Goal: Task Accomplishment & Management: Use online tool/utility

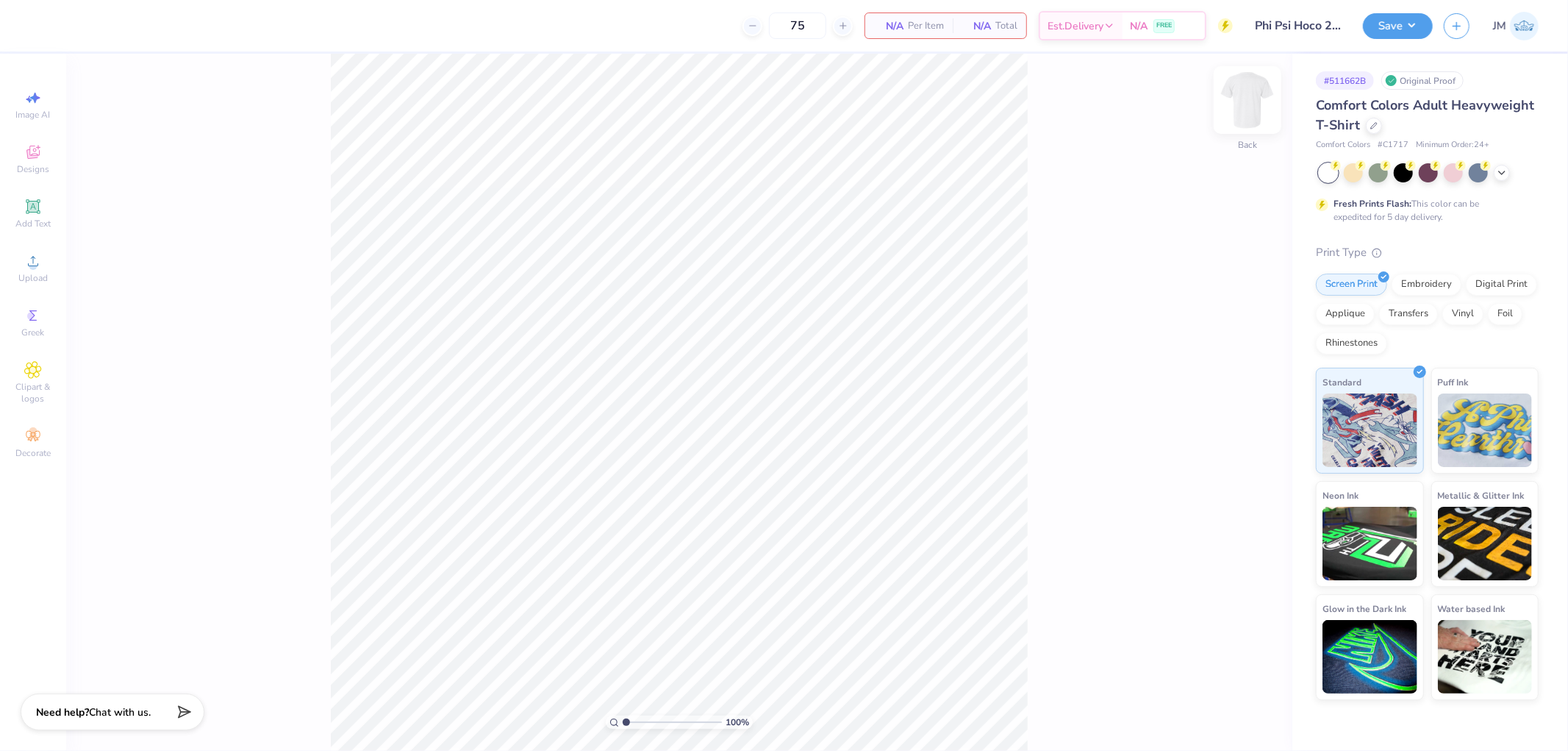
click at [1231, 119] on img at bounding box center [1247, 100] width 58 height 58
click at [27, 264] on icon at bounding box center [33, 260] width 18 height 18
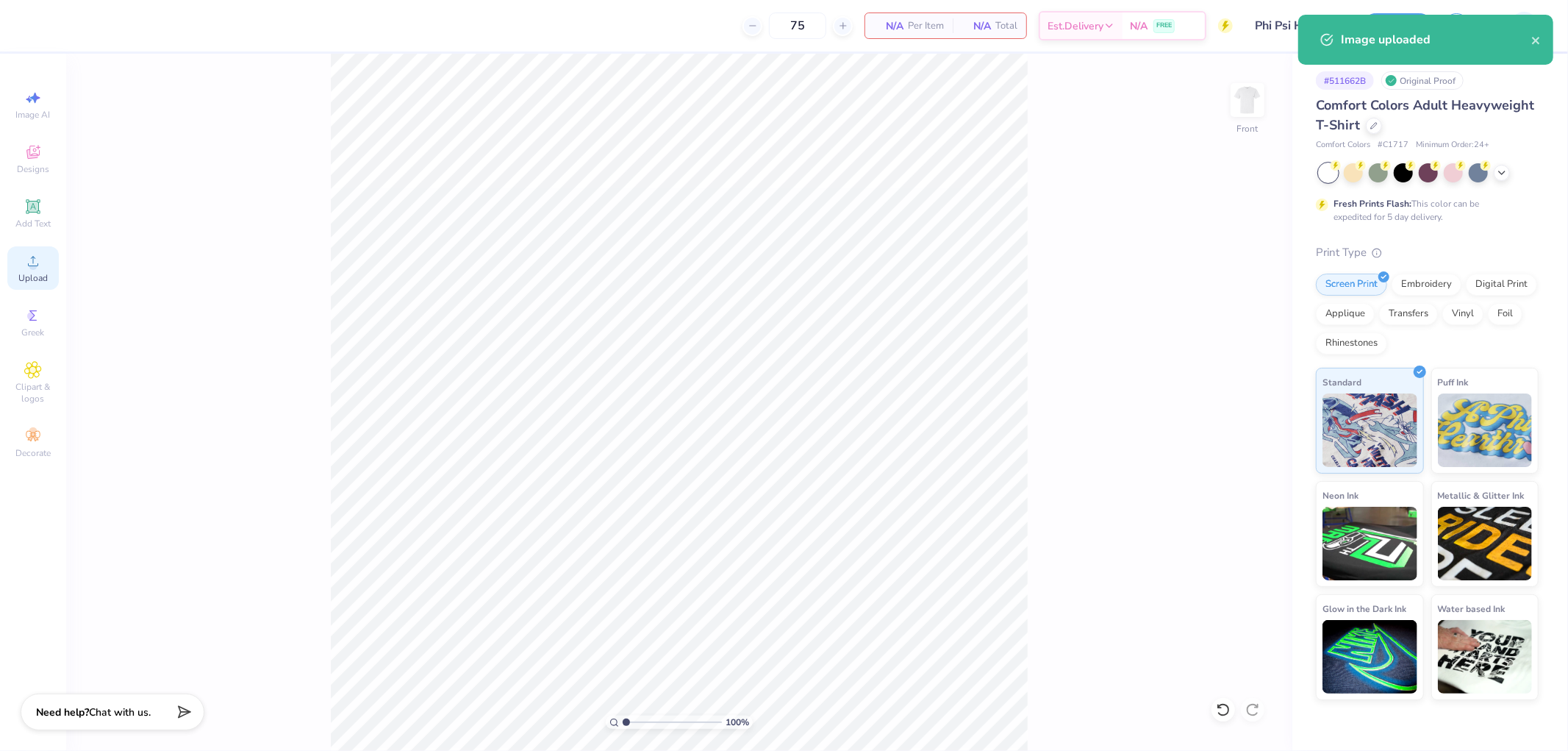
click at [40, 274] on span "Upload" at bounding box center [34, 278] width 30 height 12
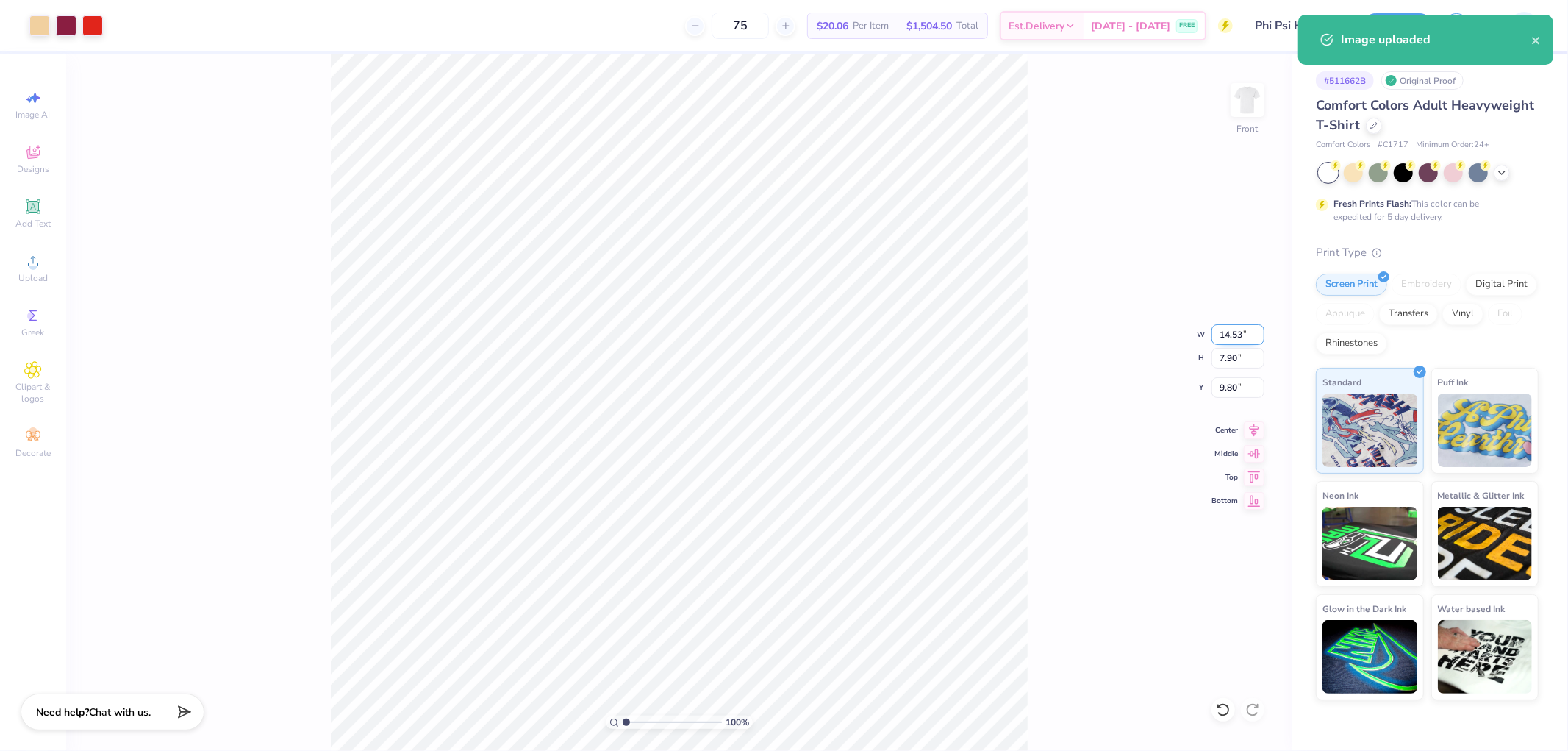
click at [1230, 337] on input "14.53" at bounding box center [1238, 335] width 53 height 20
type input "12.00"
type input "6.52"
click at [1238, 395] on input "10.49" at bounding box center [1238, 388] width 53 height 20
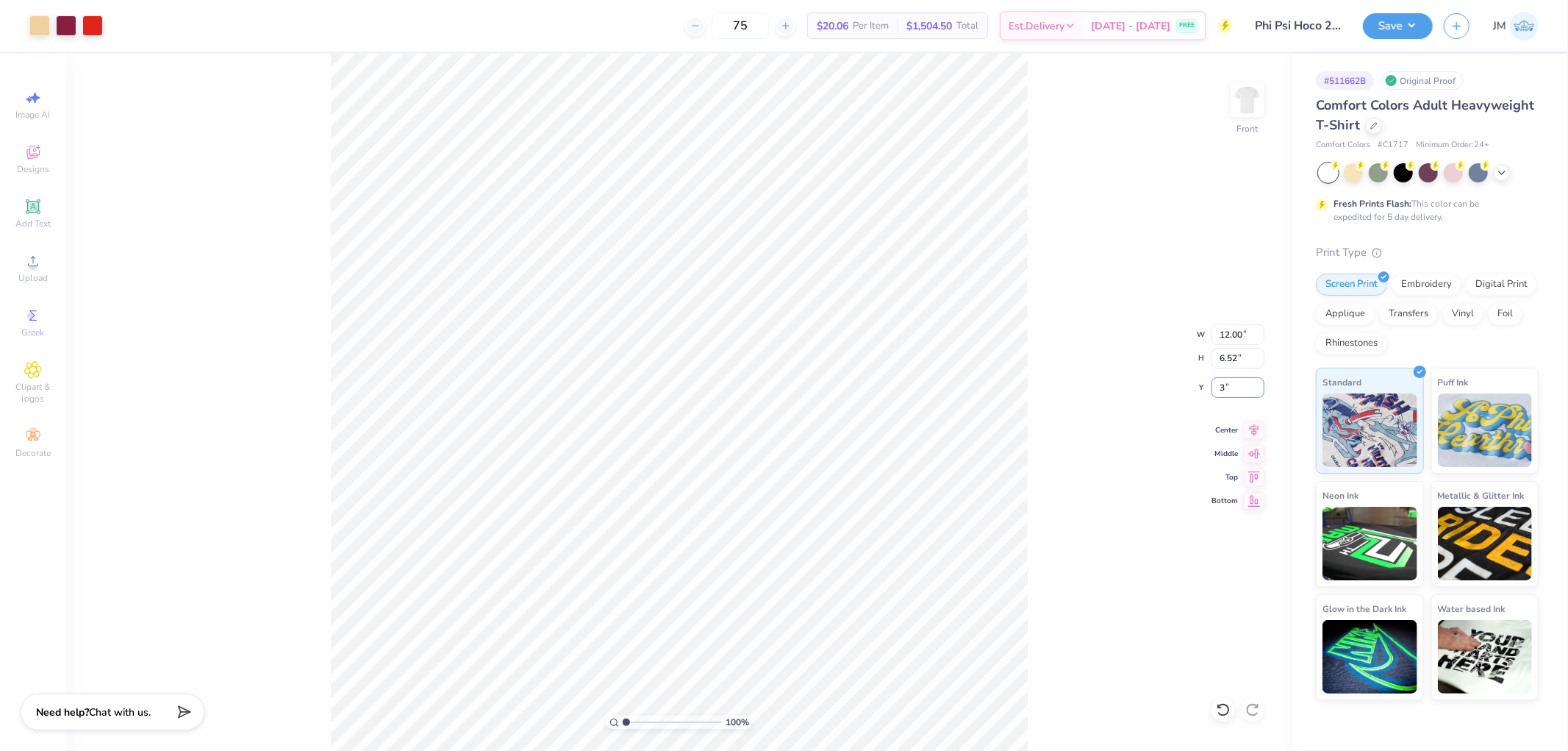
type input "3.00"
click at [1251, 430] on icon at bounding box center [1254, 427] width 20 height 18
click at [1241, 97] on img at bounding box center [1247, 100] width 58 height 58
click at [37, 221] on span "Add Text" at bounding box center [33, 223] width 35 height 12
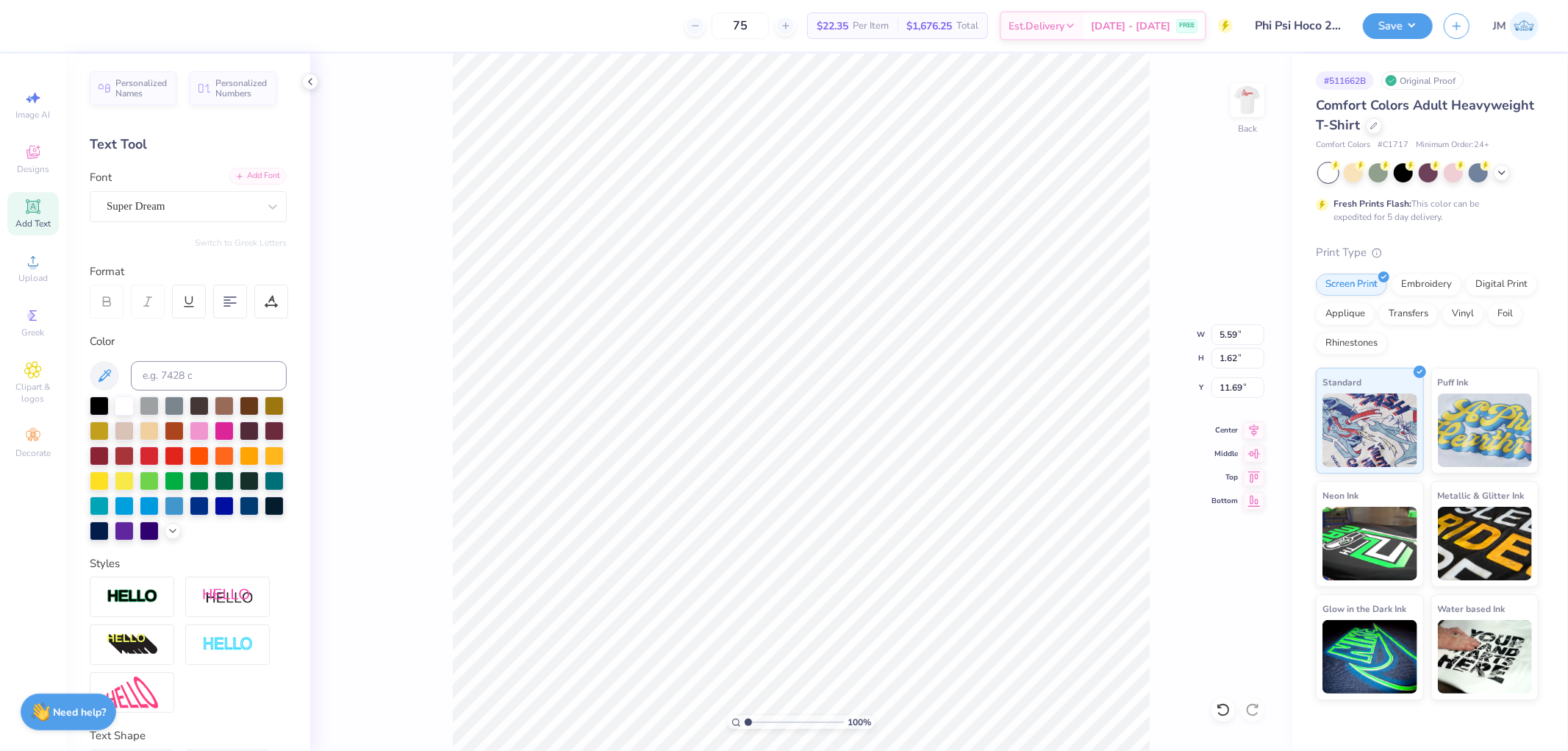
click at [250, 177] on div "Add Font" at bounding box center [257, 176] width 58 height 17
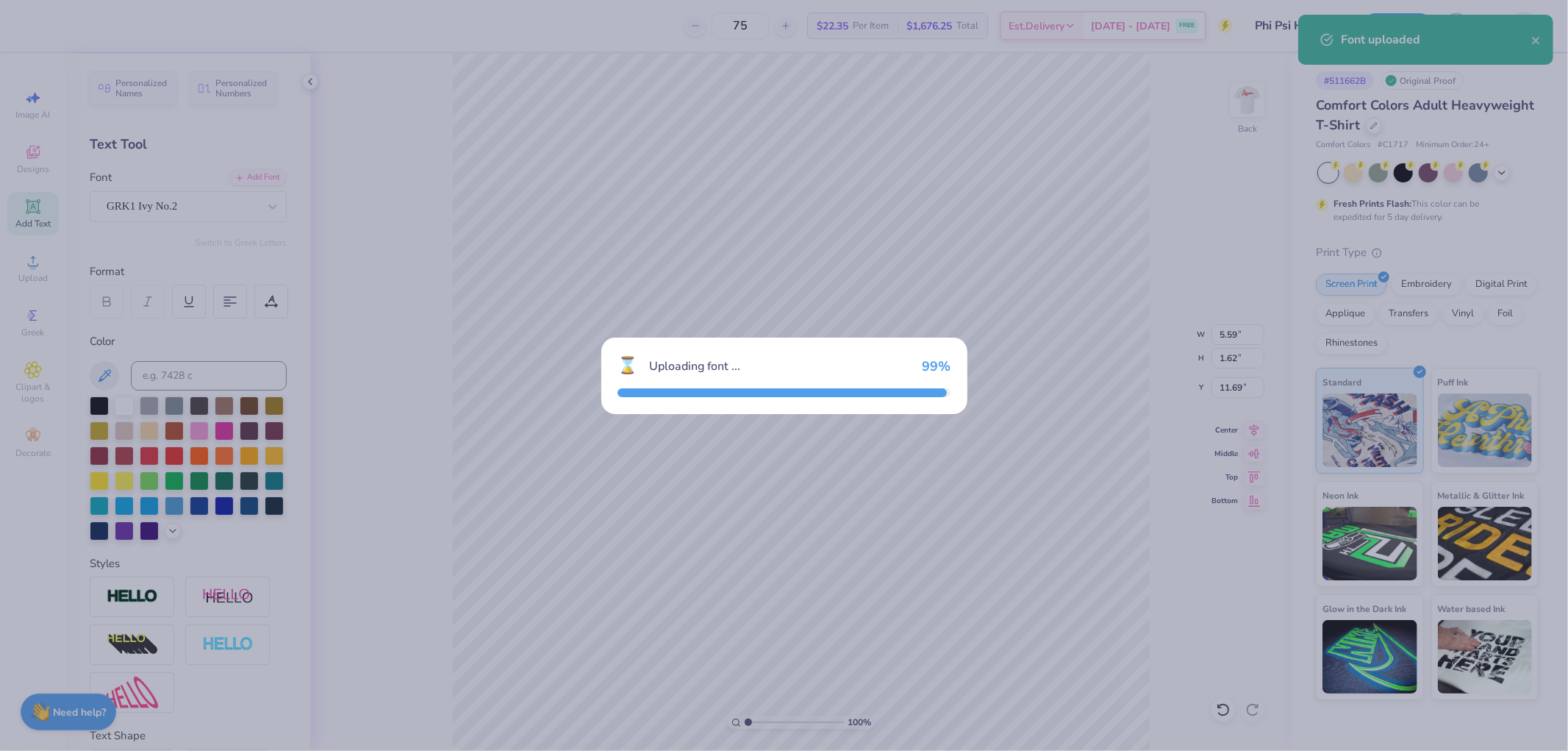
type input "6.09"
type input "1.68"
type input "11.66"
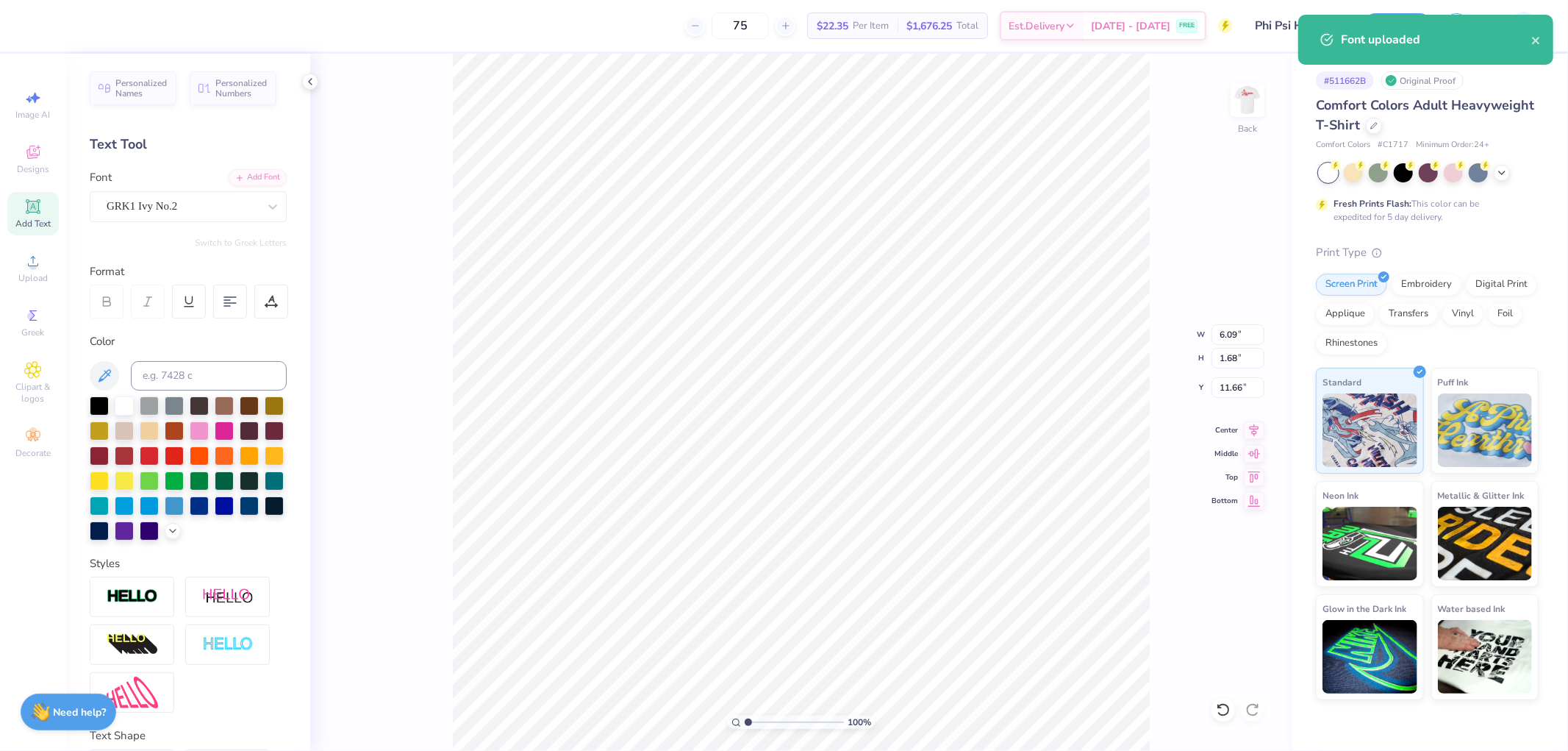
scroll to position [12, 2]
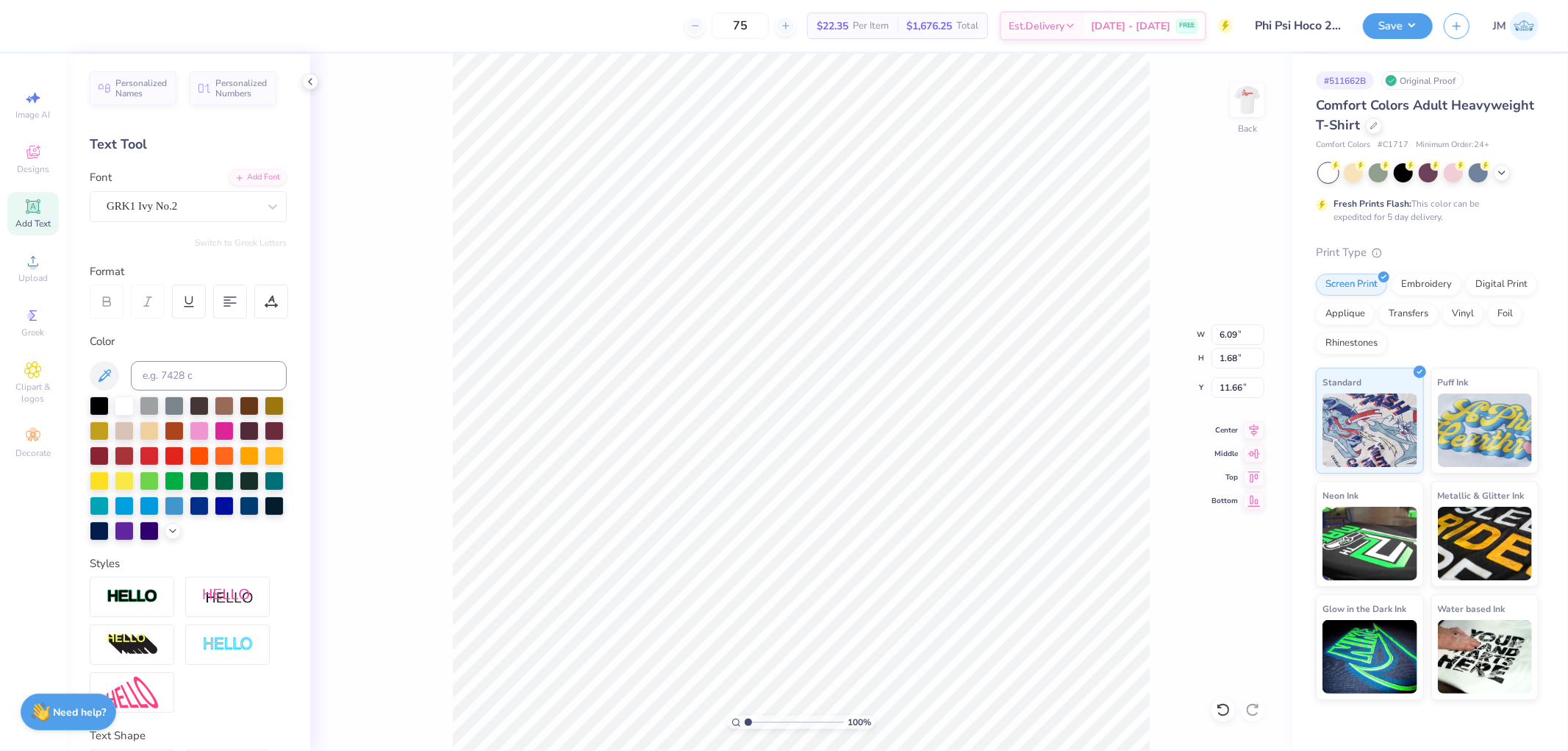
type textarea "FKY"
type input "5.30"
click at [193, 373] on input at bounding box center [209, 376] width 156 height 30
type input "485"
click at [1235, 338] on input "5.30" at bounding box center [1238, 335] width 53 height 20
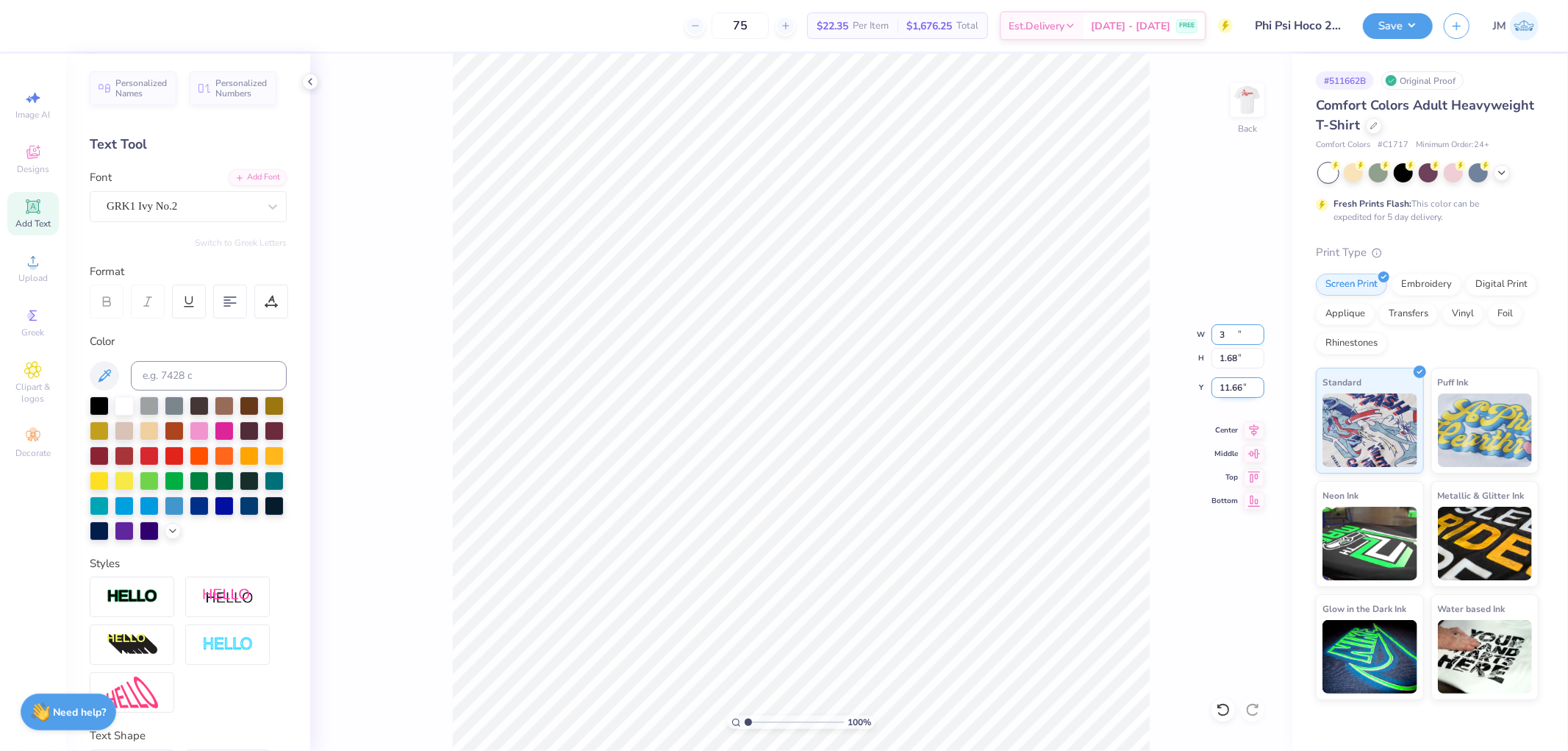
type input "3.00"
type input "0.95"
click at [1218, 385] on input "12.02" at bounding box center [1238, 388] width 53 height 20
type input "3.00"
click at [1413, 26] on button "Save" at bounding box center [1398, 23] width 70 height 26
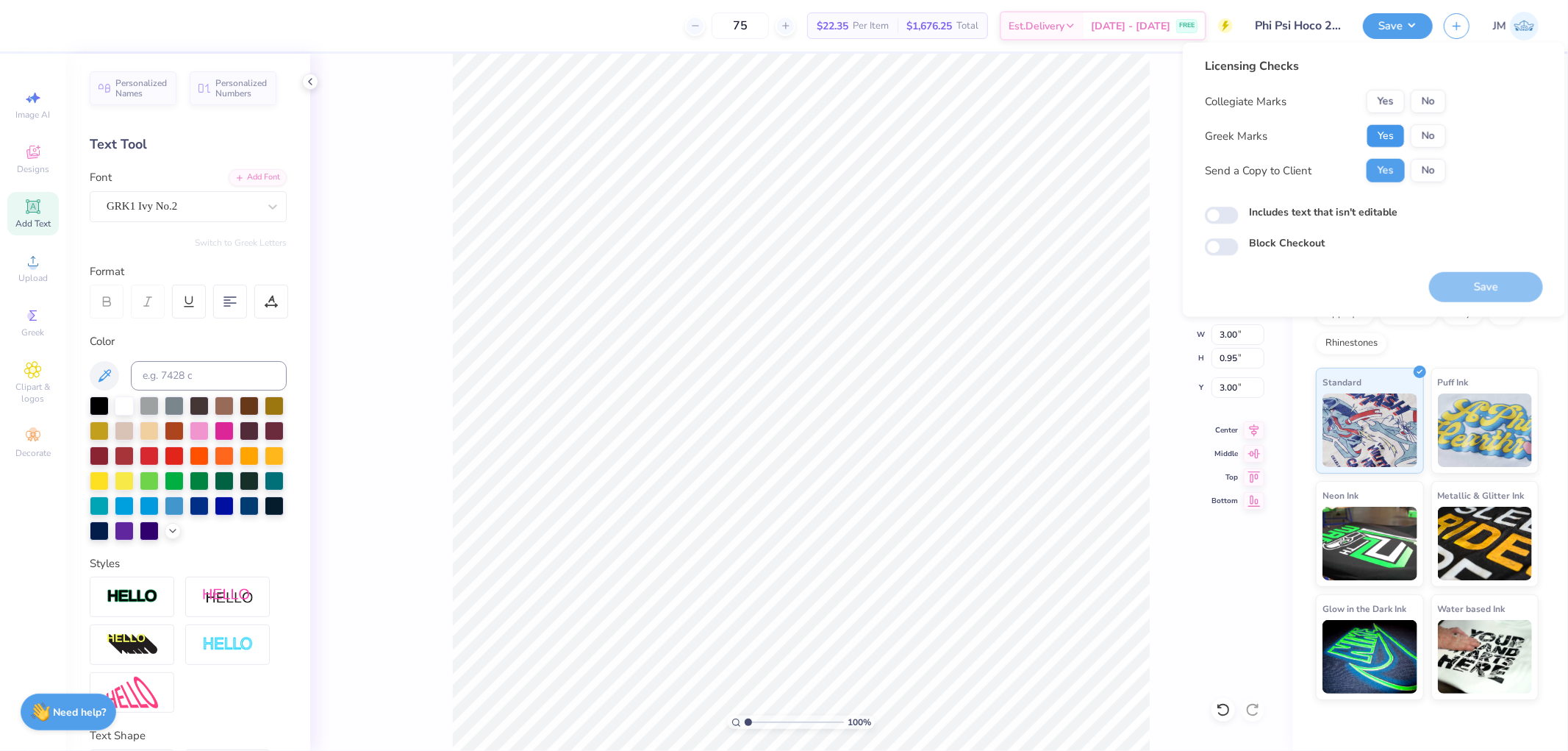
click at [1375, 146] on button "Yes" at bounding box center [1386, 136] width 38 height 23
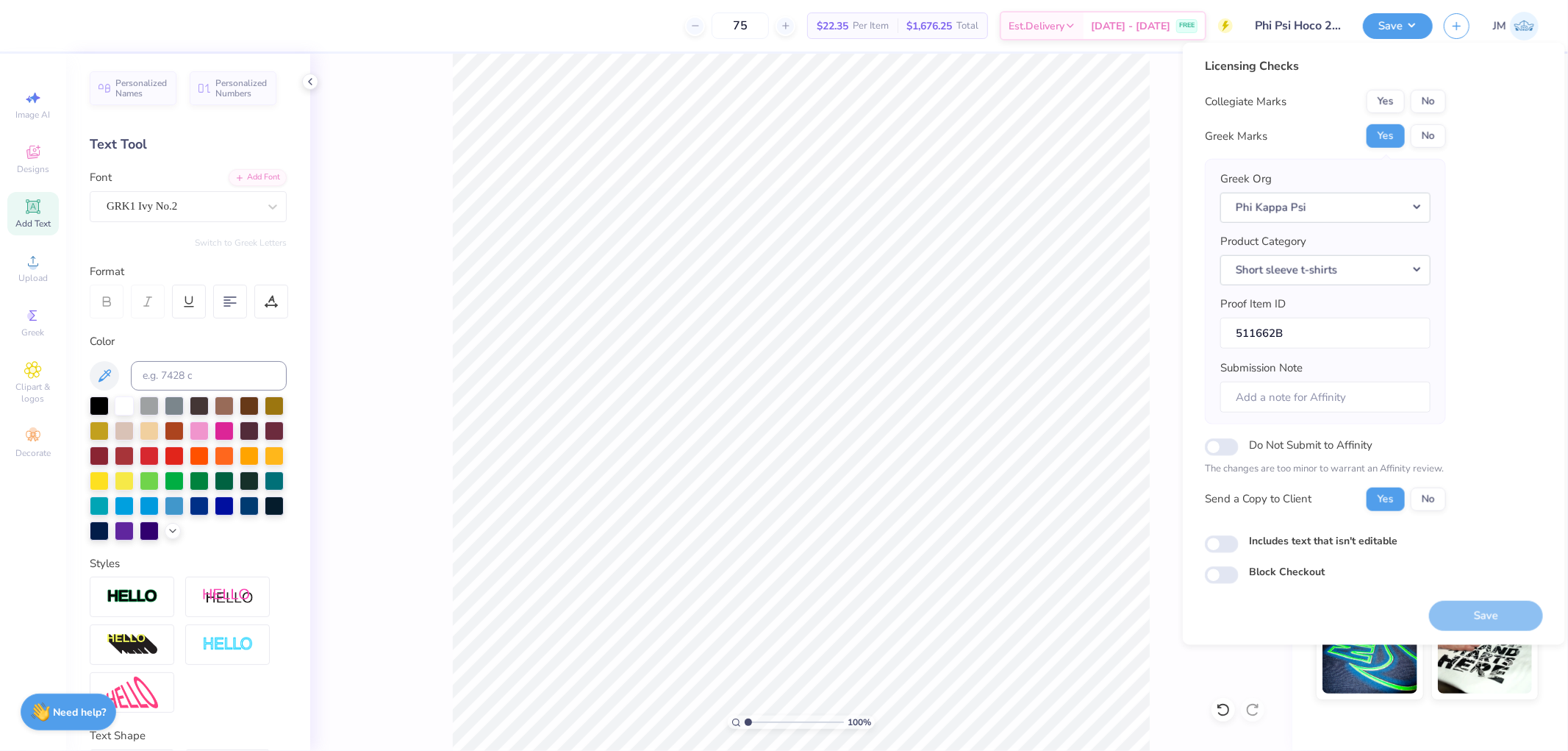
click at [1436, 113] on div "Collegiate Marks Yes No Greek Marks Yes No Greek Org Phi Kappa Psi Product Cate…" at bounding box center [1325, 300] width 241 height 421
click at [1433, 105] on button "No" at bounding box center [1428, 101] width 35 height 23
click at [1441, 606] on button "Save" at bounding box center [1486, 615] width 114 height 30
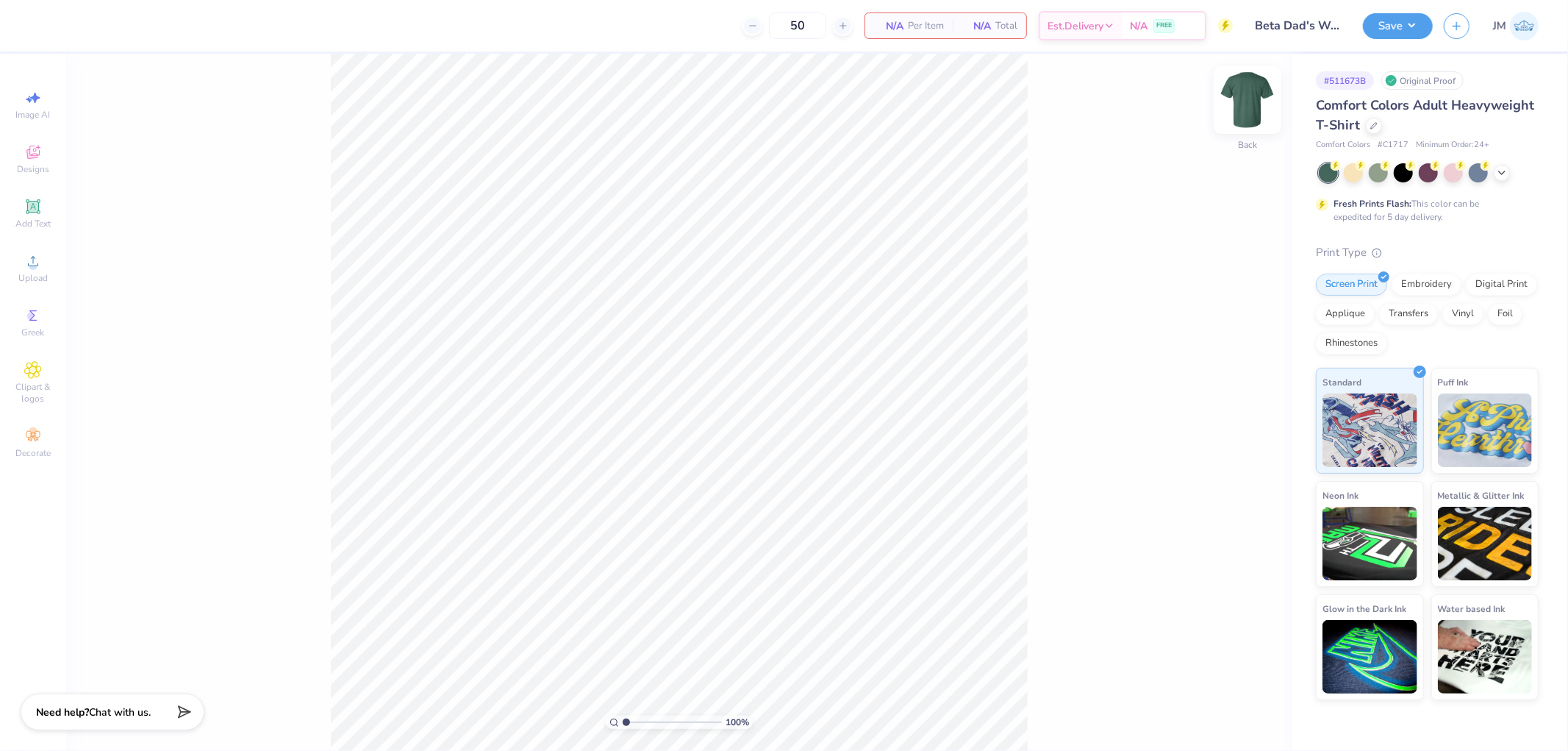
click at [1240, 108] on img at bounding box center [1247, 100] width 58 height 58
click at [28, 144] on icon at bounding box center [33, 152] width 18 height 18
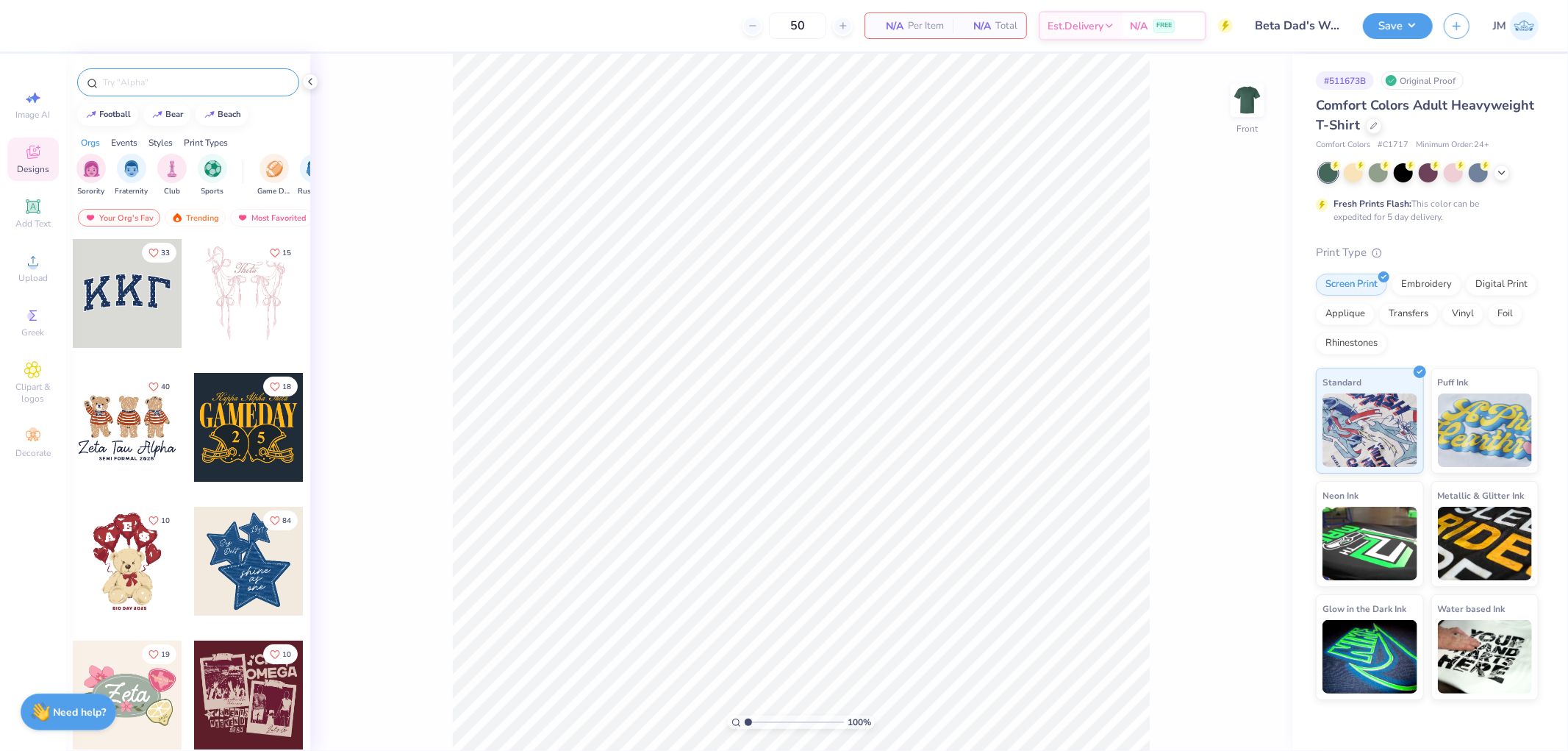
click at [222, 83] on input "text" at bounding box center [195, 82] width 188 height 15
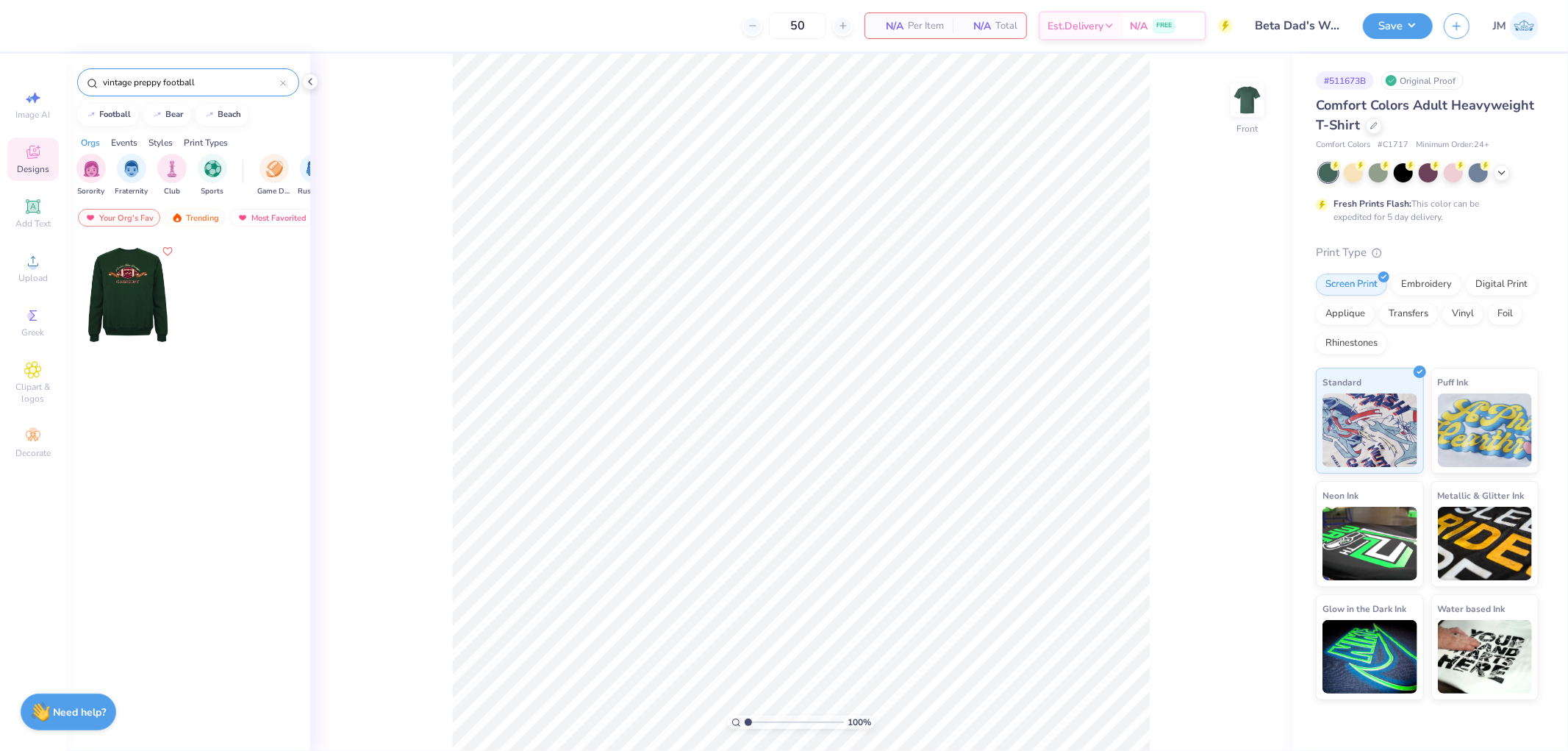
type input "vintage preppy football"
click at [142, 319] on div at bounding box center [127, 293] width 109 height 109
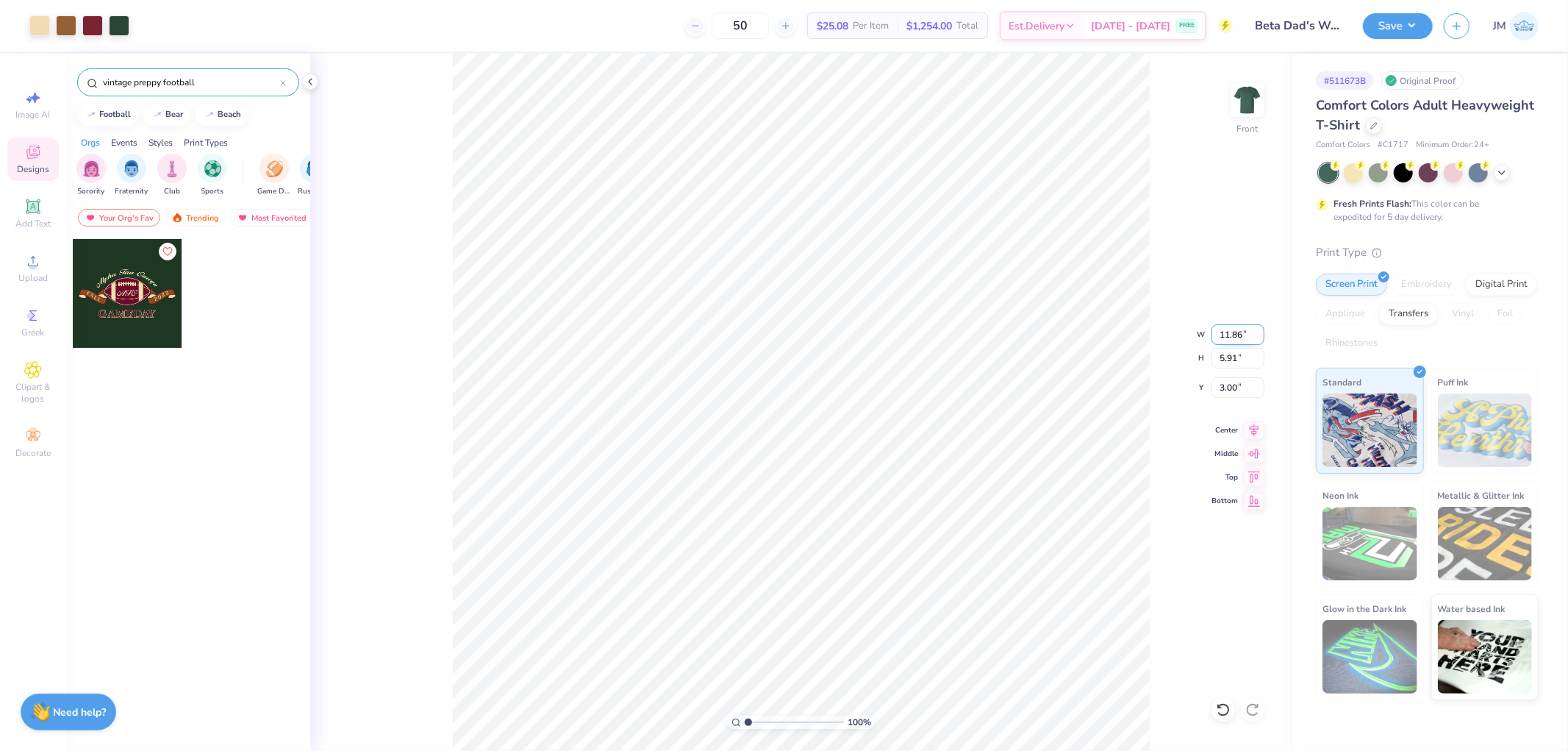
click at [1232, 342] on input "11.86" at bounding box center [1238, 335] width 53 height 20
type input "12.50"
type input "6.23"
click at [1245, 392] on input "2.84" at bounding box center [1238, 388] width 53 height 20
type input "3.00"
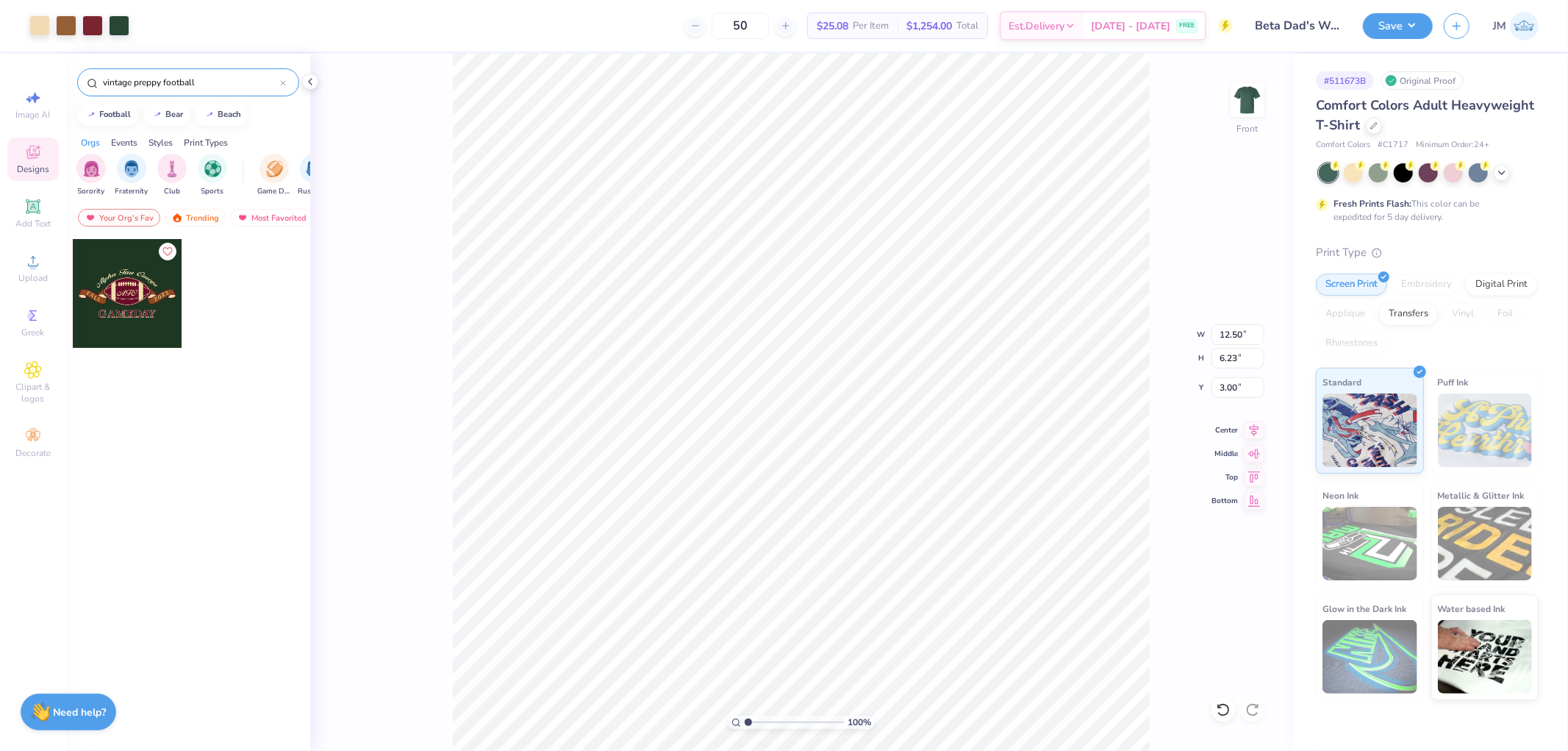
click at [303, 89] on div "vintage preppy football" at bounding box center [188, 79] width 244 height 50
click at [310, 83] on polyline at bounding box center [310, 82] width 3 height 6
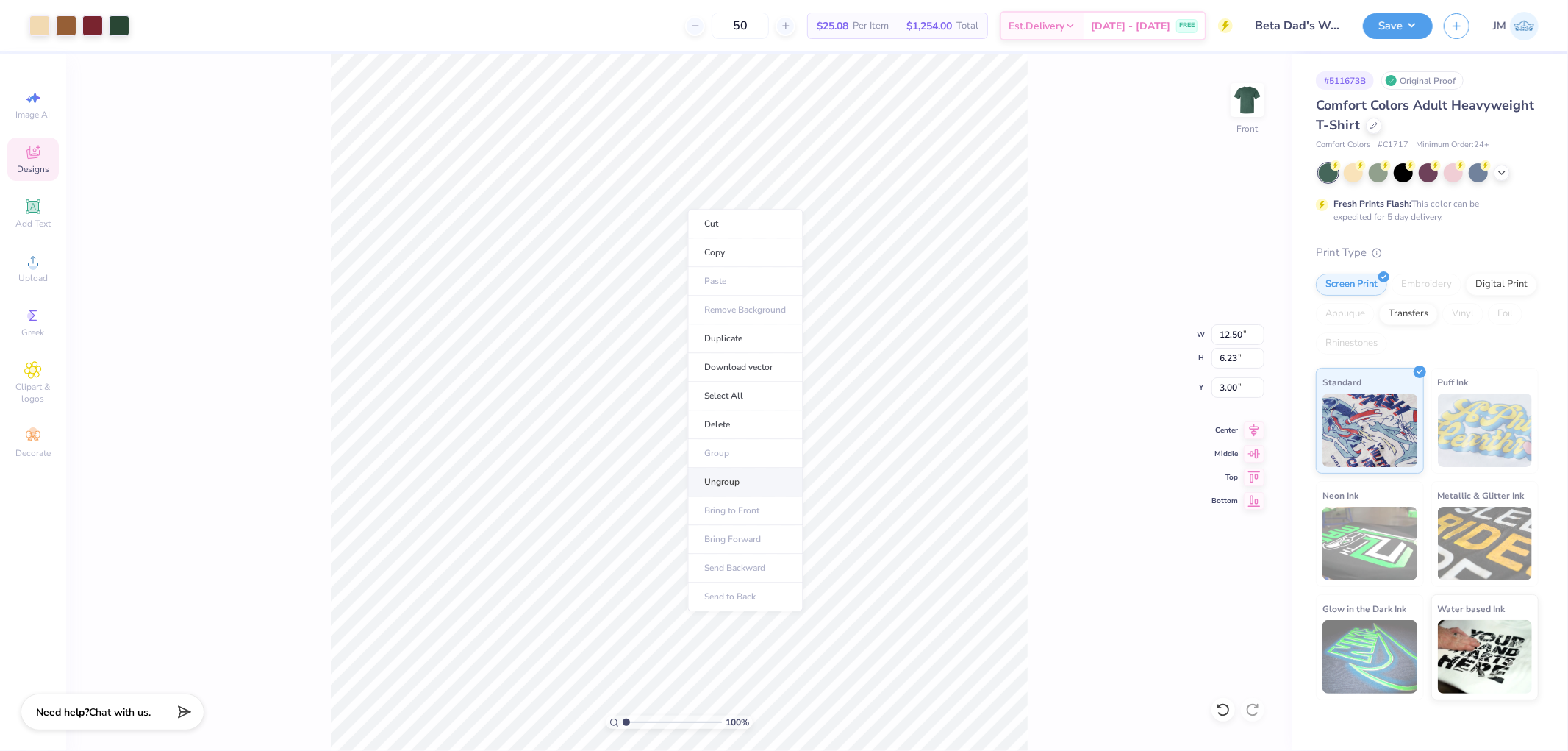
click at [760, 482] on li "Ungroup" at bounding box center [745, 482] width 115 height 29
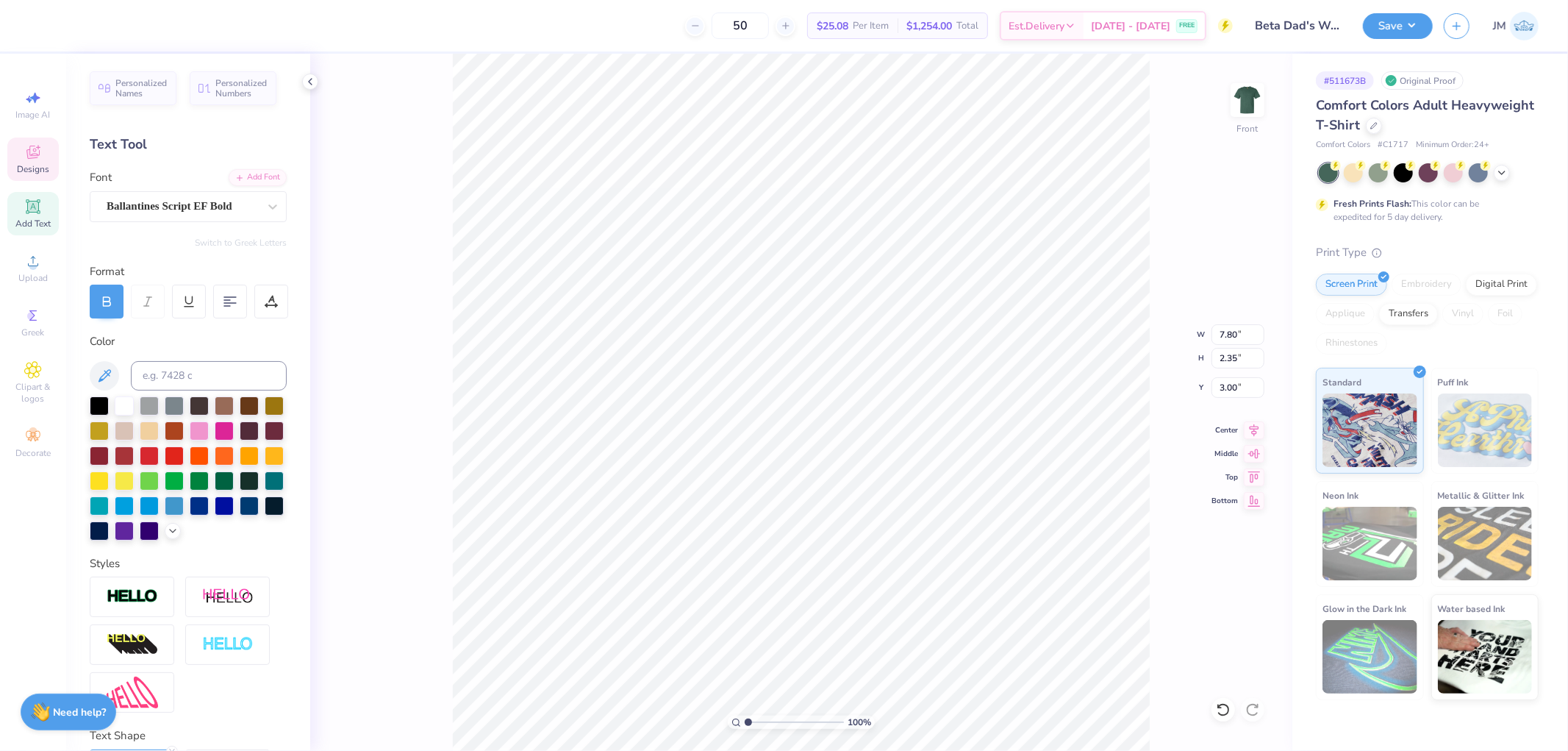
scroll to position [12, 5]
type textarea "Beta Theta Pi"
type input "6.23"
type input "1.93"
type input "3.27"
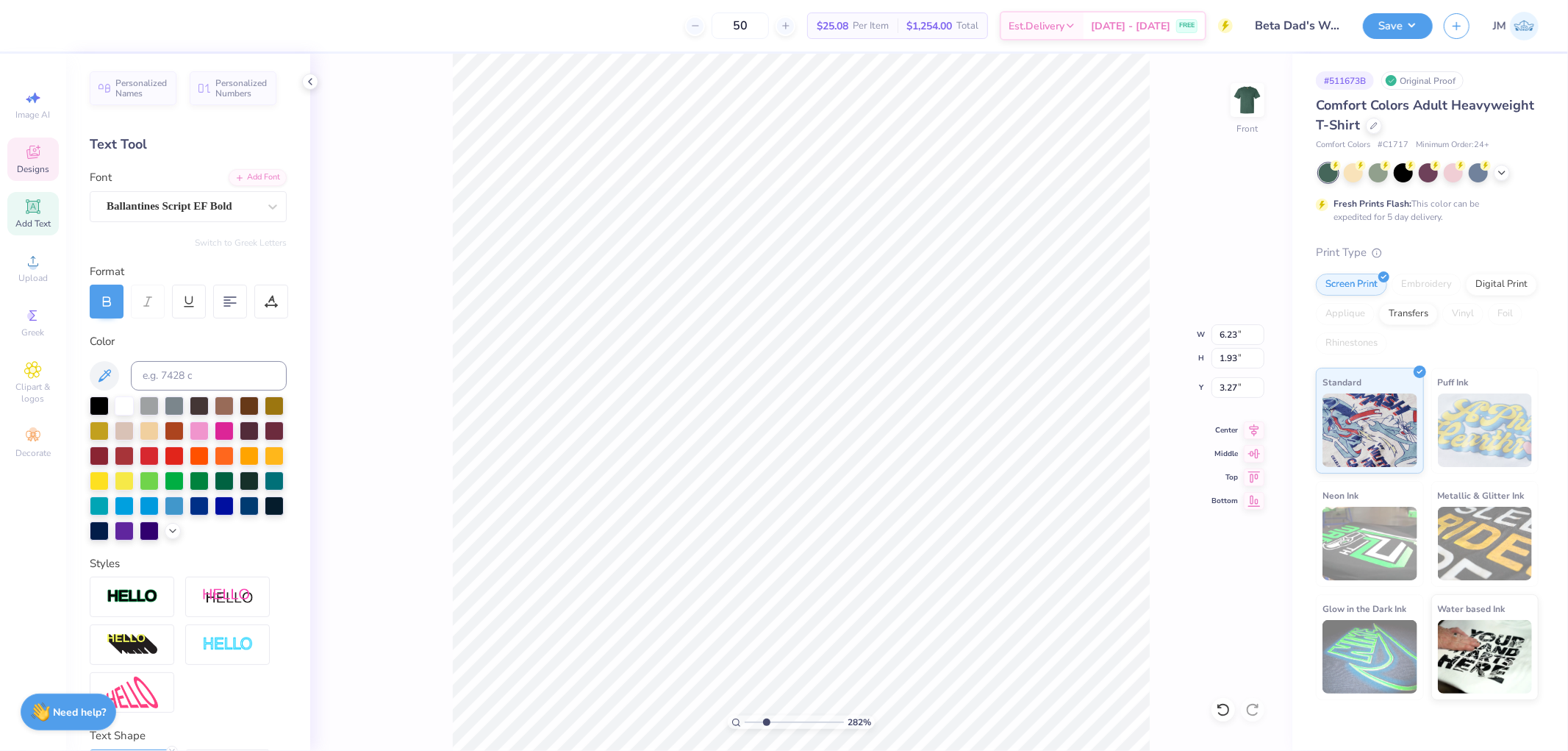
type input "2.82231053859122"
type input "7.48"
type input "2.31"
click at [1237, 385] on input "2.88" at bounding box center [1238, 388] width 53 height 20
type input "3"
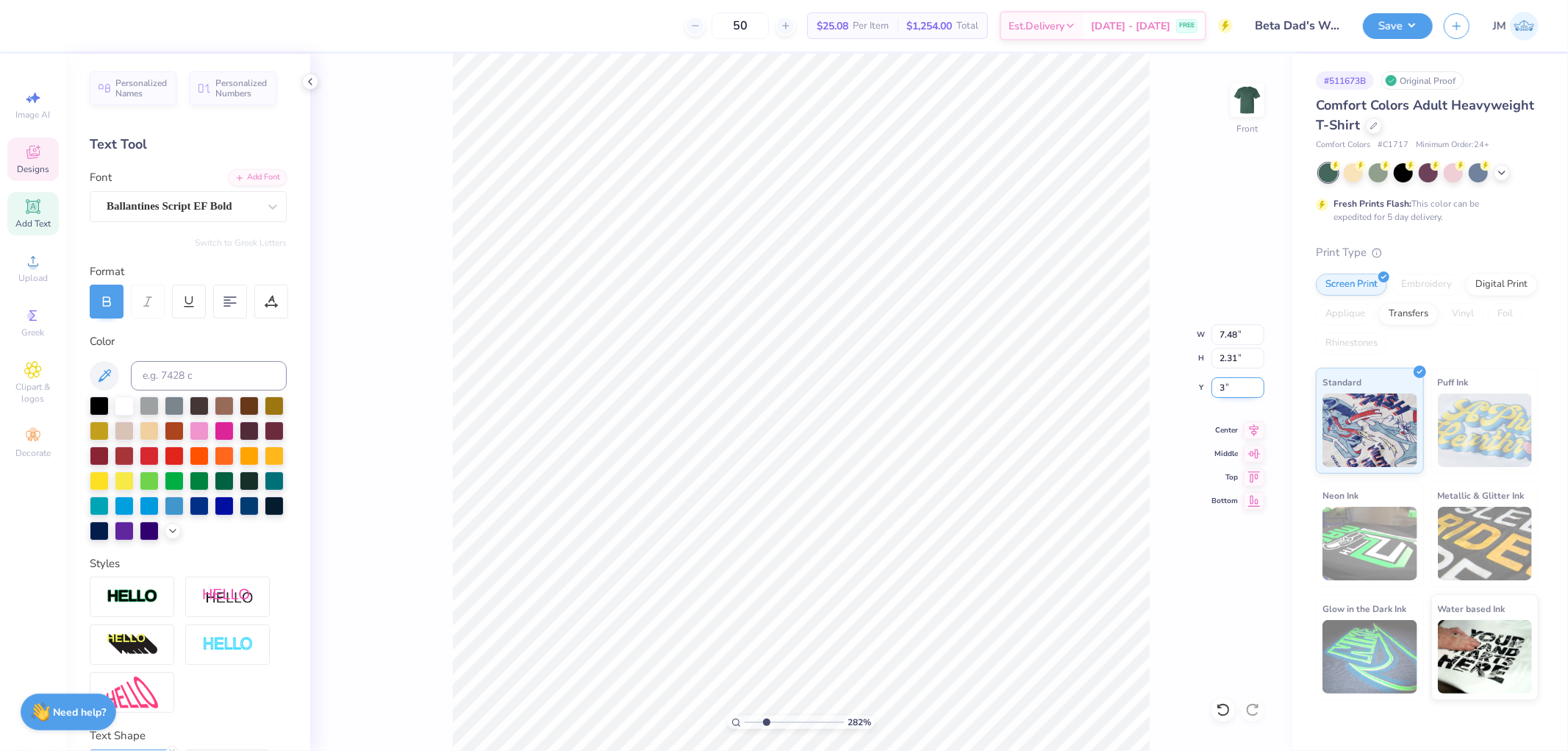
type input "2.82231053859122"
type input "3.00"
click at [1252, 425] on icon at bounding box center [1254, 427] width 20 height 18
click at [268, 204] on icon at bounding box center [272, 207] width 9 height 5
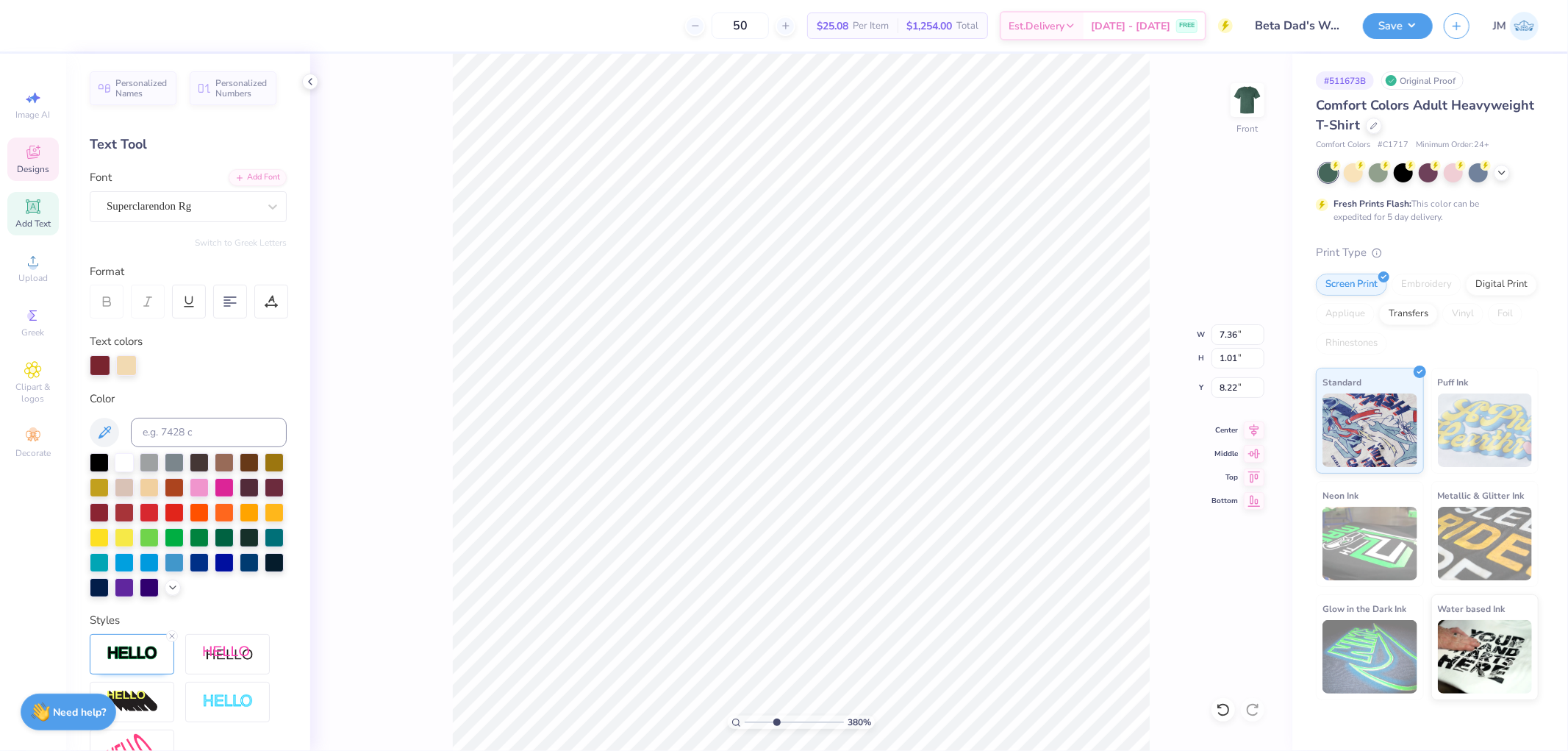
type input "3.79619947927586"
type textarea "D"
type input "3.79619947927586"
type textarea "DAD"
type input "3.79619947927586"
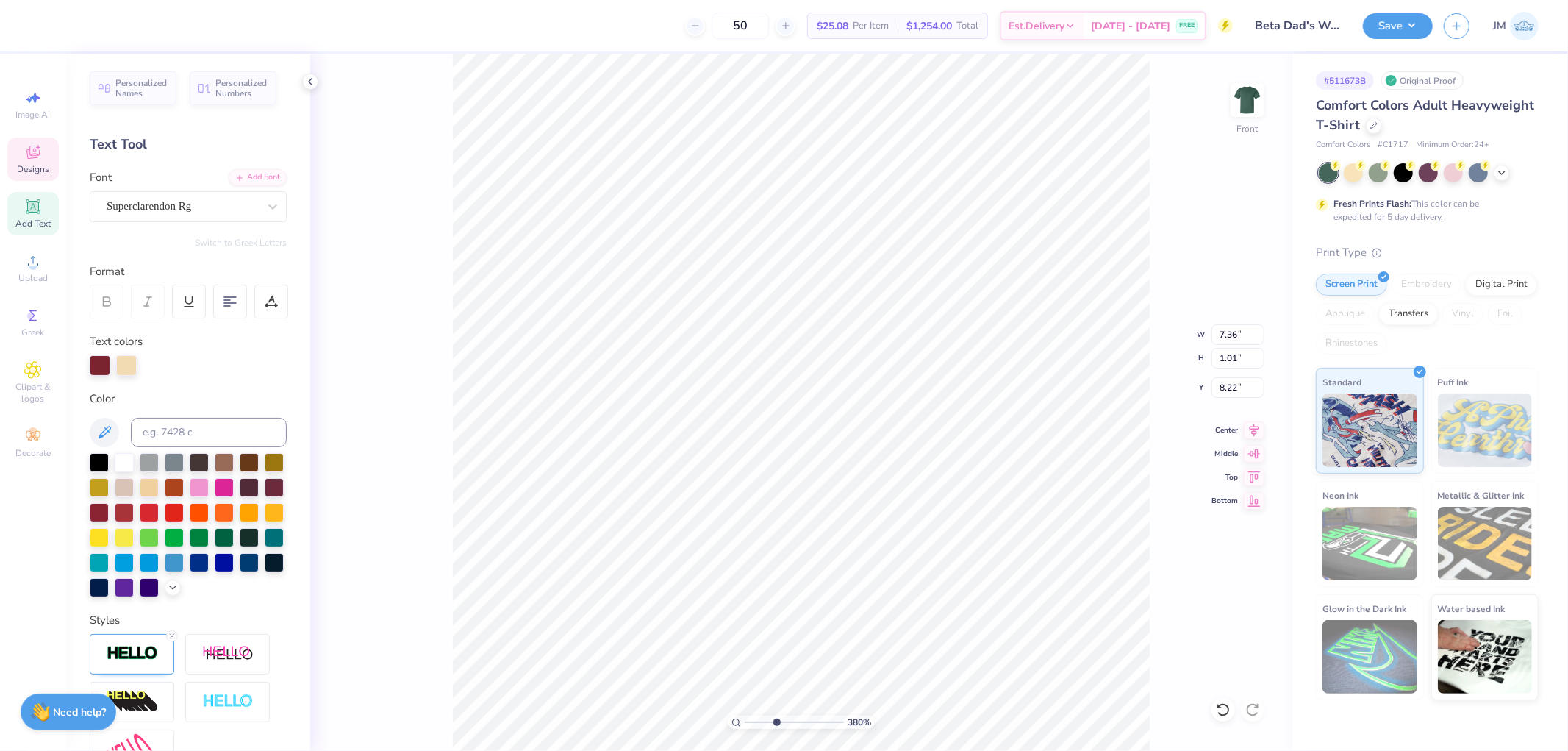
type textarea "DAD'"
type input "3.79619947927586"
type textarea "DAD's"
type input "3.79619947927586"
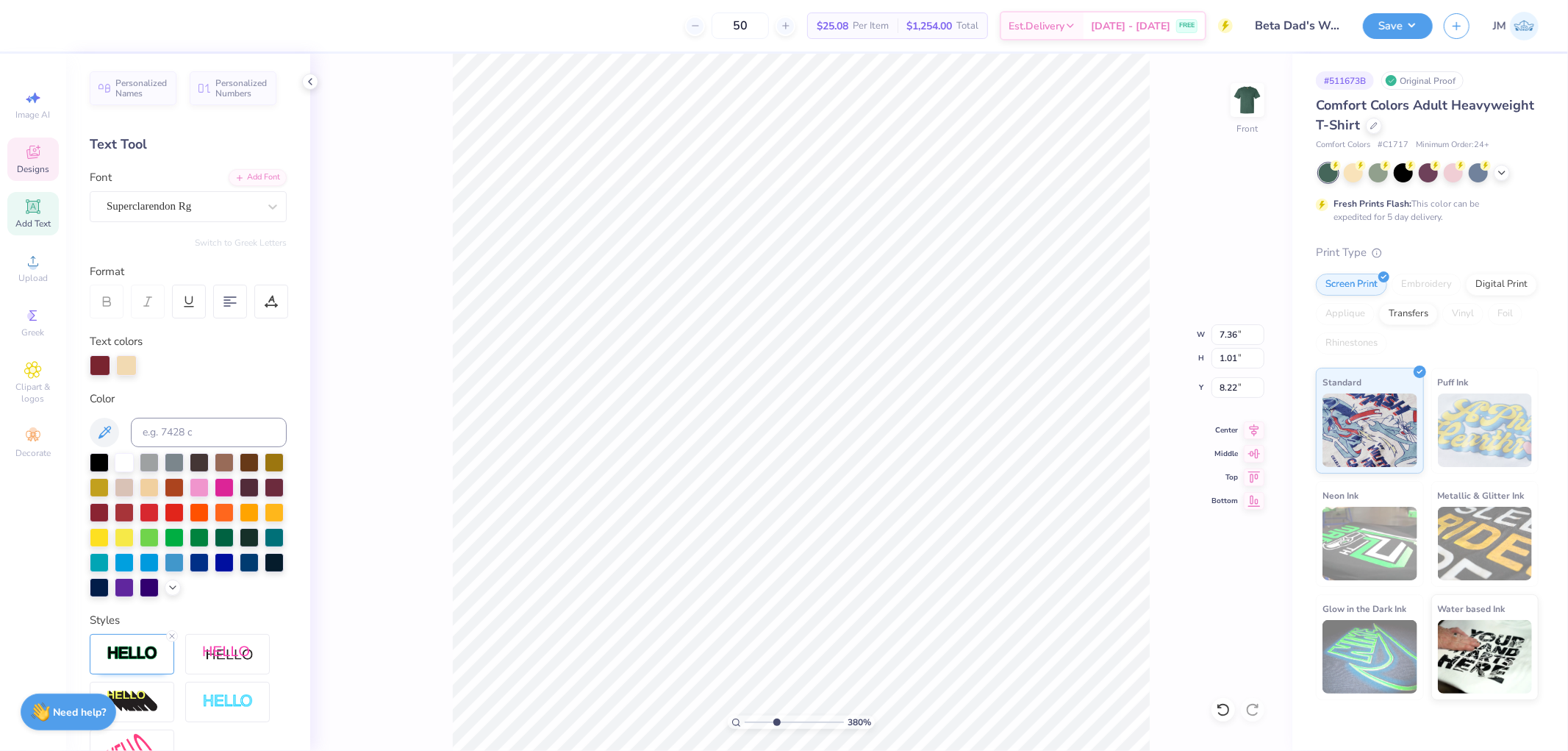
type textarea "DAD'"
type input "3.79619947927586"
type textarea "DAD'S"
type input "3.79619947927586"
type textarea "DAD'S"
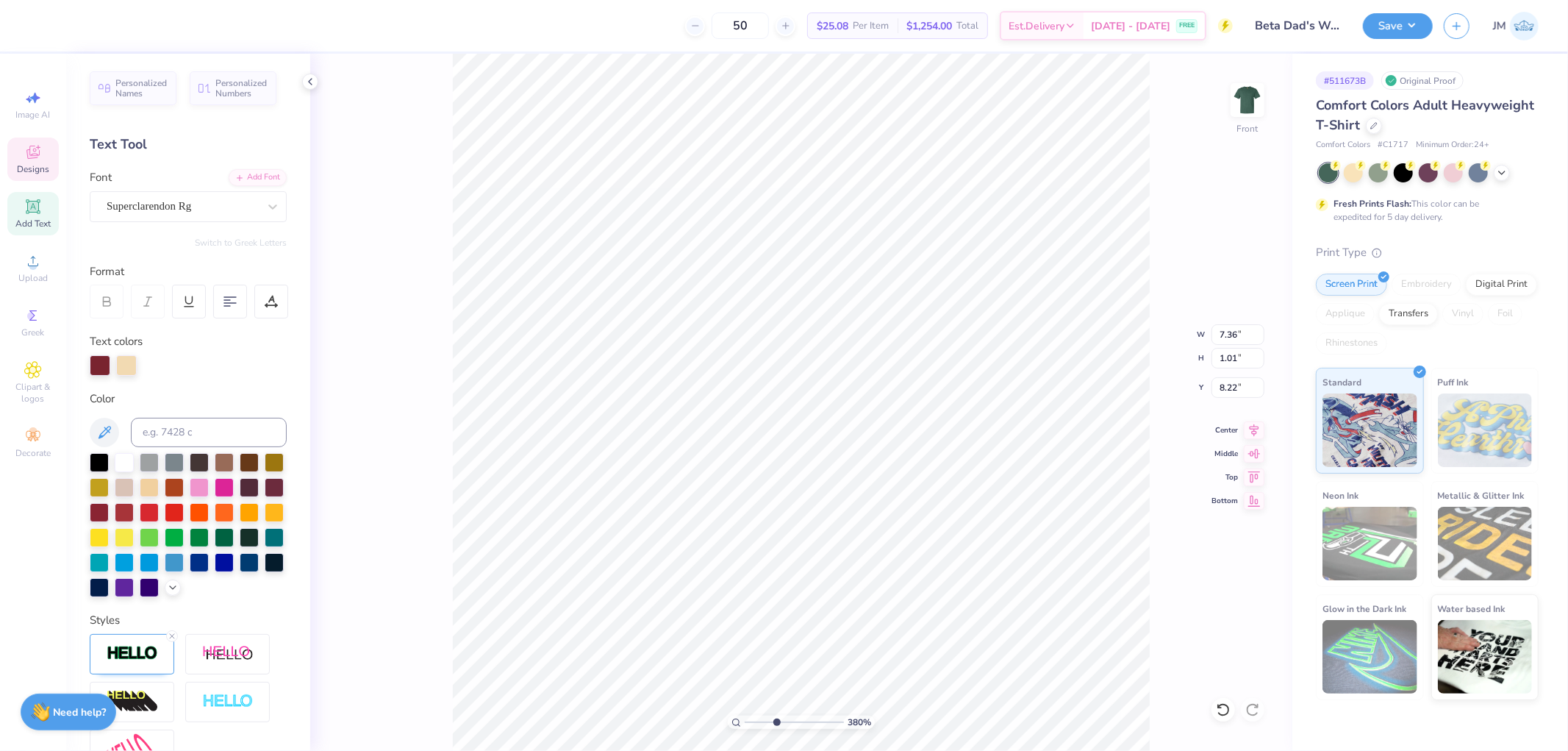
type input "3.79619947927586"
type textarea "DAD'S W"
type input "3.79619947927586"
type textarea "DAD'S WEE"
type input "3.79619947927586"
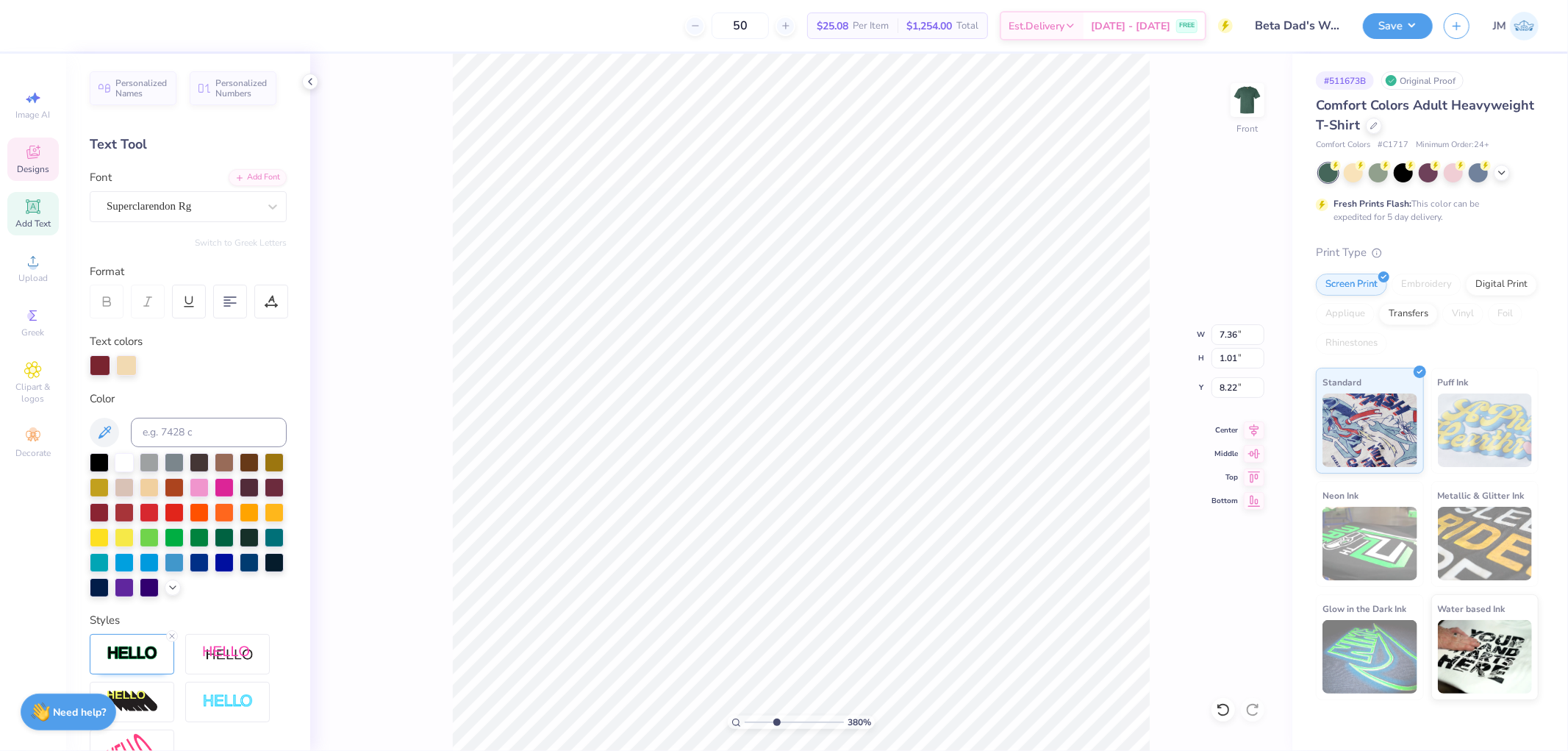
type textarea "DAD'S WEEKEN"
type input "3.79619947927586"
type textarea "DAD'S WEEKEND"
type input "3.79619947927586"
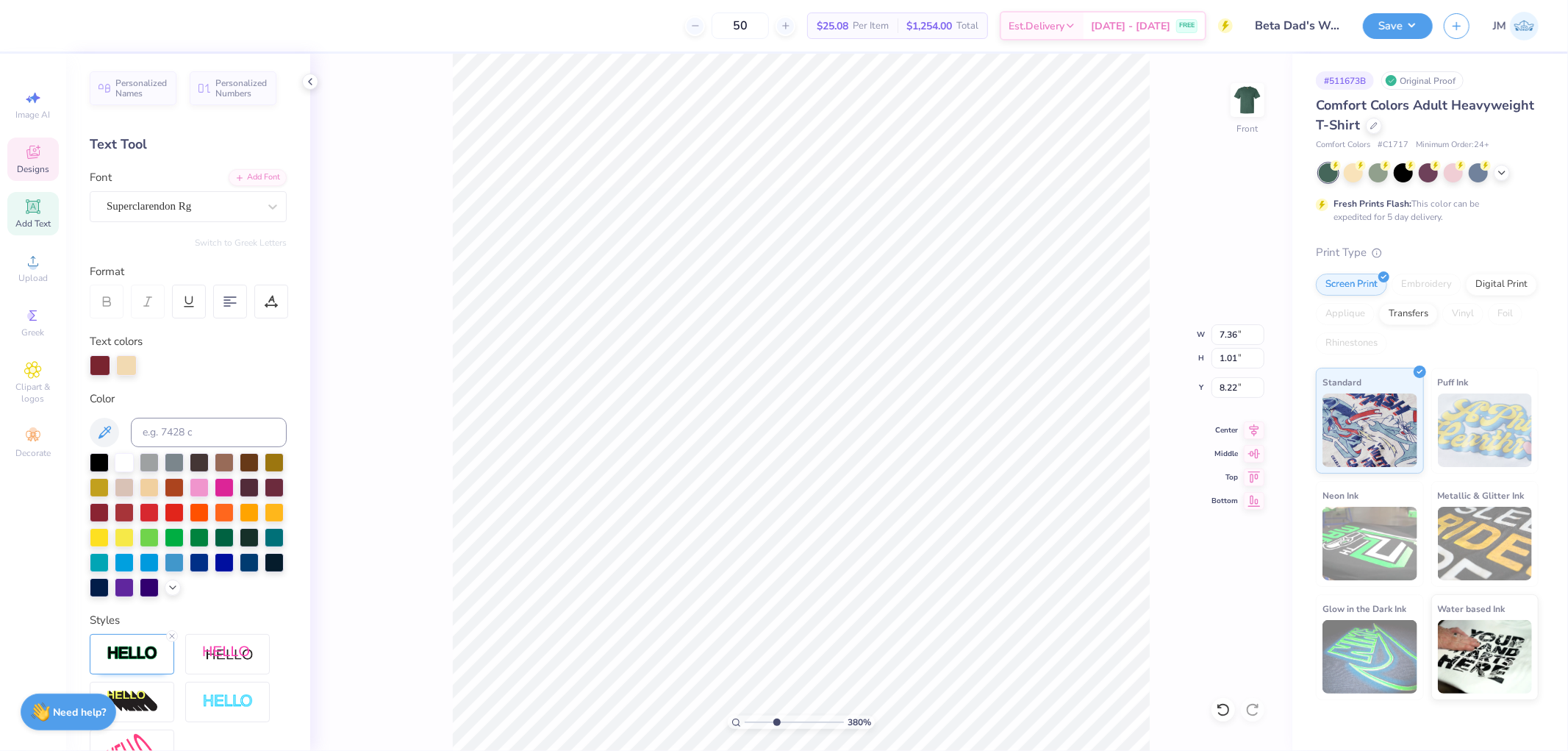
type input "12.43"
type input "1.02"
click at [1246, 388] on input "8.36" at bounding box center [1238, 388] width 53 height 20
type input "8.22"
click at [1255, 434] on icon at bounding box center [1254, 427] width 20 height 18
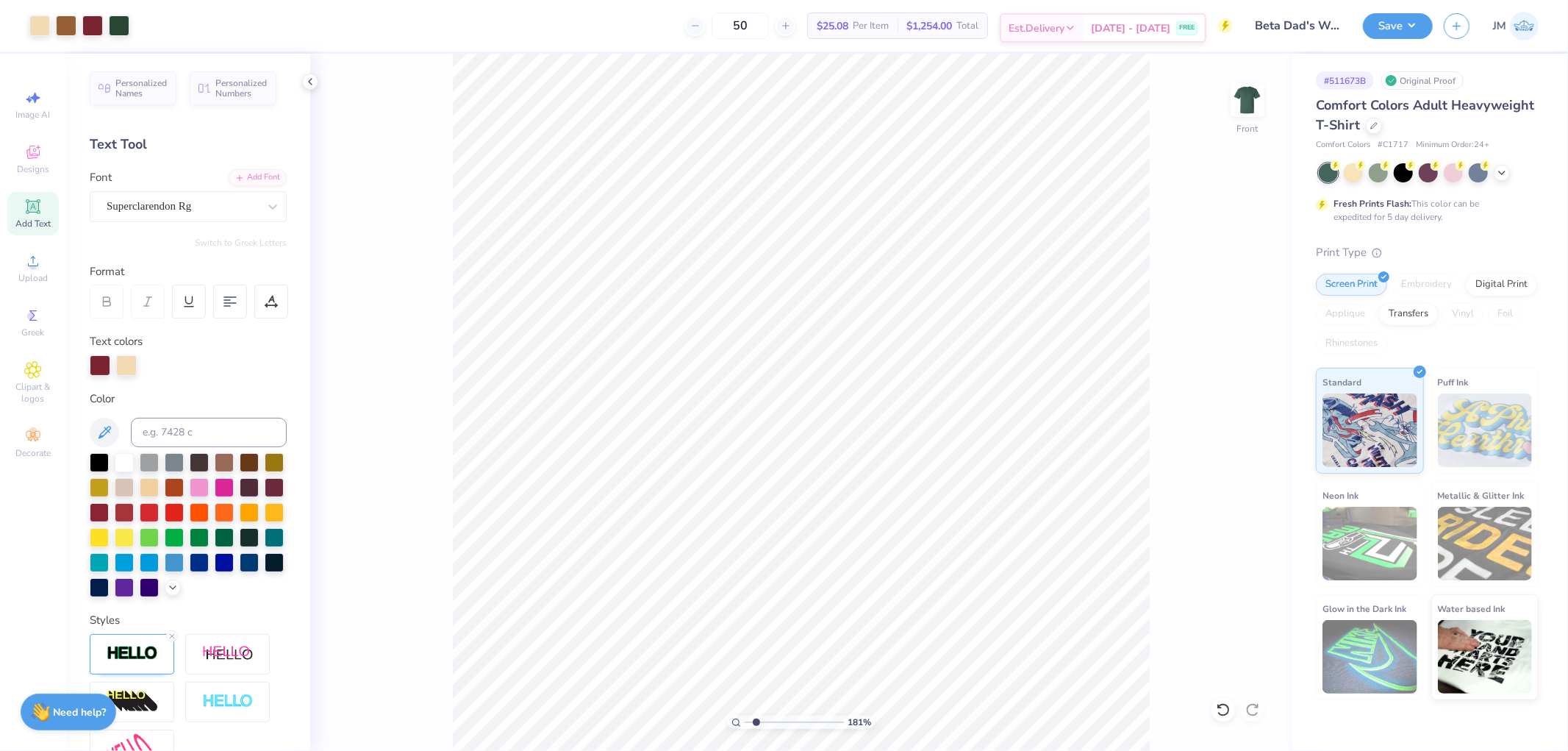
type input "1.80920781763475"
click at [1245, 331] on input "12.43" at bounding box center [1238, 335] width 53 height 20
type input "12.25"
type input "1.80920781763475"
type input "1.01"
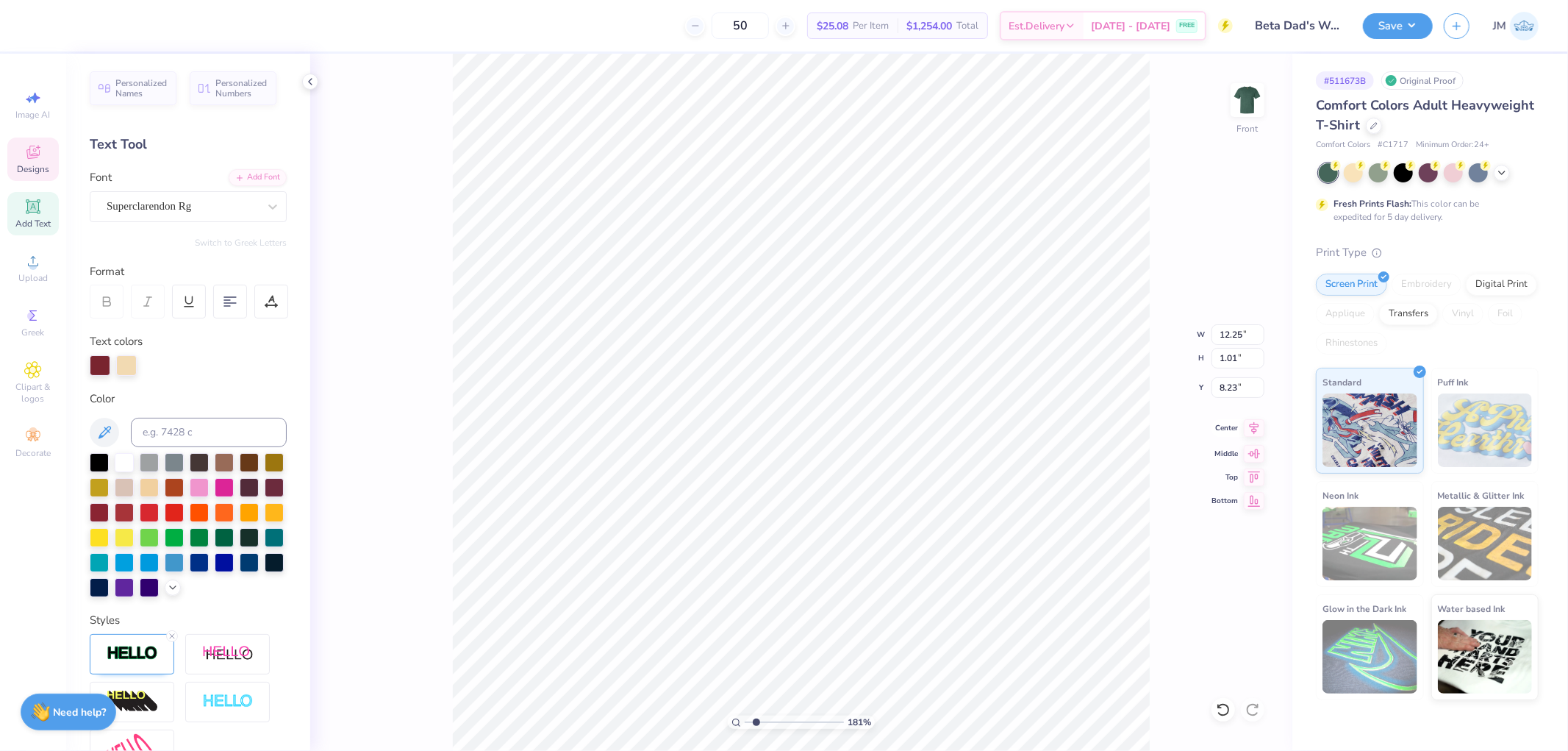
click at [1246, 427] on icon at bounding box center [1254, 427] width 20 height 18
click at [1229, 381] on input "8.23" at bounding box center [1238, 388] width 53 height 20
type input "8.22"
type input "1.80920781763475"
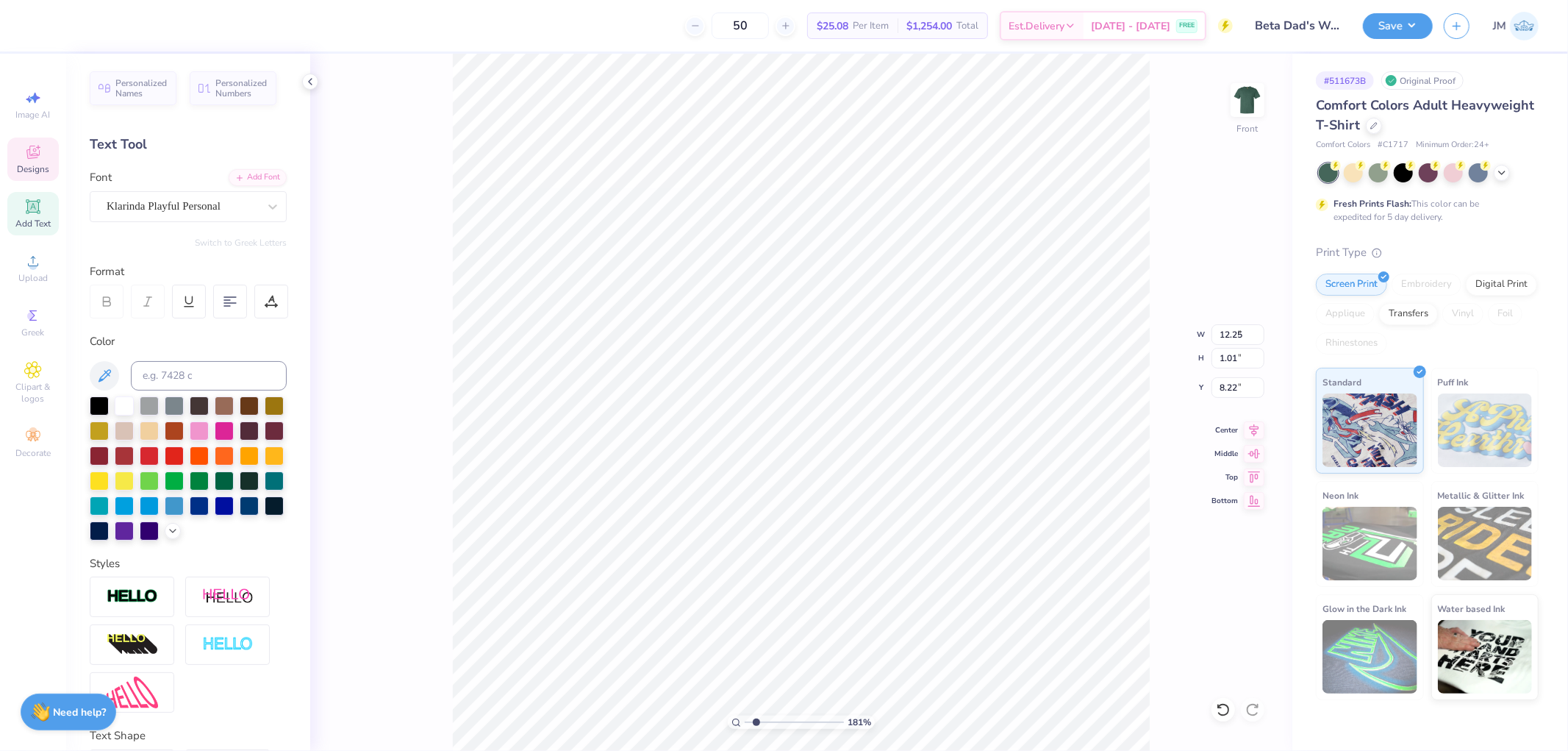
type input "1.86"
type input "1.21"
type input "5.82"
type input "1.80920781763475"
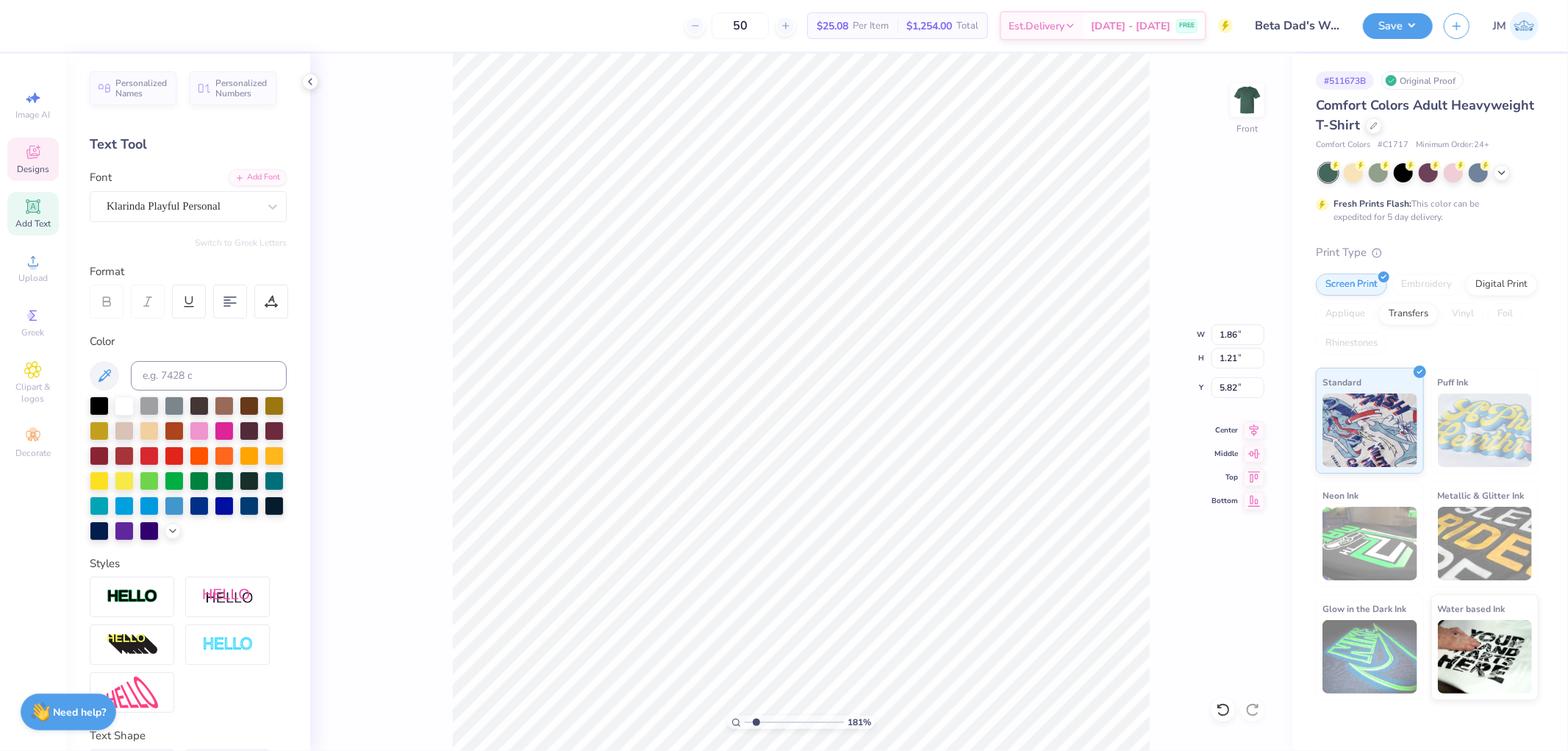
type textarea "2 0 2"
type input "1.80920781763475"
type textarea "2 0 2 5"
type input "1.80920781763475"
type input "1.22"
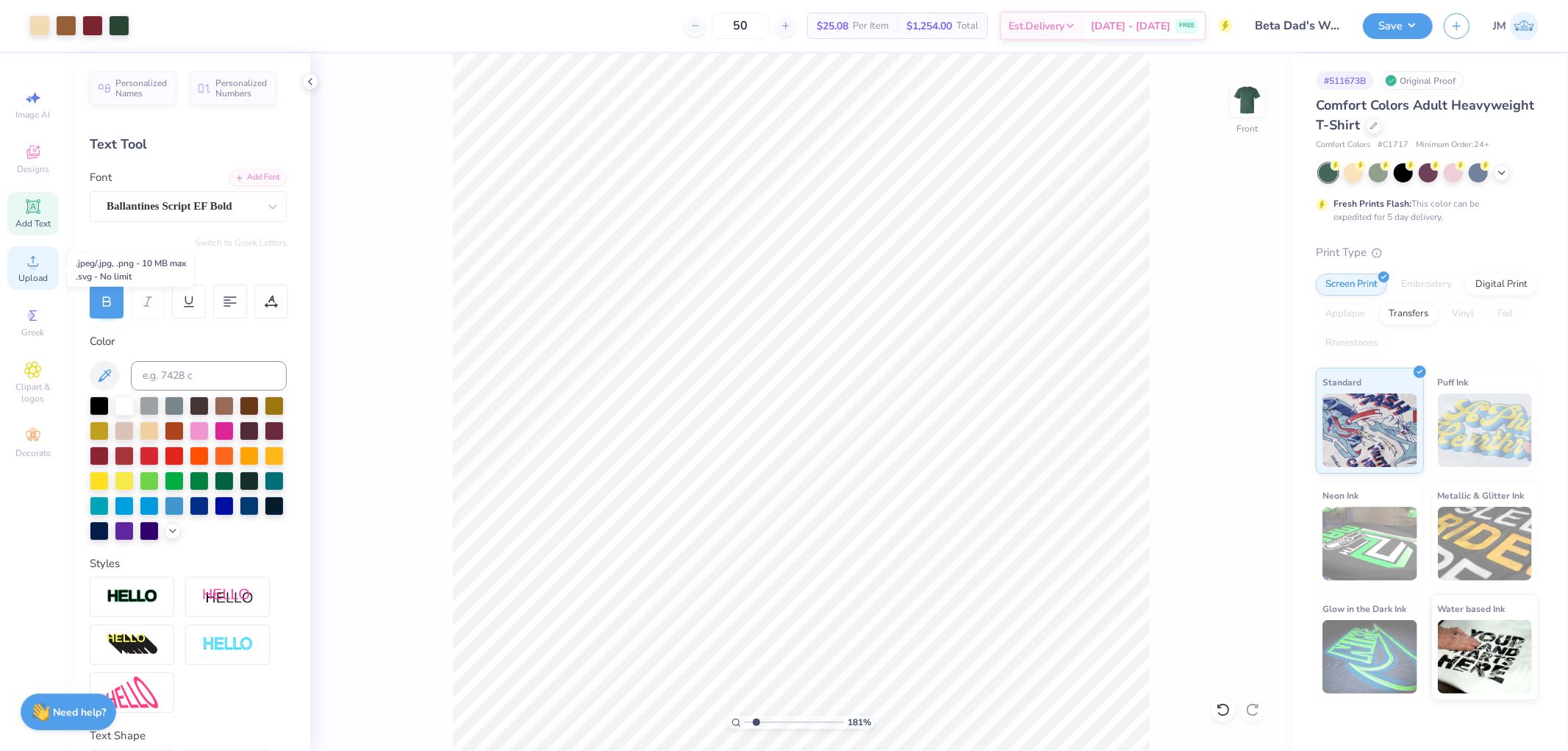
click at [27, 259] on icon at bounding box center [33, 260] width 18 height 18
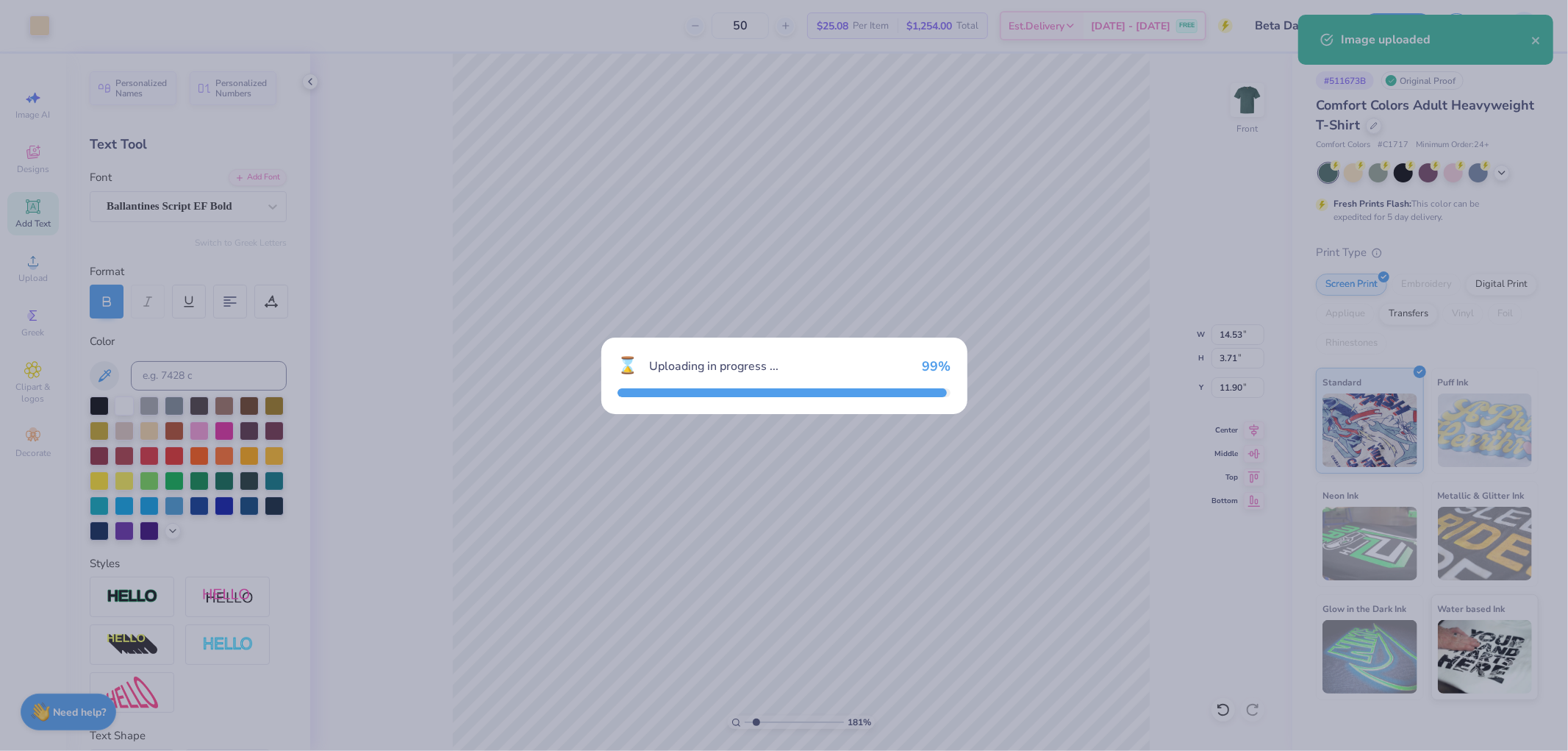
type input "1.80920781763475"
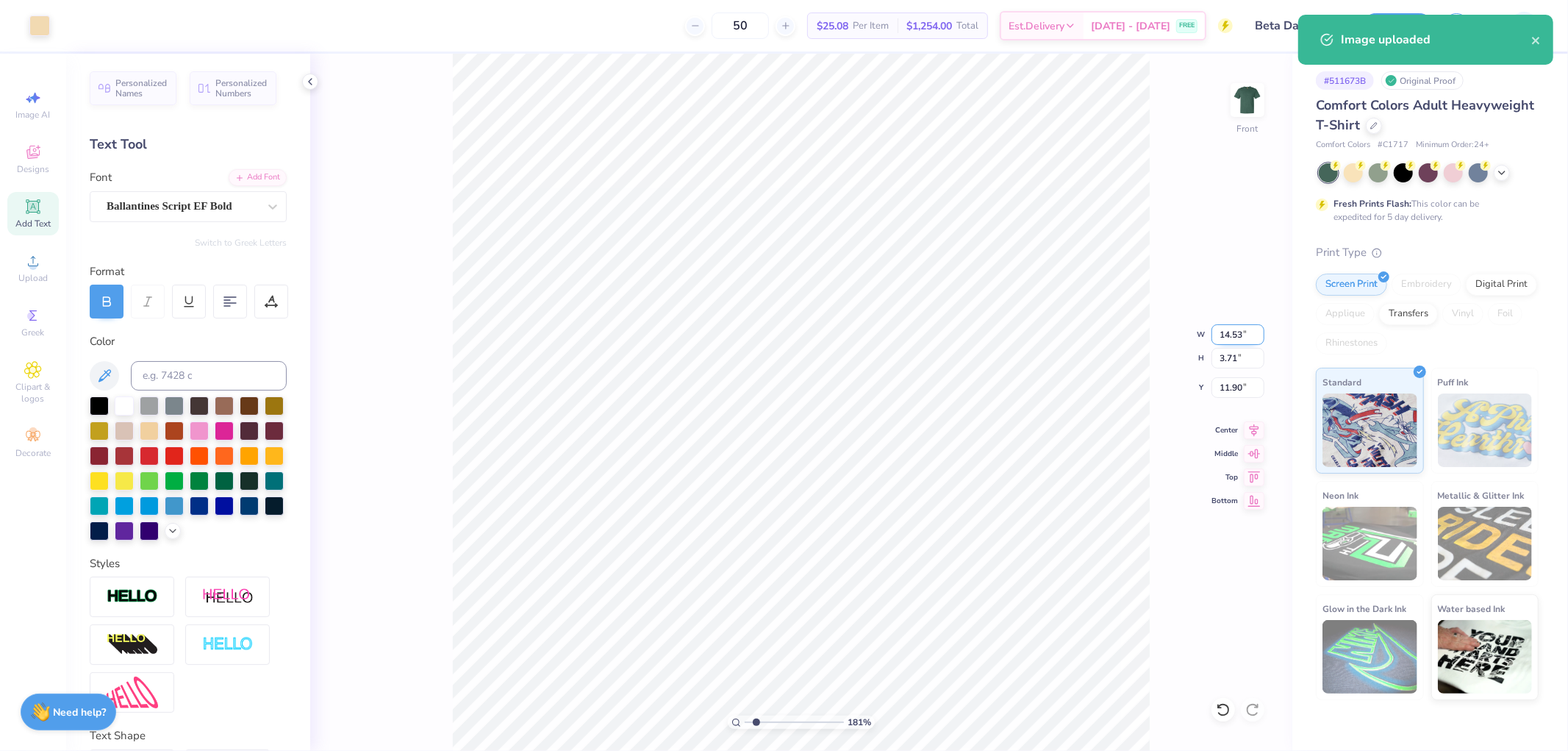
click at [1236, 326] on input "14.53" at bounding box center [1238, 335] width 53 height 20
type input "2.6"
type input "1.80920781763475"
type input "0.51"
type input "13.49"
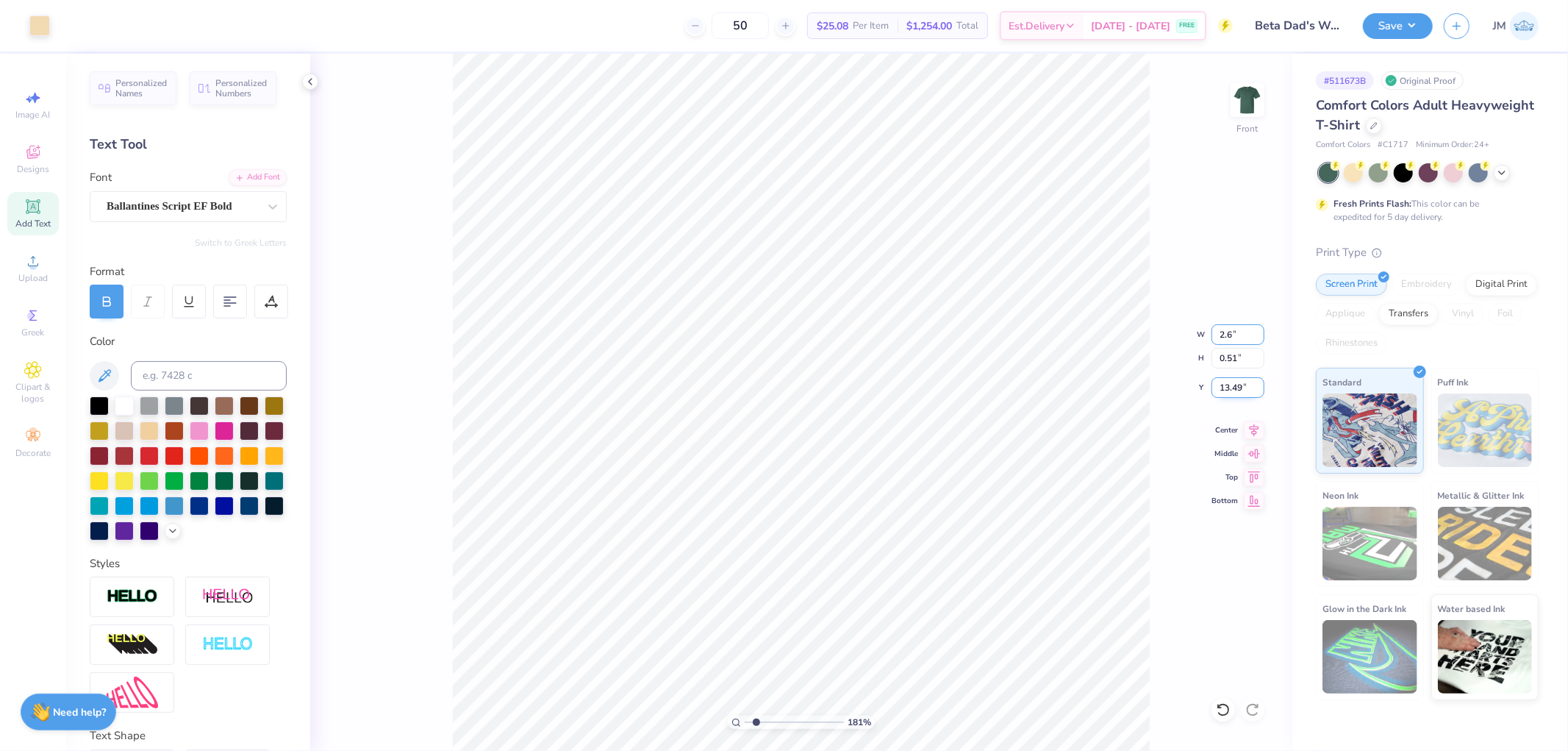
type input "2.6"
click at [1245, 385] on input "13.49" at bounding box center [1238, 388] width 53 height 20
type input "1.80920781763475"
type input "2.60"
type input "0.66"
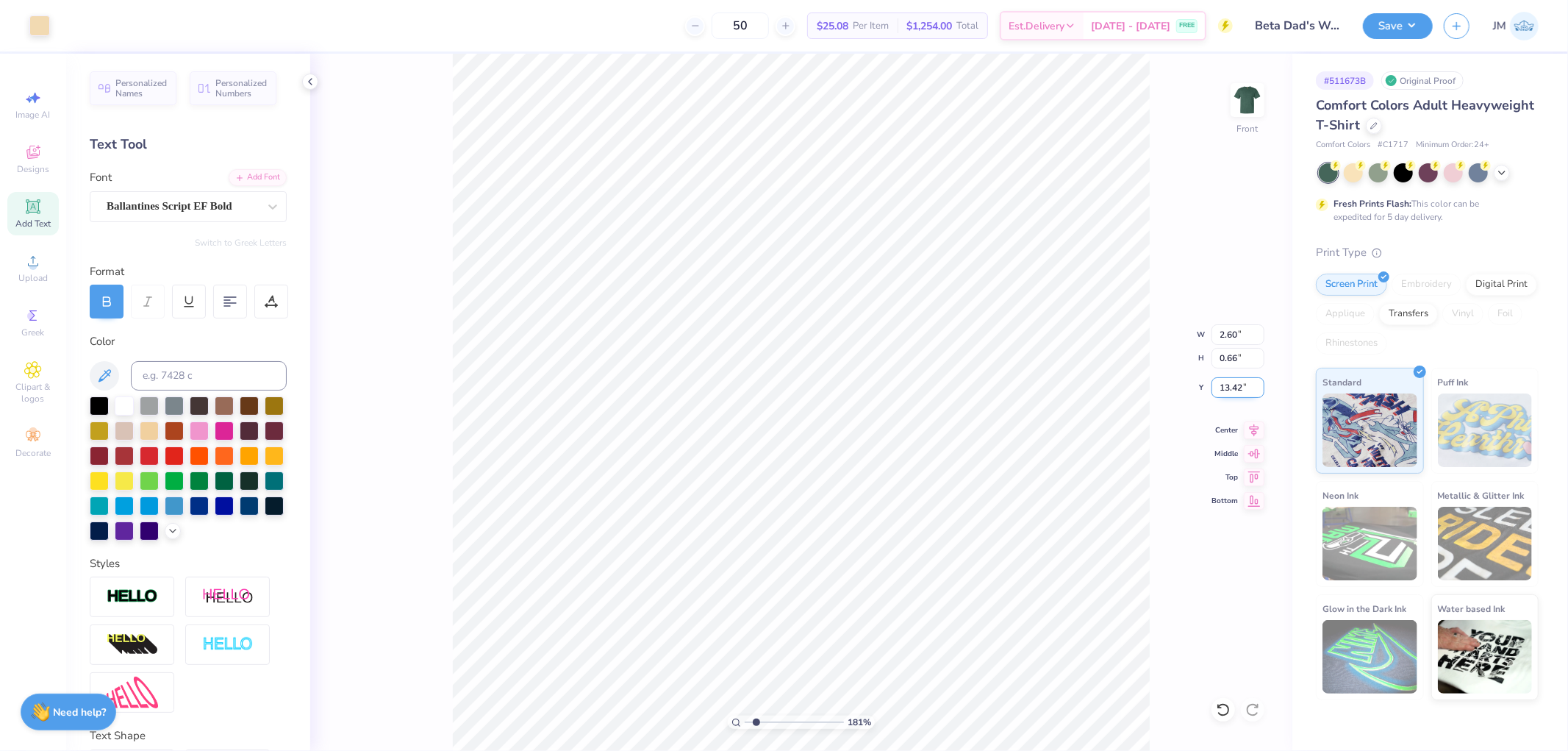
click at [1228, 379] on input "13.42" at bounding box center [1238, 388] width 53 height 20
type input "5.63"
click at [1255, 428] on icon at bounding box center [1254, 427] width 20 height 18
type input "5.92195860117477"
drag, startPoint x: 1238, startPoint y: 332, endPoint x: 1224, endPoint y: 332, distance: 14.0
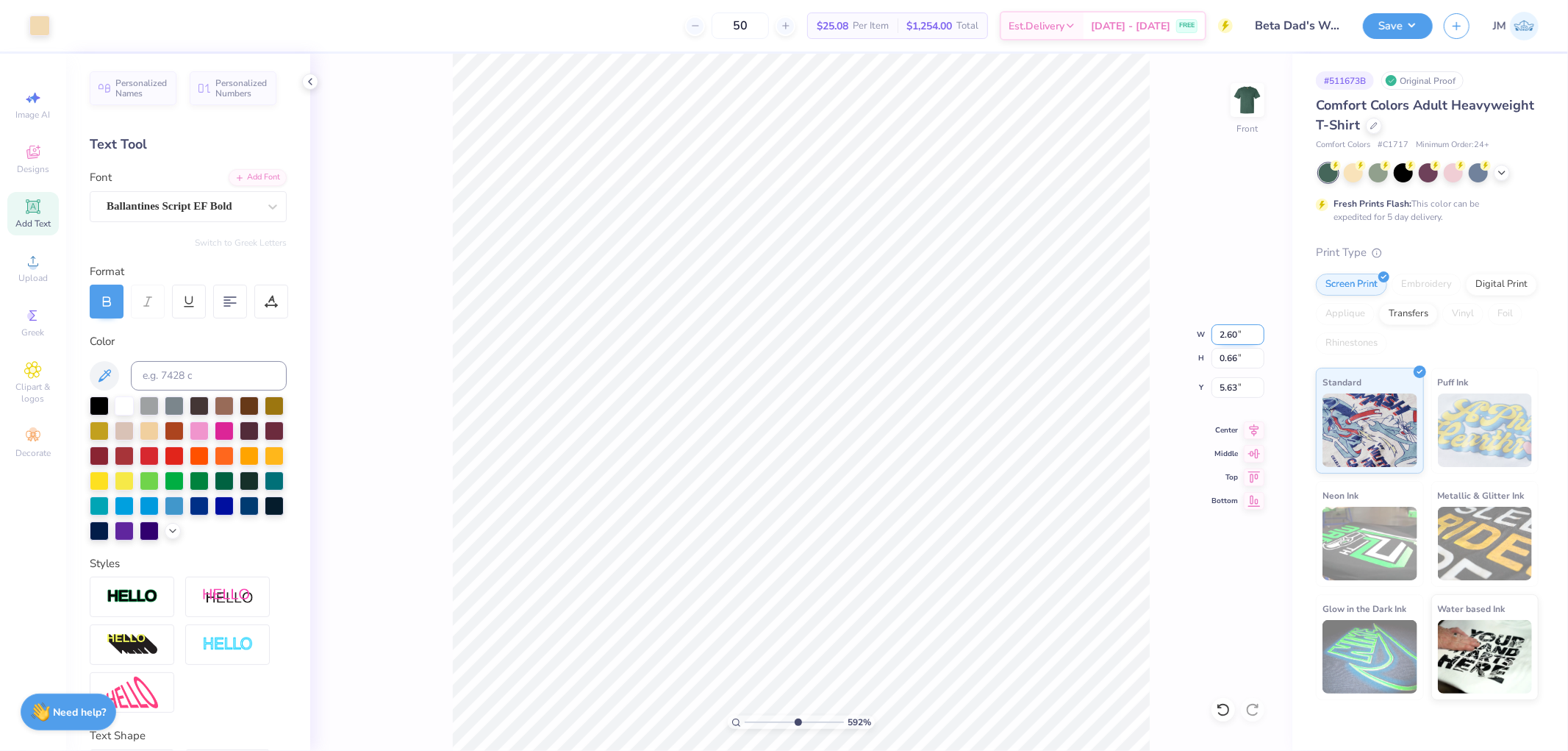
click at [1224, 332] on input "2.60" at bounding box center [1238, 335] width 53 height 20
type input "2.75"
type input "5.92195860117477"
type input "0.70"
type input "5.61"
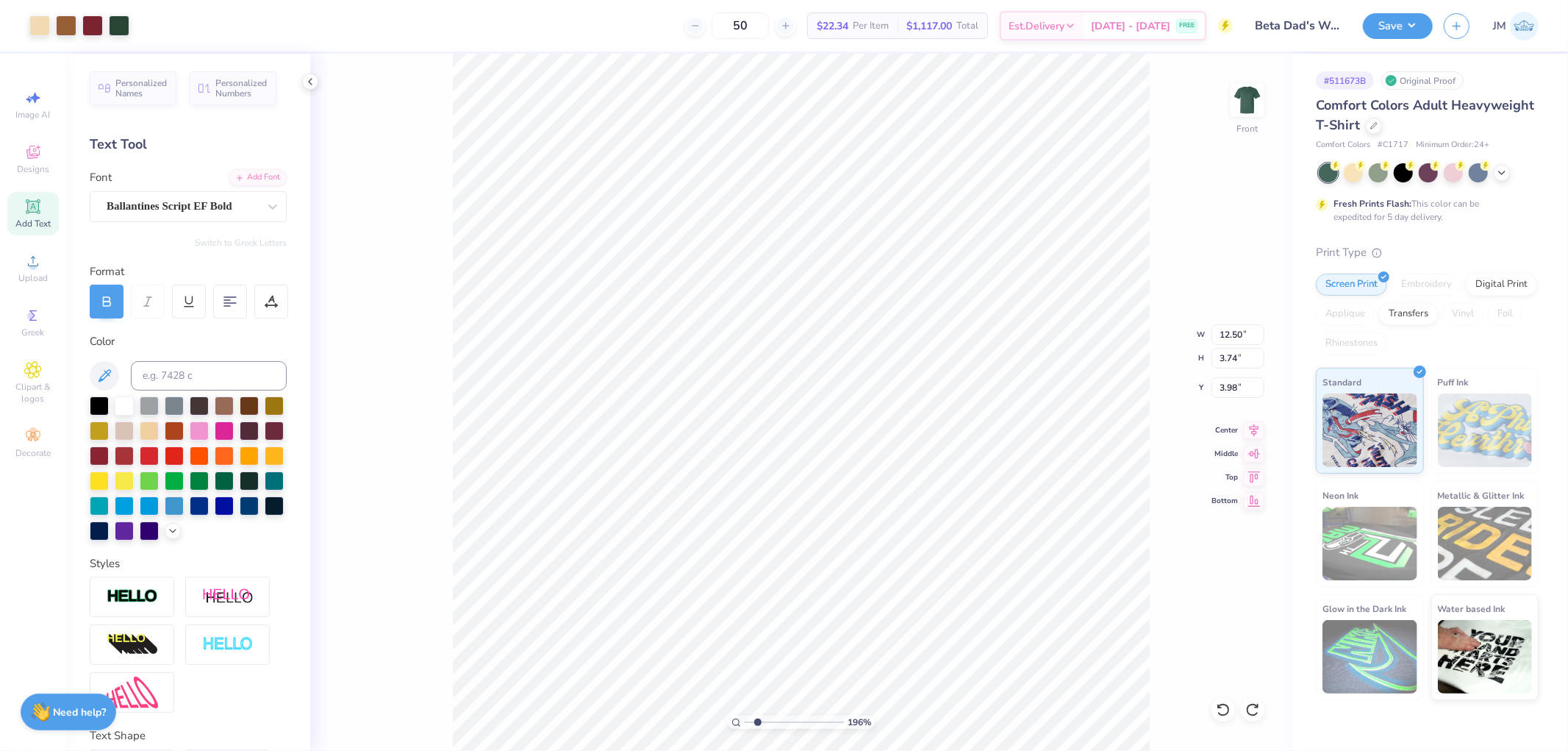
type input "1.9584240760085"
type input "5.31"
type input "1.9584240760085"
type input "3.98"
click at [884, 429] on li "Download vector" at bounding box center [876, 434] width 115 height 29
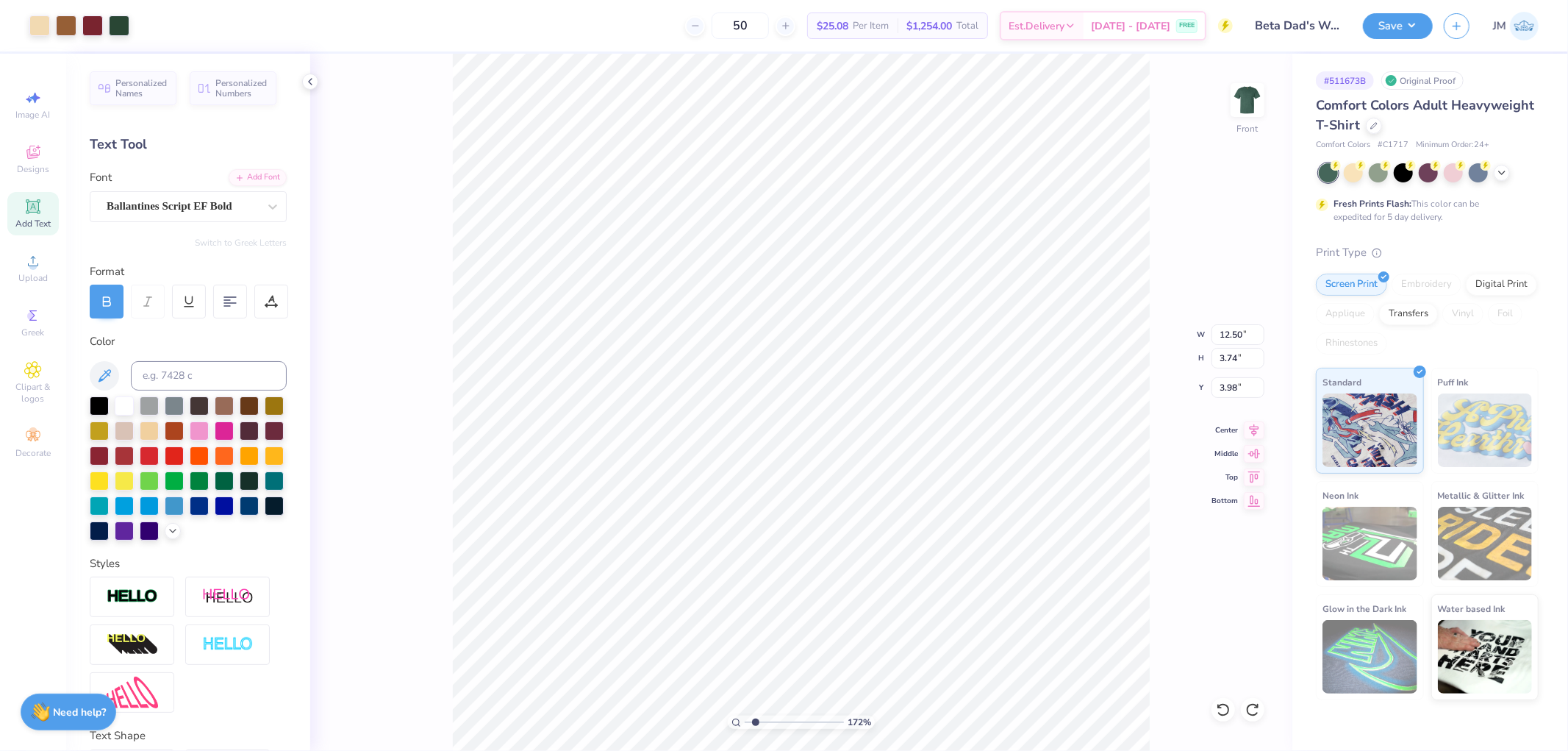
type input "1"
drag, startPoint x: 746, startPoint y: 722, endPoint x: 727, endPoint y: 717, distance: 19.6
click at [745, 717] on input "range" at bounding box center [794, 721] width 99 height 13
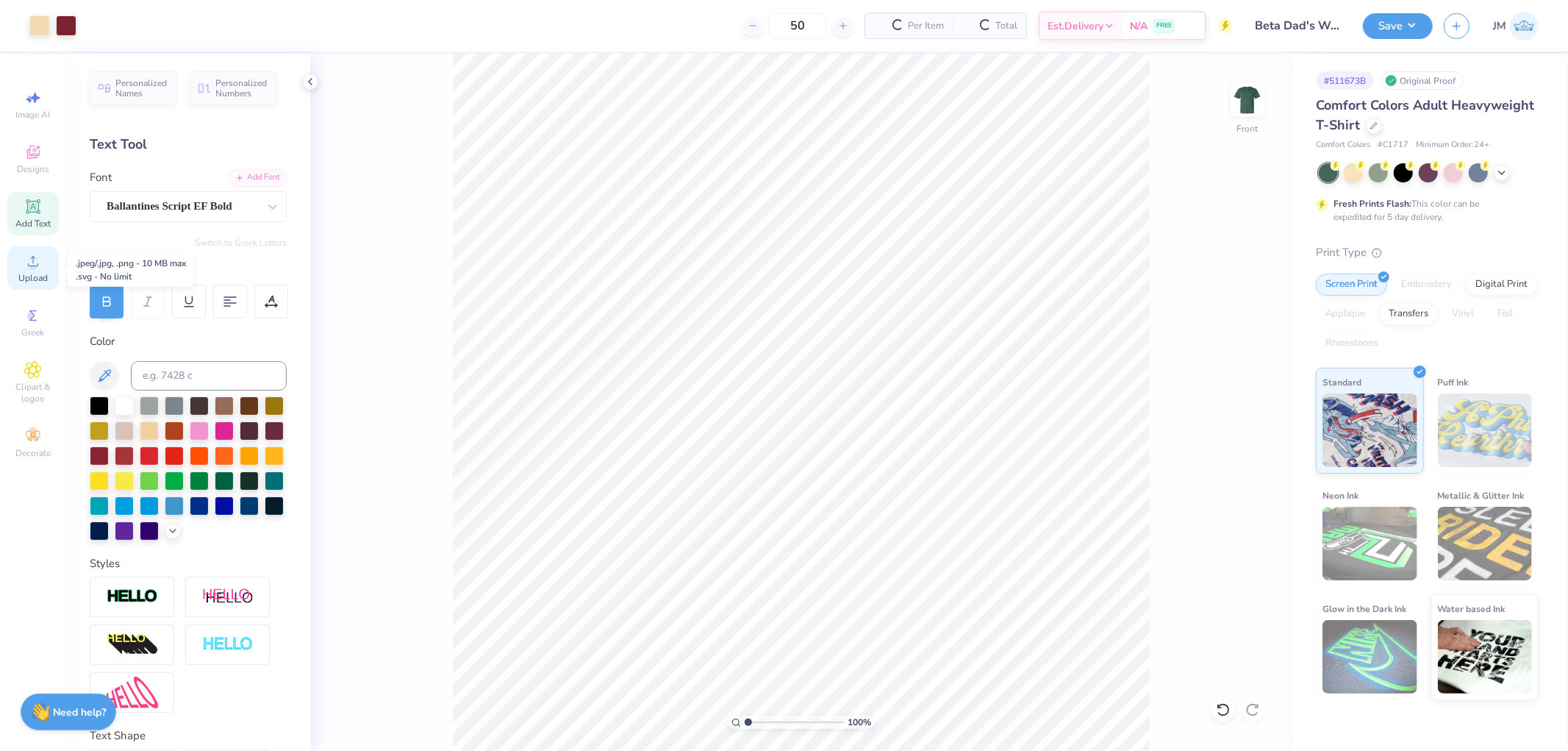
click at [35, 265] on circle at bounding box center [33, 266] width 8 height 8
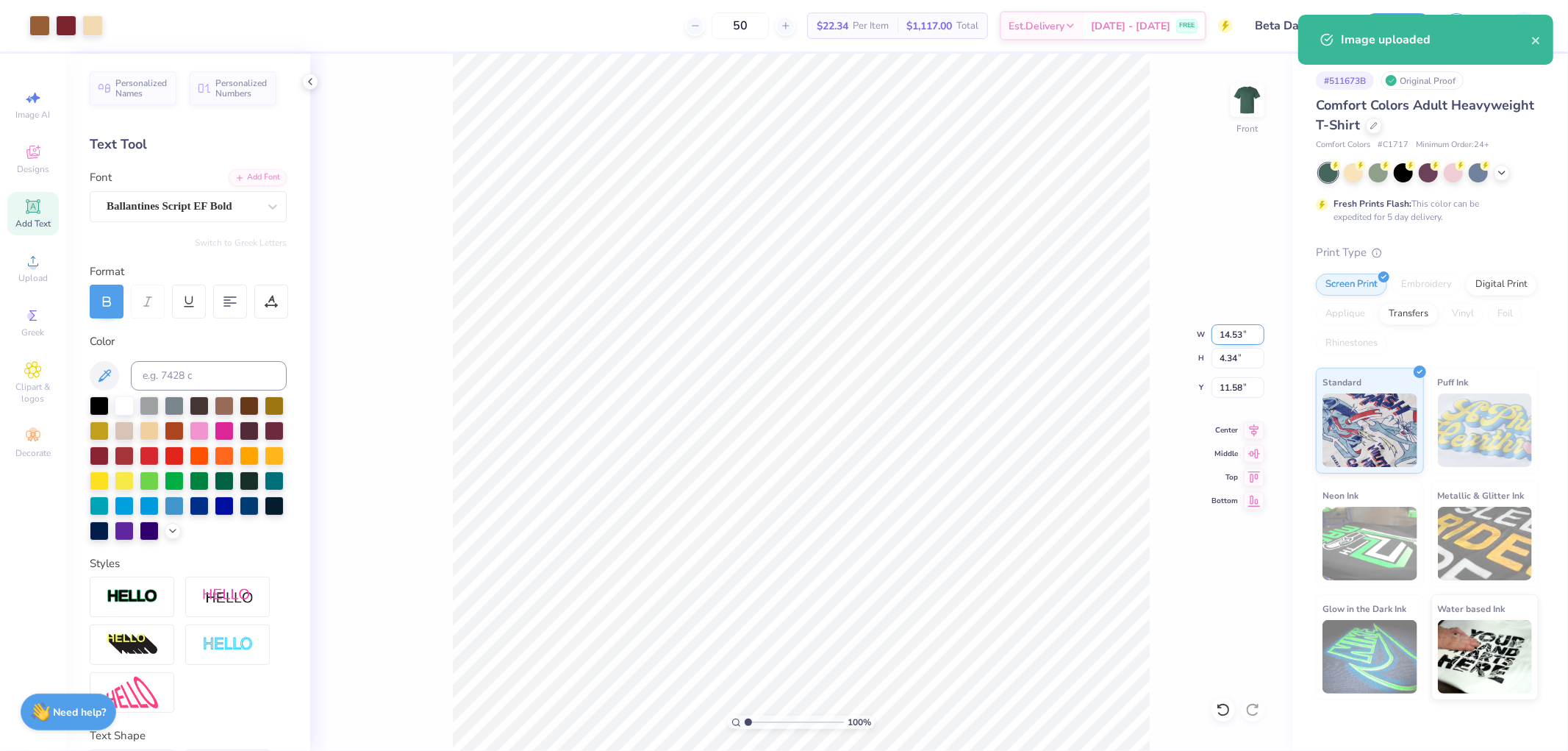
click at [1240, 326] on input "14.53" at bounding box center [1238, 335] width 53 height 20
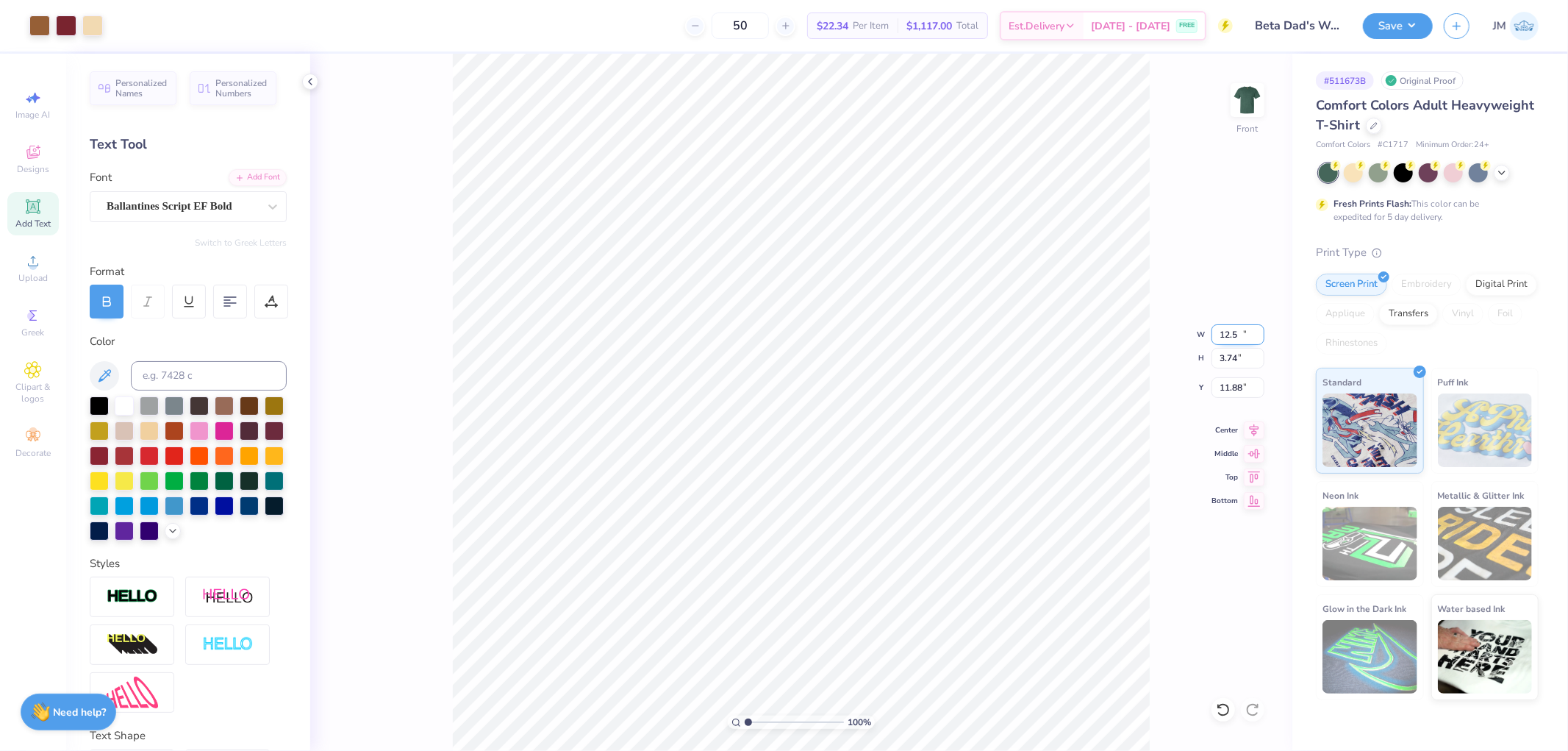
type input "12.50"
type input "3.74"
click at [1235, 392] on input "11.88" at bounding box center [1238, 388] width 53 height 20
type input "3.98"
click at [876, 615] on li "Send to Back" at bounding box center [854, 611] width 115 height 29
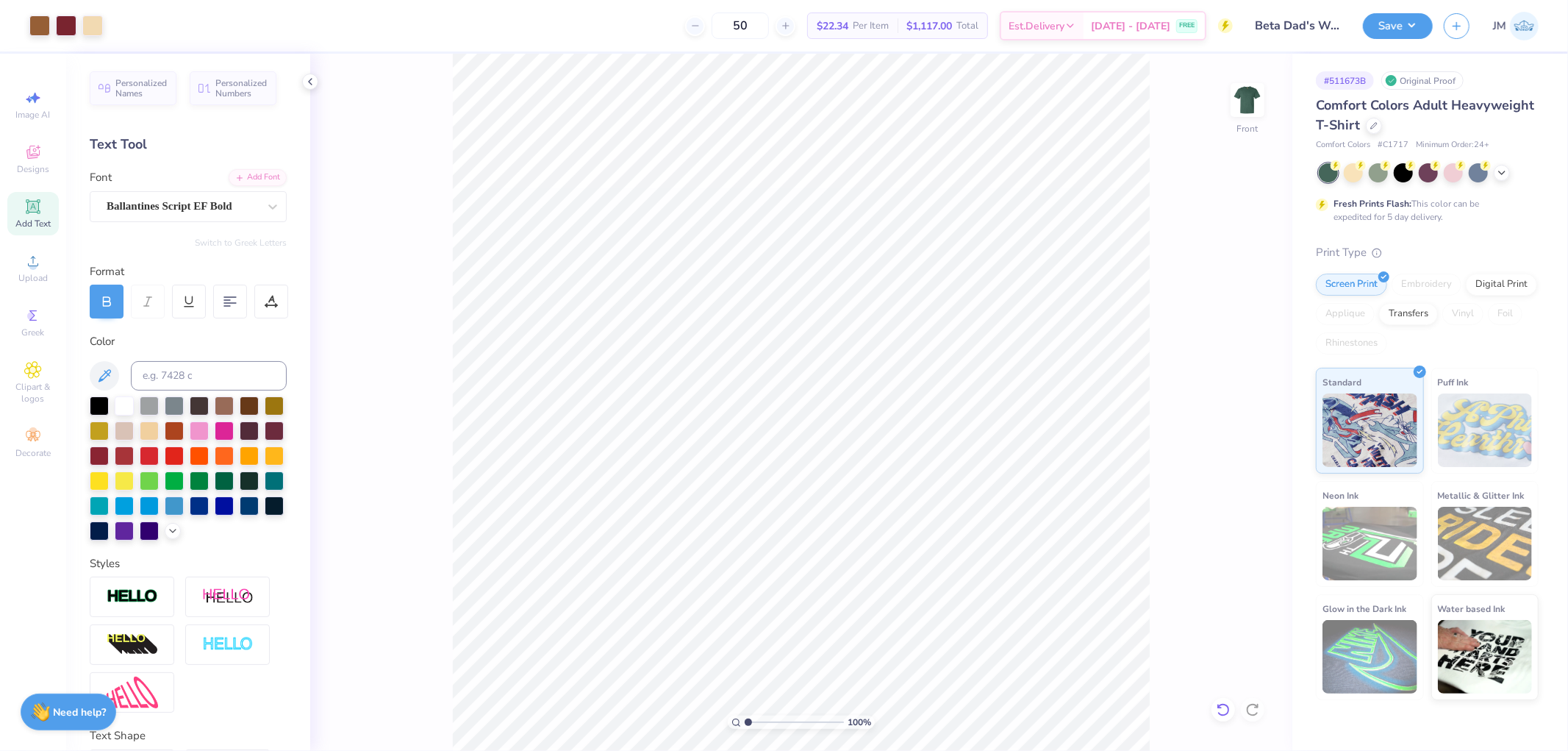
click at [1224, 711] on icon at bounding box center [1223, 709] width 15 height 15
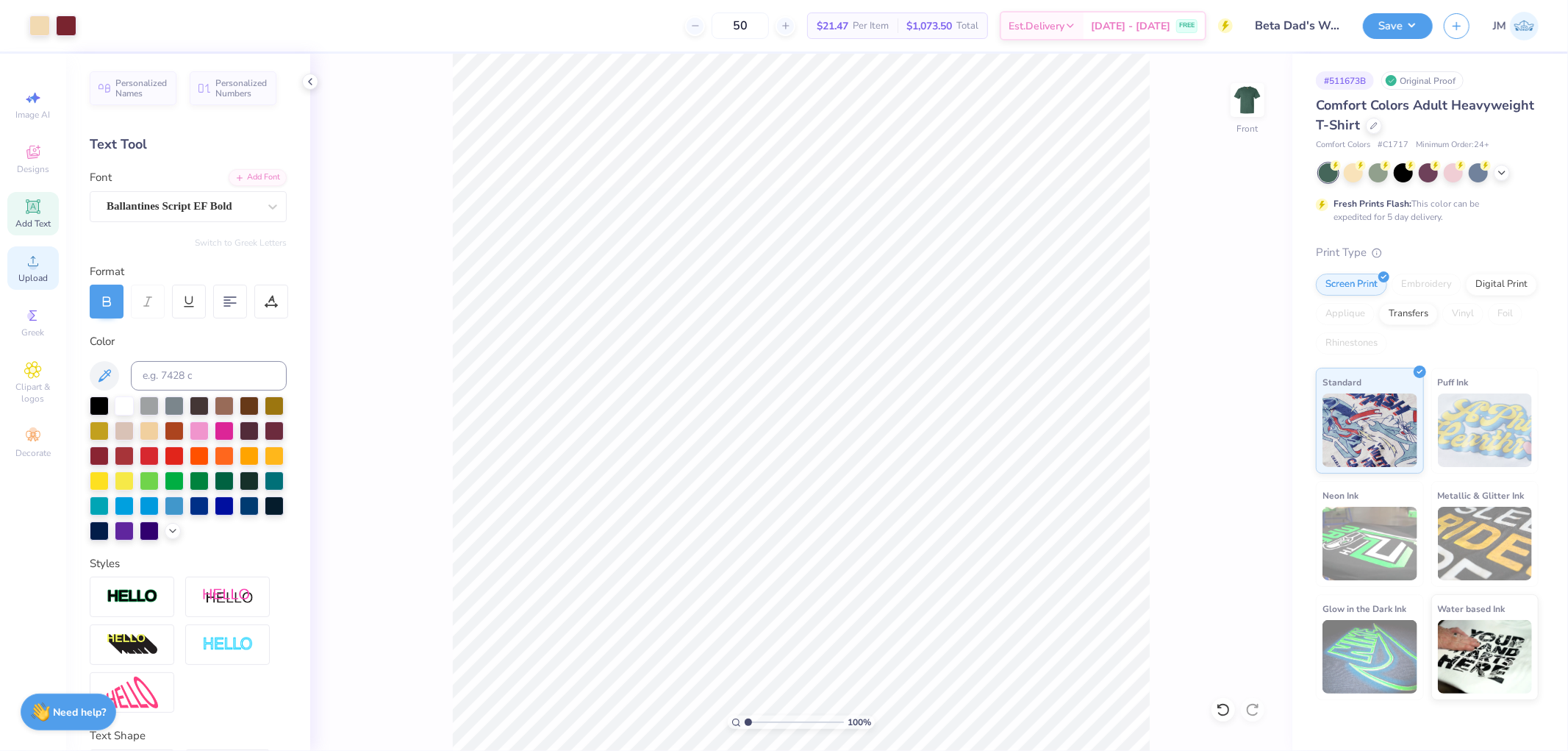
click at [33, 279] on span "Upload" at bounding box center [34, 278] width 30 height 12
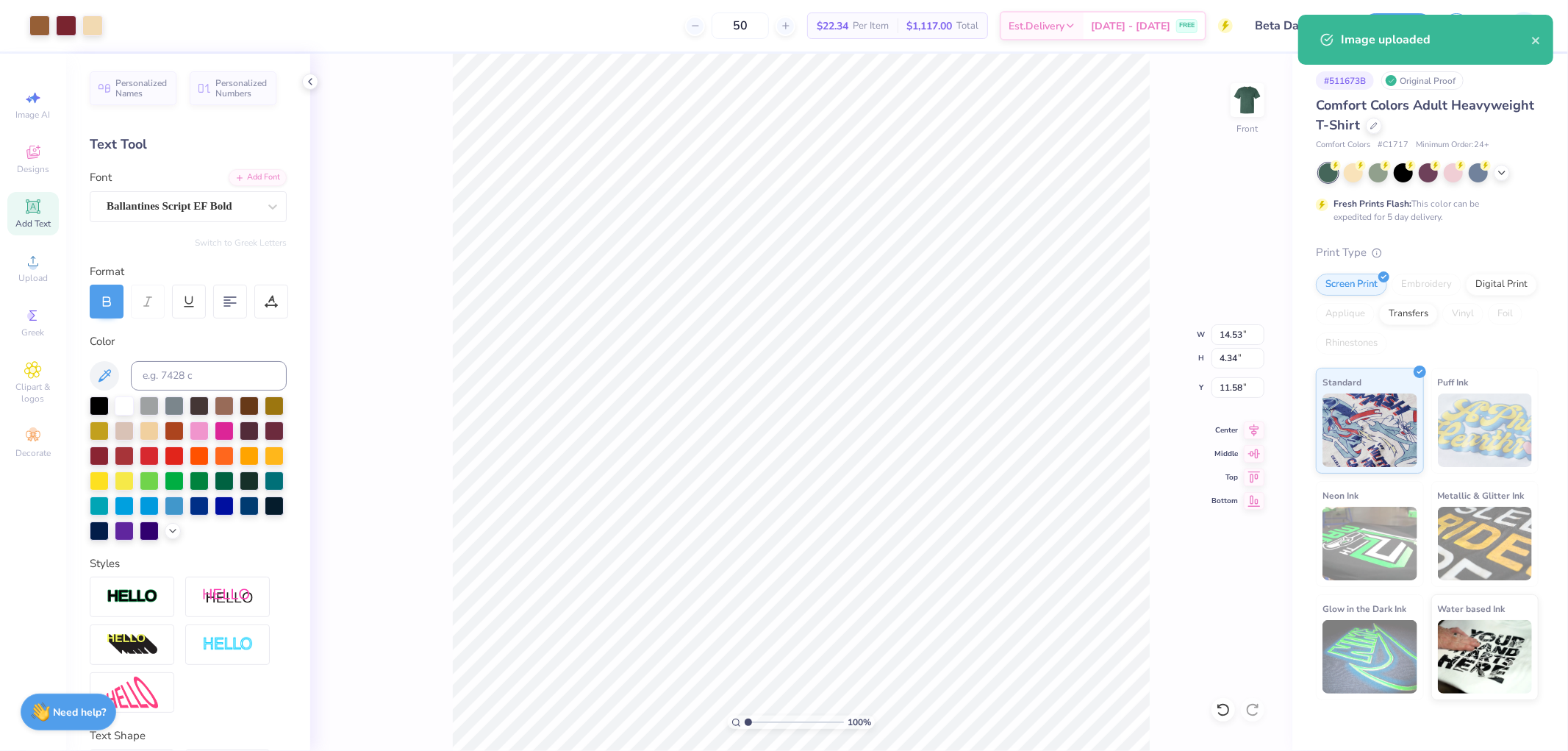
click at [1236, 322] on div "100 % Front W 14.53 14.53 " H 4.34 4.34 " Y 11.58 11.58 " Center Middle Top Bot…" at bounding box center [802, 402] width 982 height 697
click at [1231, 331] on input "14.53" at bounding box center [1238, 335] width 53 height 20
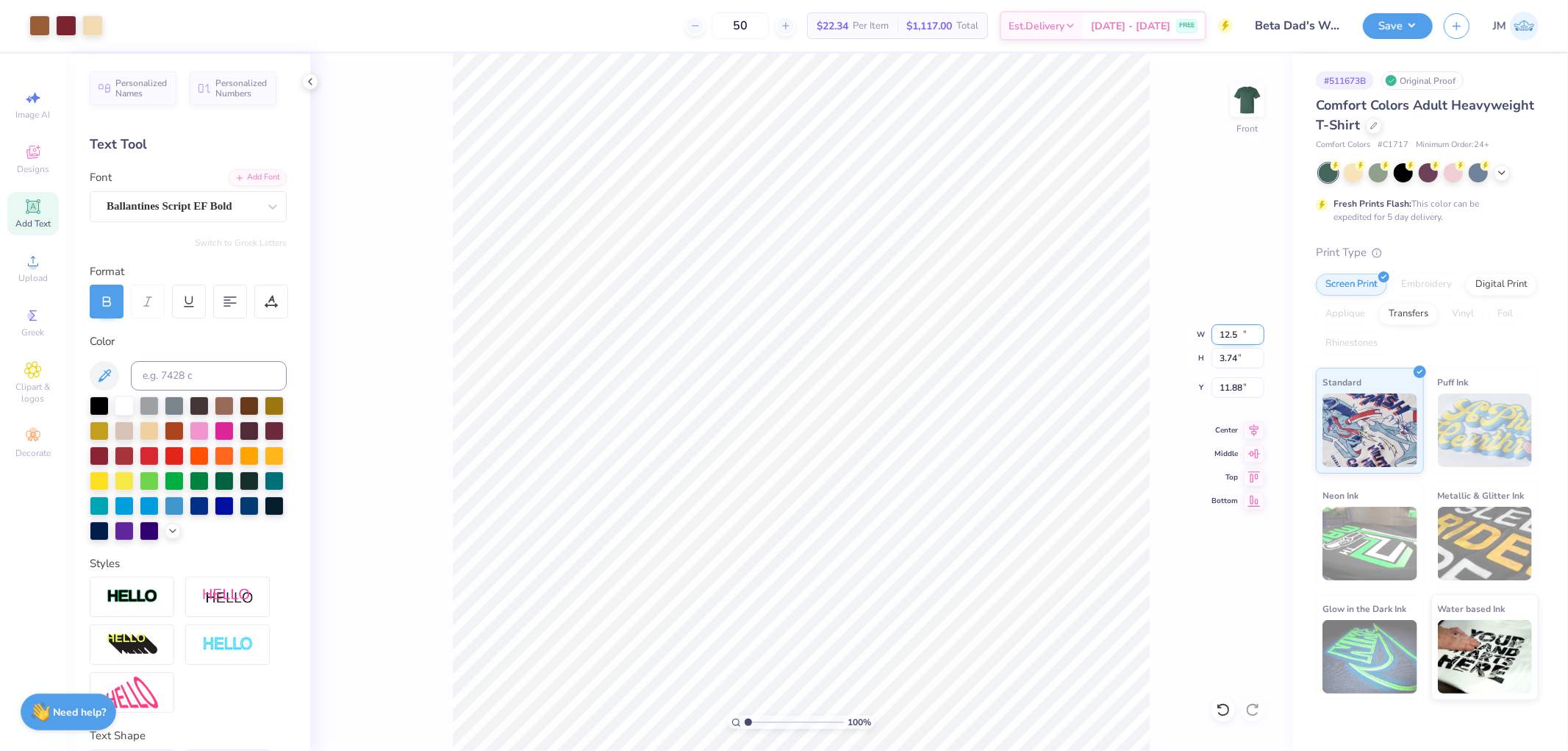
type input "12.50"
type input "3.74"
click at [1234, 383] on input "11.88" at bounding box center [1238, 388] width 53 height 20
type input "3.98"
click at [1255, 430] on icon at bounding box center [1255, 427] width 9 height 12
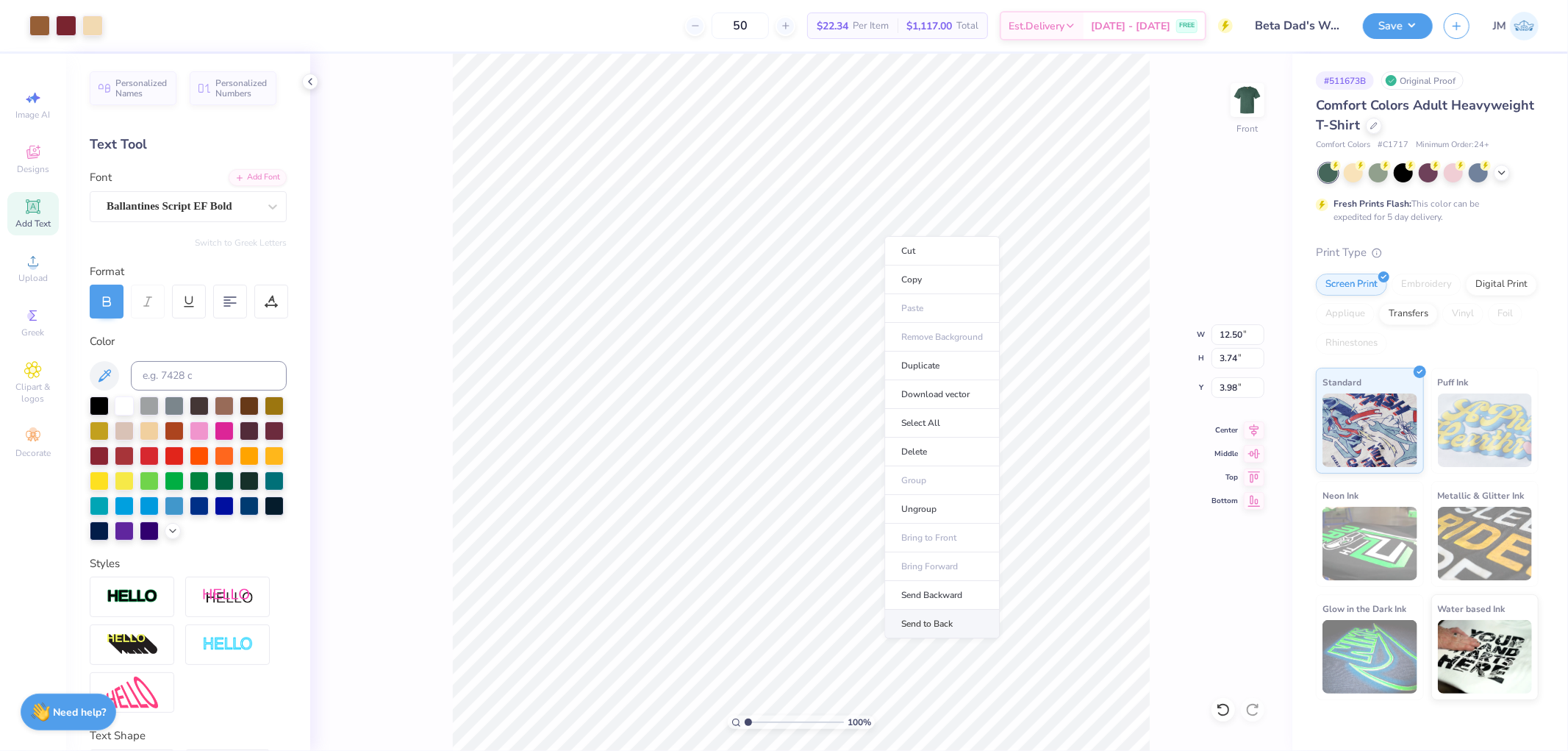
click at [901, 623] on li "Send to Back" at bounding box center [942, 624] width 115 height 29
click at [1240, 97] on img at bounding box center [1247, 100] width 58 height 58
click at [33, 274] on span "Upload" at bounding box center [34, 278] width 30 height 12
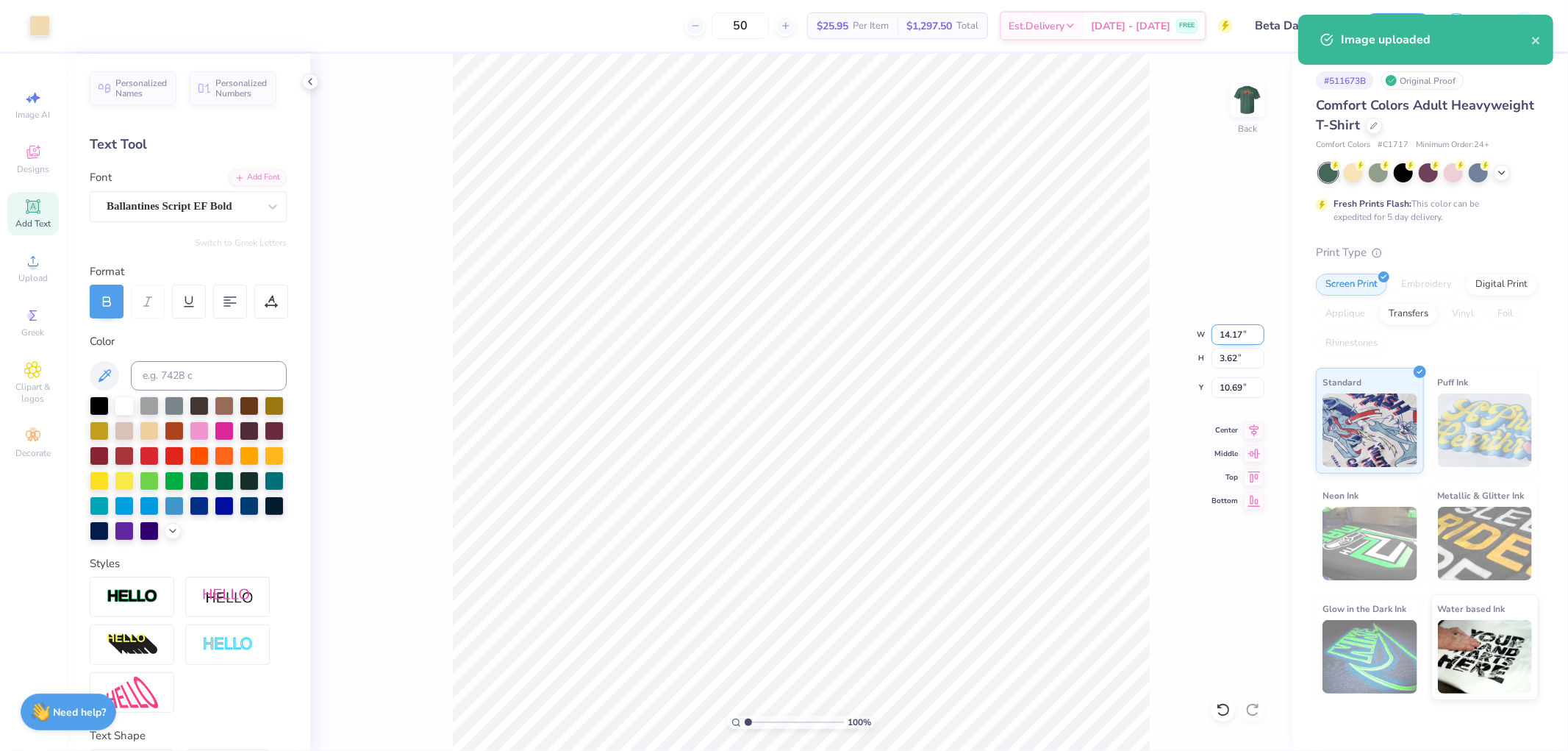
click at [1247, 331] on input "14.17" at bounding box center [1238, 335] width 53 height 20
type input "3.50"
type input "0.89"
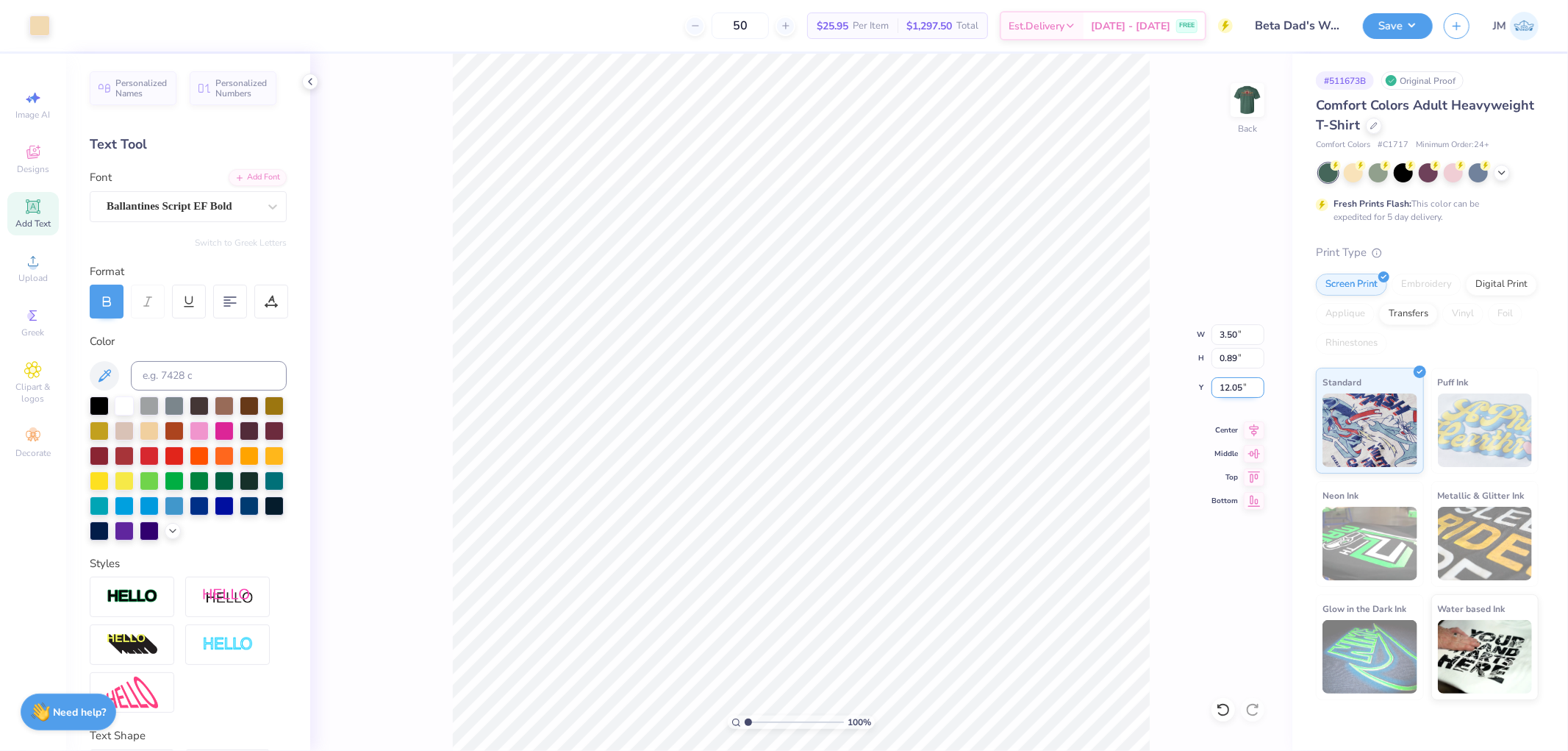
click at [1248, 388] on input "12.05" at bounding box center [1238, 388] width 53 height 20
type input "3.00"
click at [1257, 90] on img at bounding box center [1247, 100] width 58 height 58
click at [1409, 19] on button "Save" at bounding box center [1398, 23] width 70 height 26
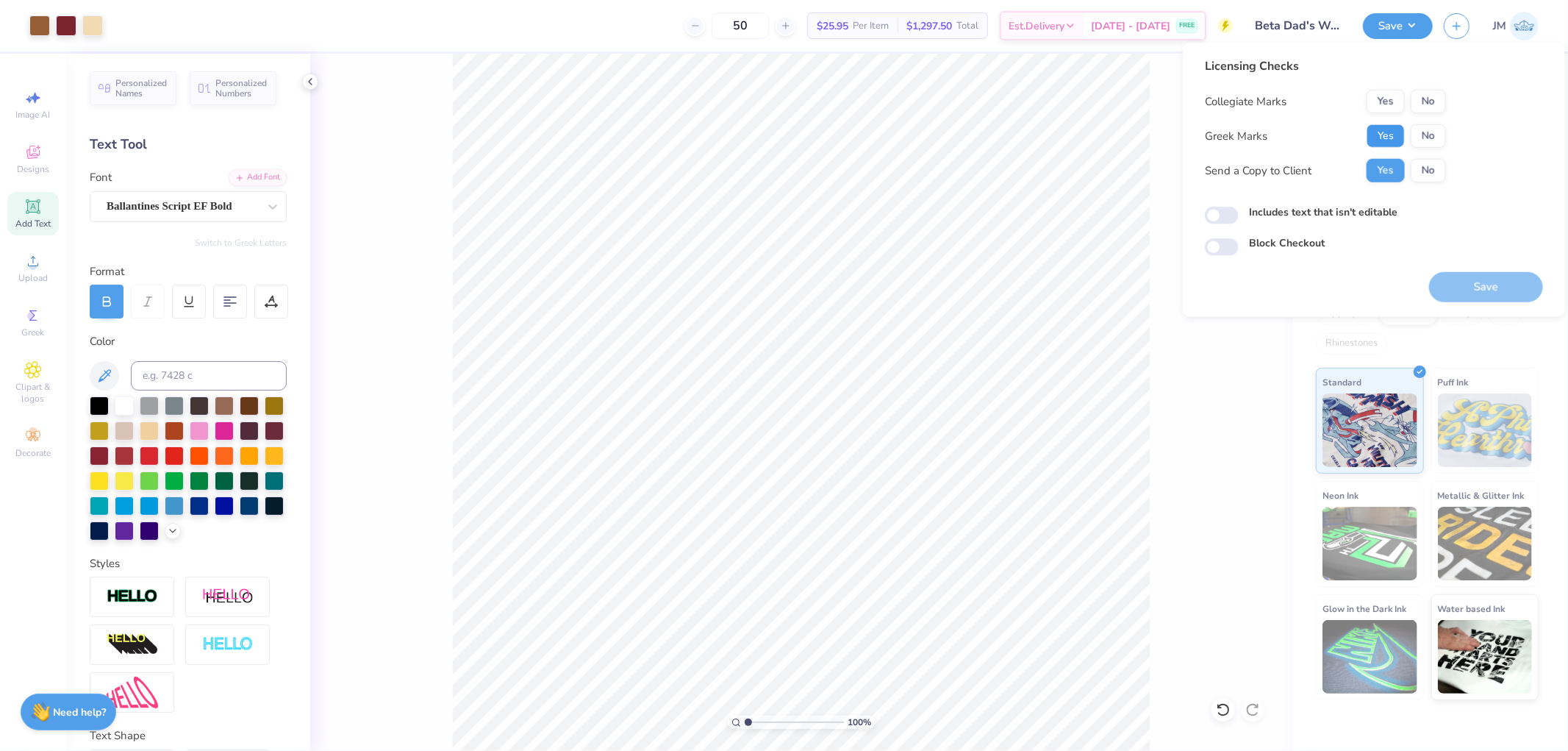
click at [1379, 136] on button "Yes" at bounding box center [1386, 136] width 38 height 23
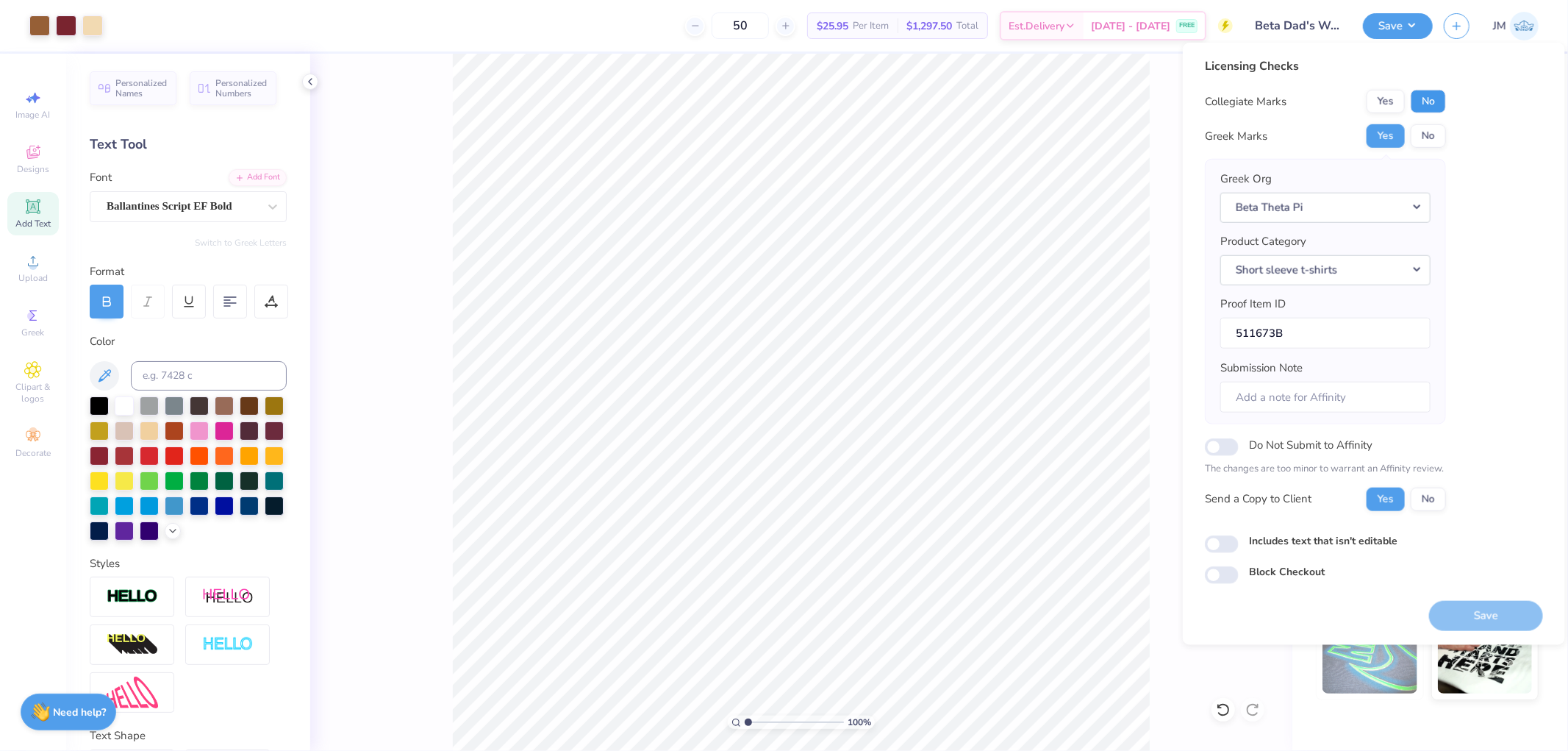
click at [1431, 112] on button "No" at bounding box center [1428, 101] width 35 height 23
click at [1517, 611] on button "Save" at bounding box center [1486, 615] width 114 height 30
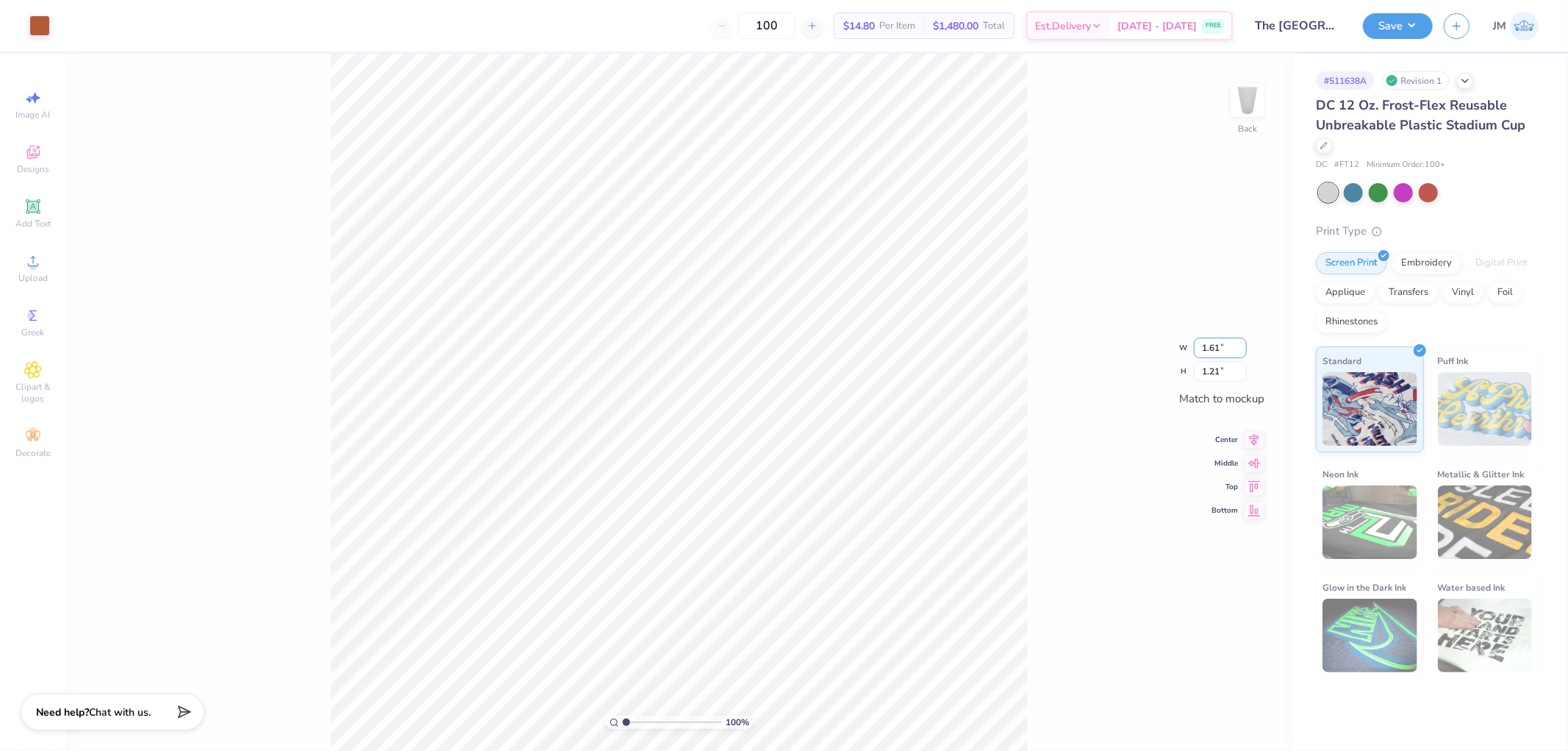
drag, startPoint x: 1231, startPoint y: 349, endPoint x: 1117, endPoint y: 361, distance: 114.6
click at [1120, 361] on div "100 % Back W 1.61 1.61 " H 1.21 1.21 " Match to mockup Center Middle Top Bottom" at bounding box center [679, 402] width 1226 height 697
click at [1222, 341] on input "1.61" at bounding box center [1220, 348] width 53 height 20
type input "2.50"
type input "1.88"
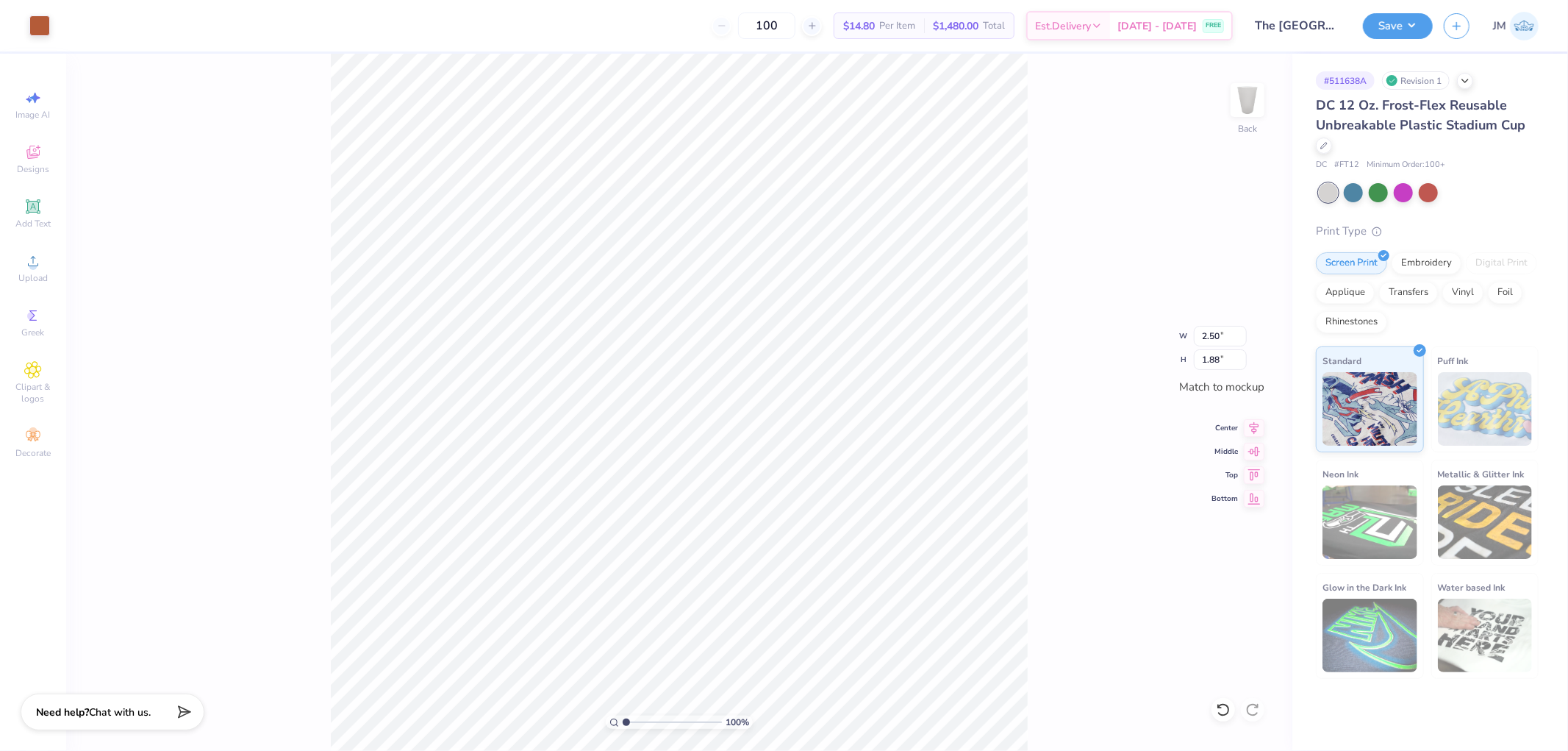
click at [1255, 418] on div "100 % Back W 2.50 2.50 " H 1.88 1.88 " Match to mockup Center Middle Top Bottom" at bounding box center [679, 402] width 1226 height 697
click at [1251, 424] on icon at bounding box center [1255, 426] width 9 height 12
click at [1260, 455] on icon at bounding box center [1254, 449] width 20 height 18
click at [1225, 333] on input "2.50" at bounding box center [1220, 336] width 53 height 20
type input "2.00"
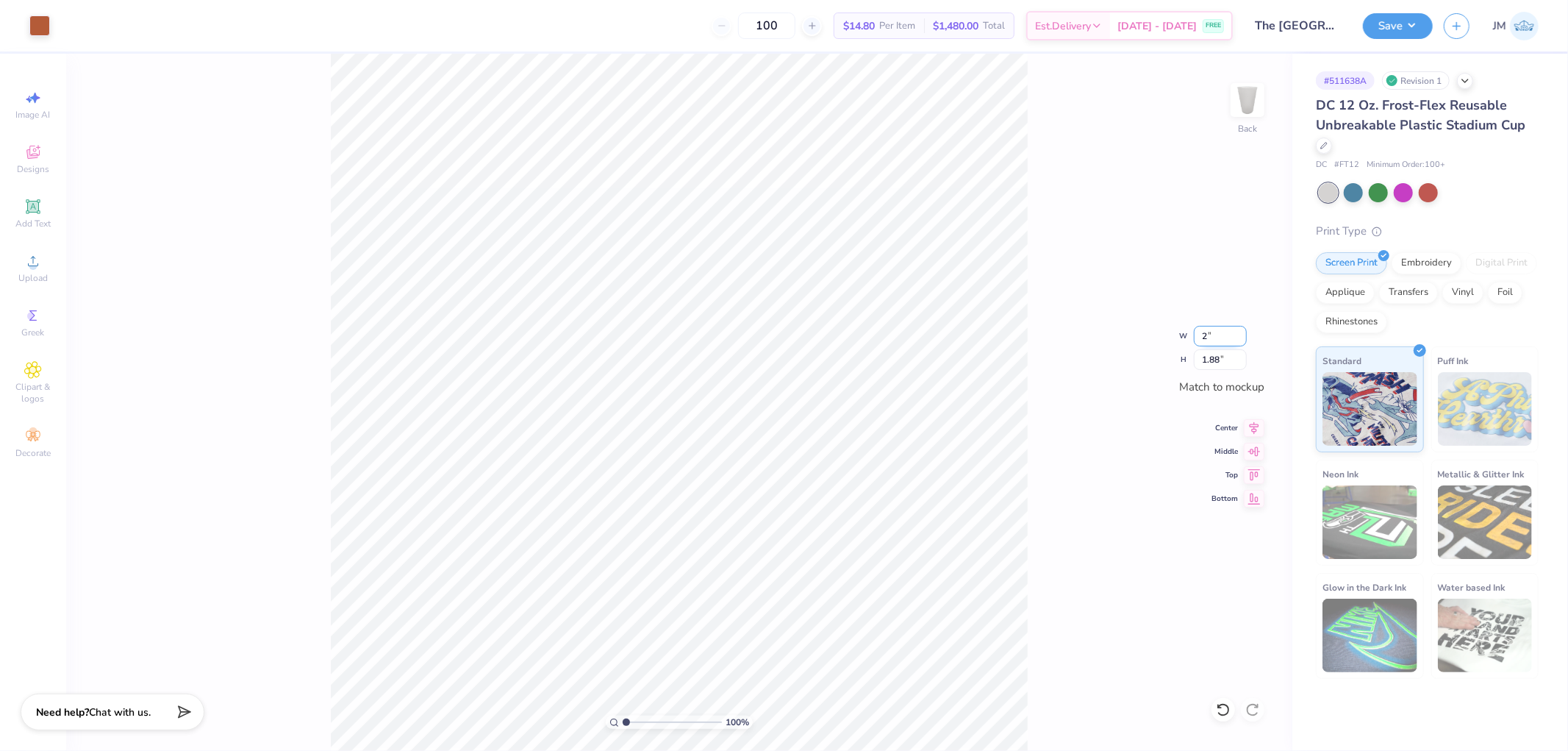
type input "1.50"
click at [1252, 423] on icon at bounding box center [1254, 426] width 20 height 18
click at [1254, 450] on icon at bounding box center [1254, 449] width 20 height 18
click at [1421, 24] on button "Save" at bounding box center [1398, 23] width 70 height 26
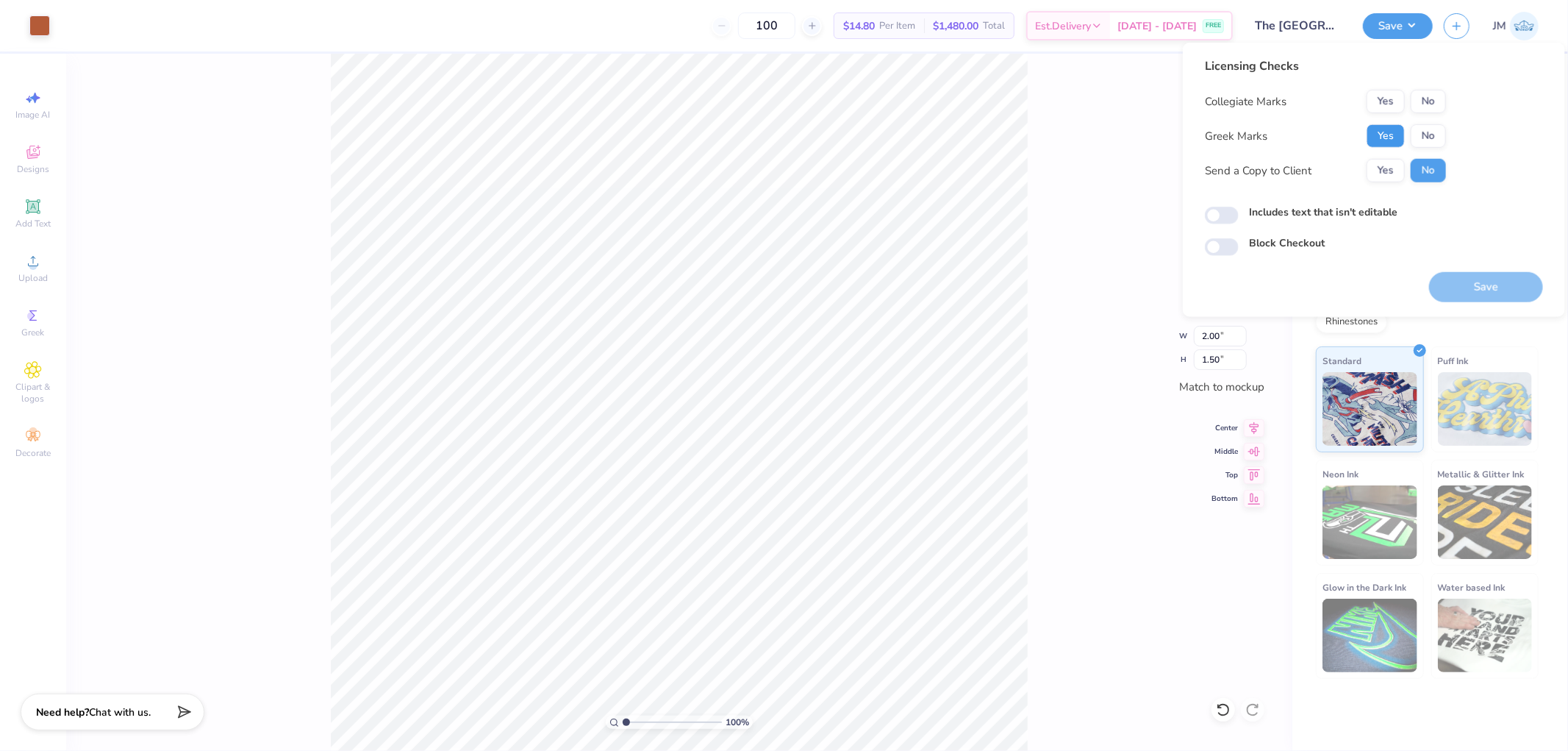
click at [1378, 126] on button "Yes" at bounding box center [1386, 136] width 38 height 23
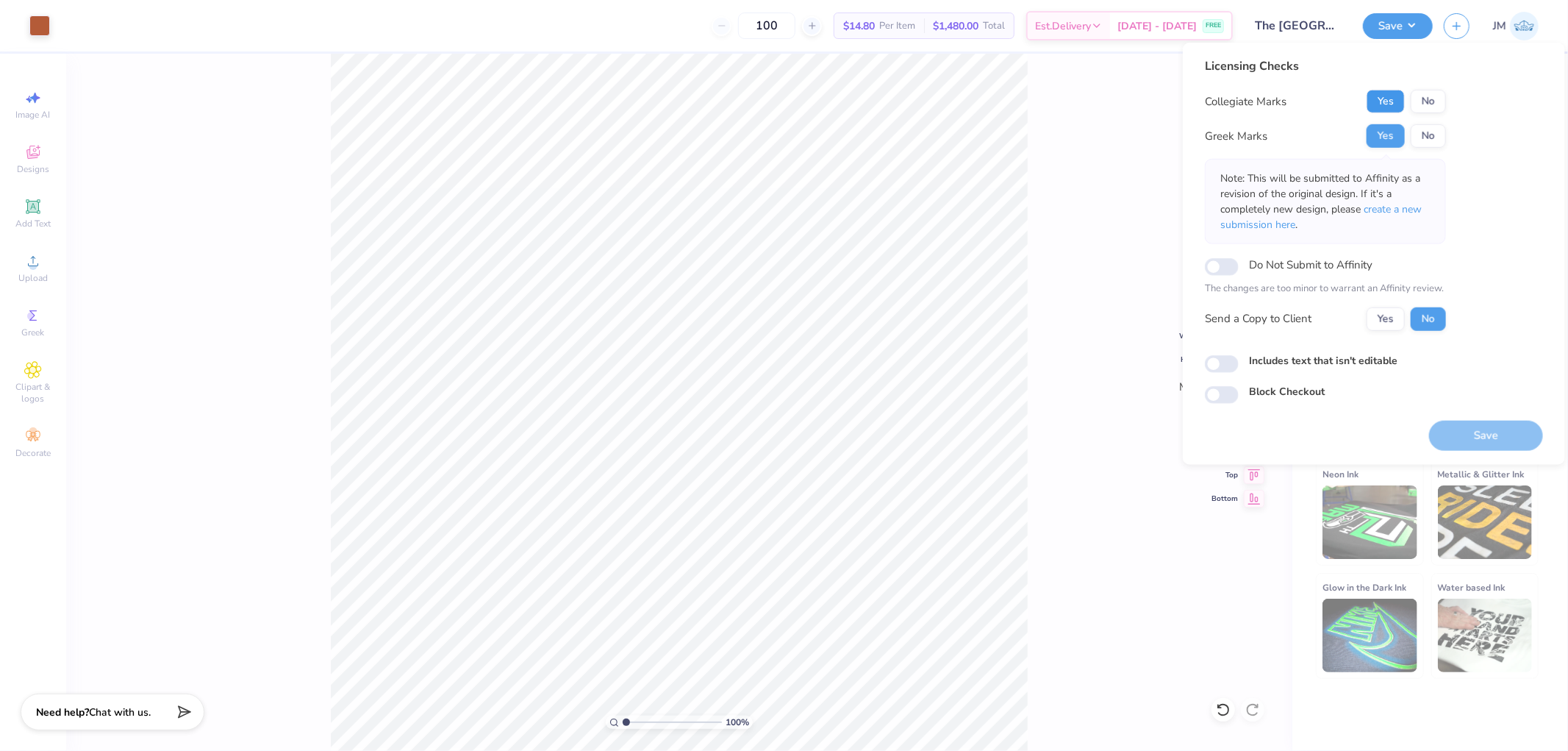
click at [1387, 103] on button "Yes" at bounding box center [1386, 101] width 38 height 23
click at [1400, 207] on span "create a new submission here" at bounding box center [1321, 217] width 201 height 30
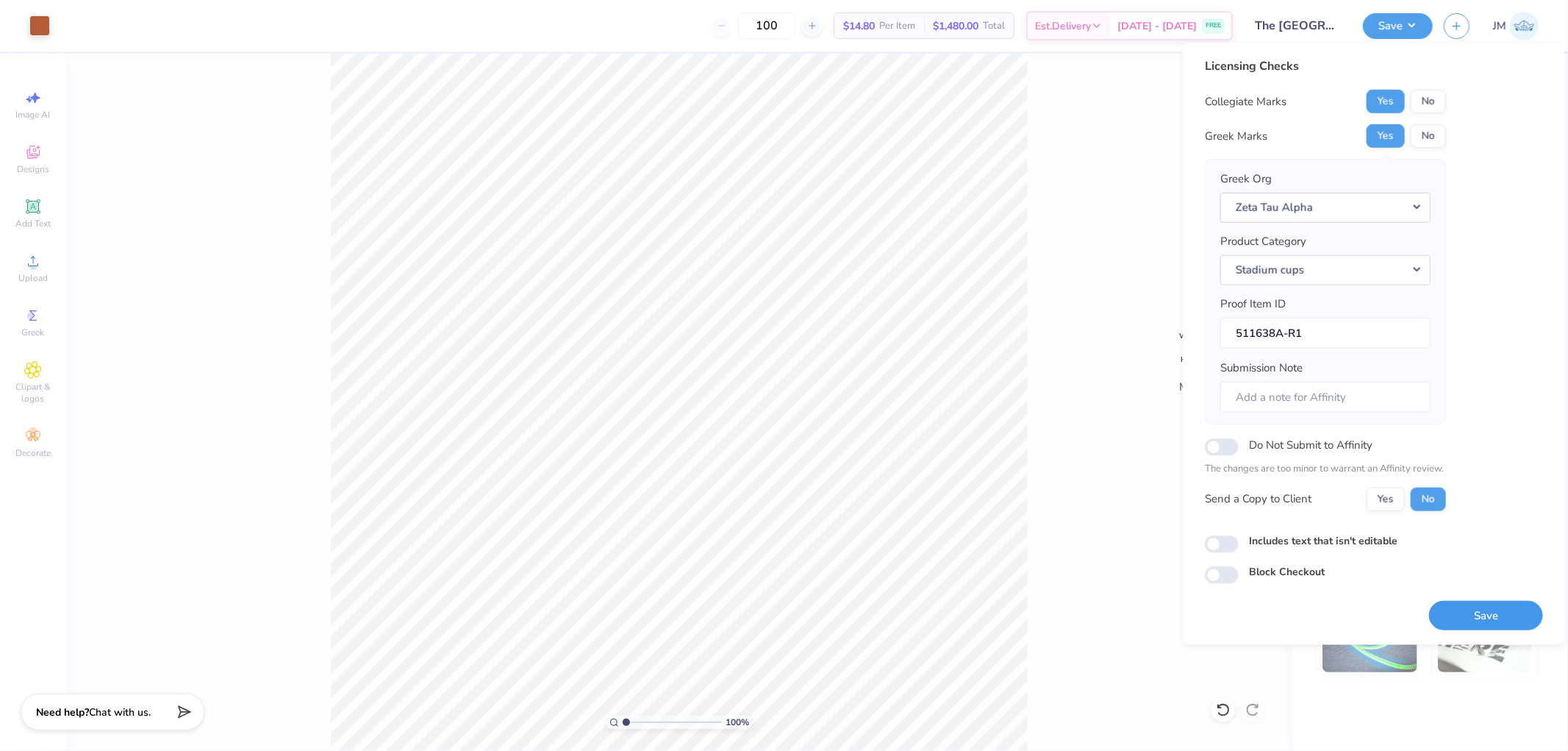
click at [1446, 622] on button "Save" at bounding box center [1486, 615] width 114 height 30
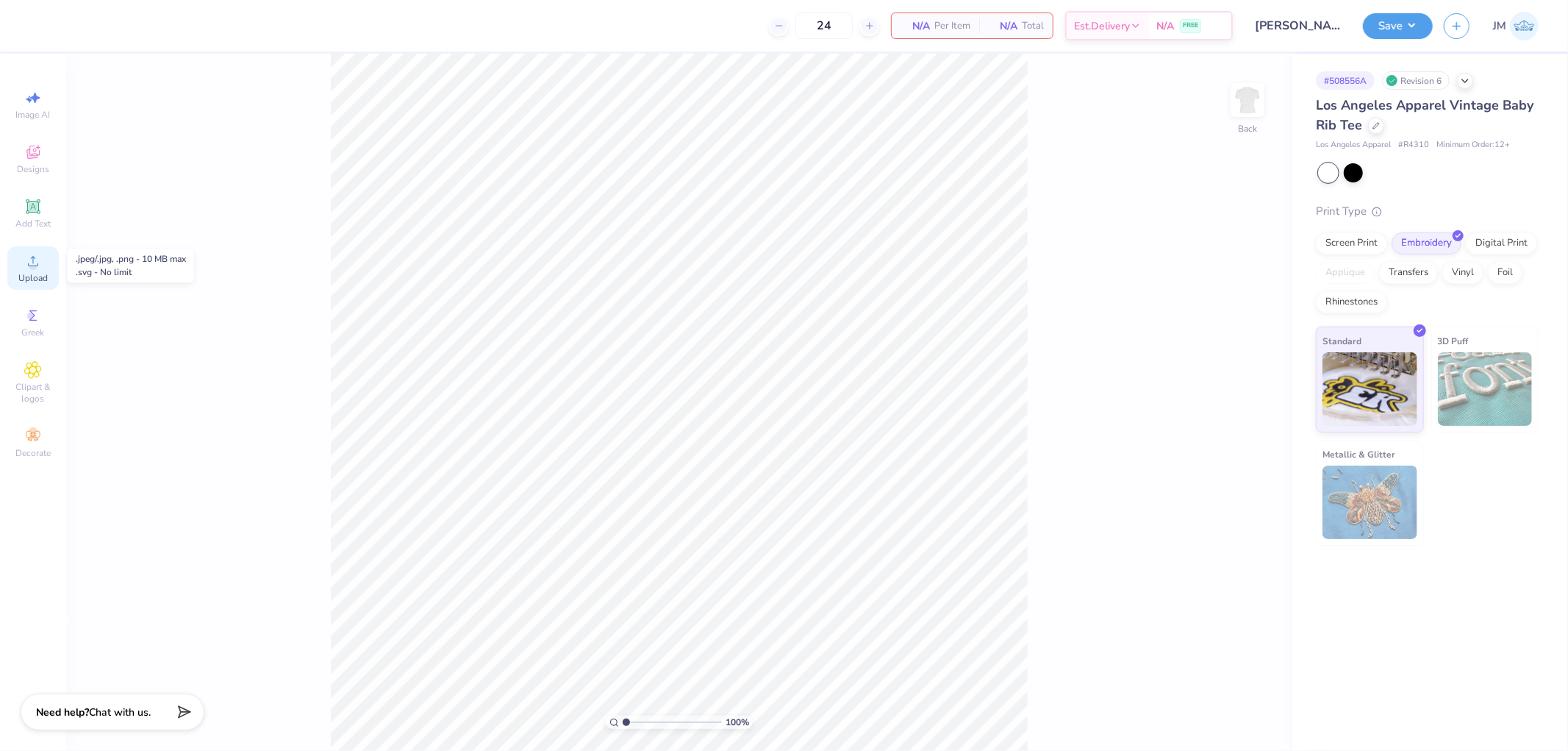
click at [19, 269] on div "Upload" at bounding box center [33, 268] width 51 height 44
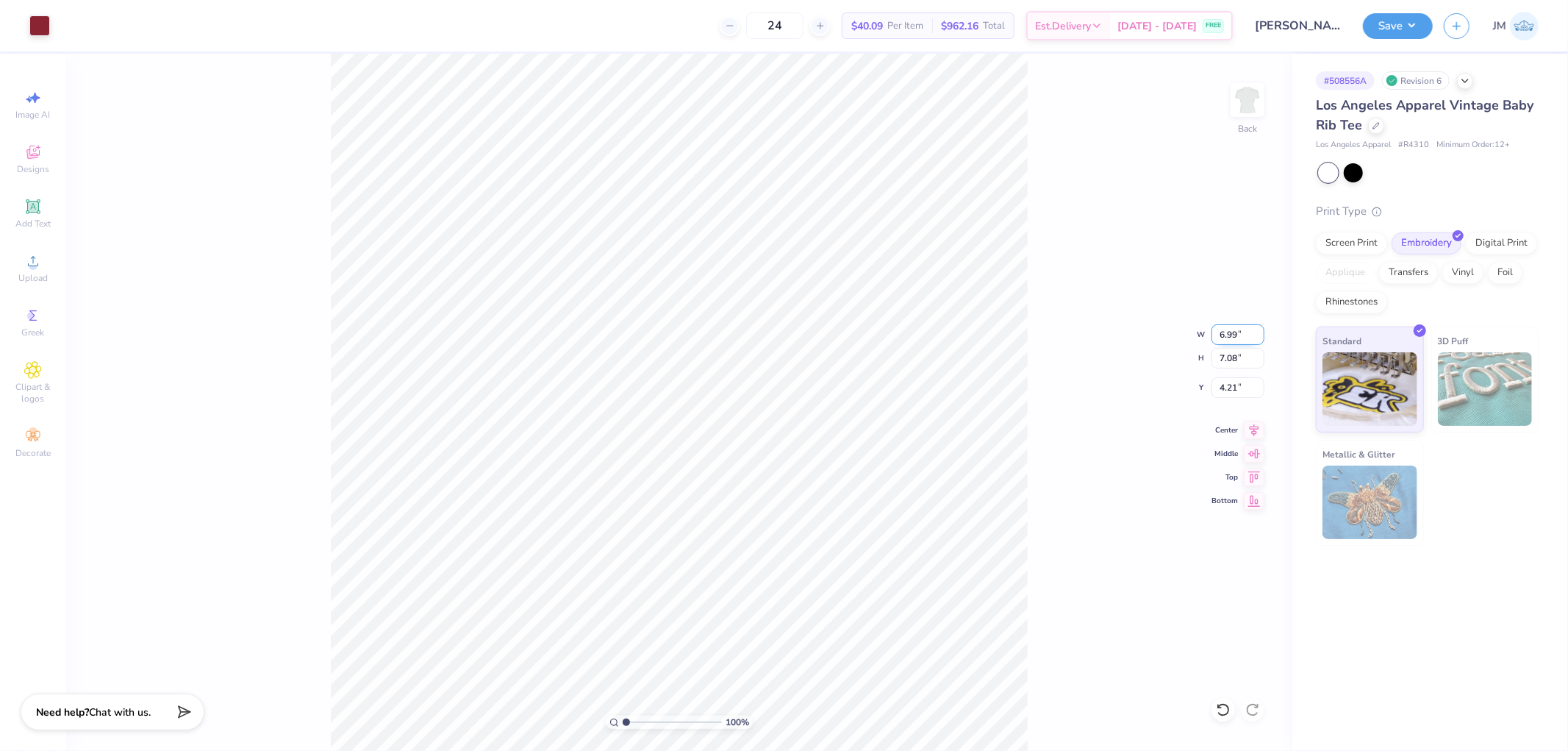
click at [1215, 331] on input "6.99" at bounding box center [1238, 335] width 53 height 20
type input "7.00"
click at [1245, 391] on input "4.21" at bounding box center [1238, 388] width 53 height 20
type input "2.00"
click at [1423, 19] on button "Save" at bounding box center [1398, 23] width 70 height 26
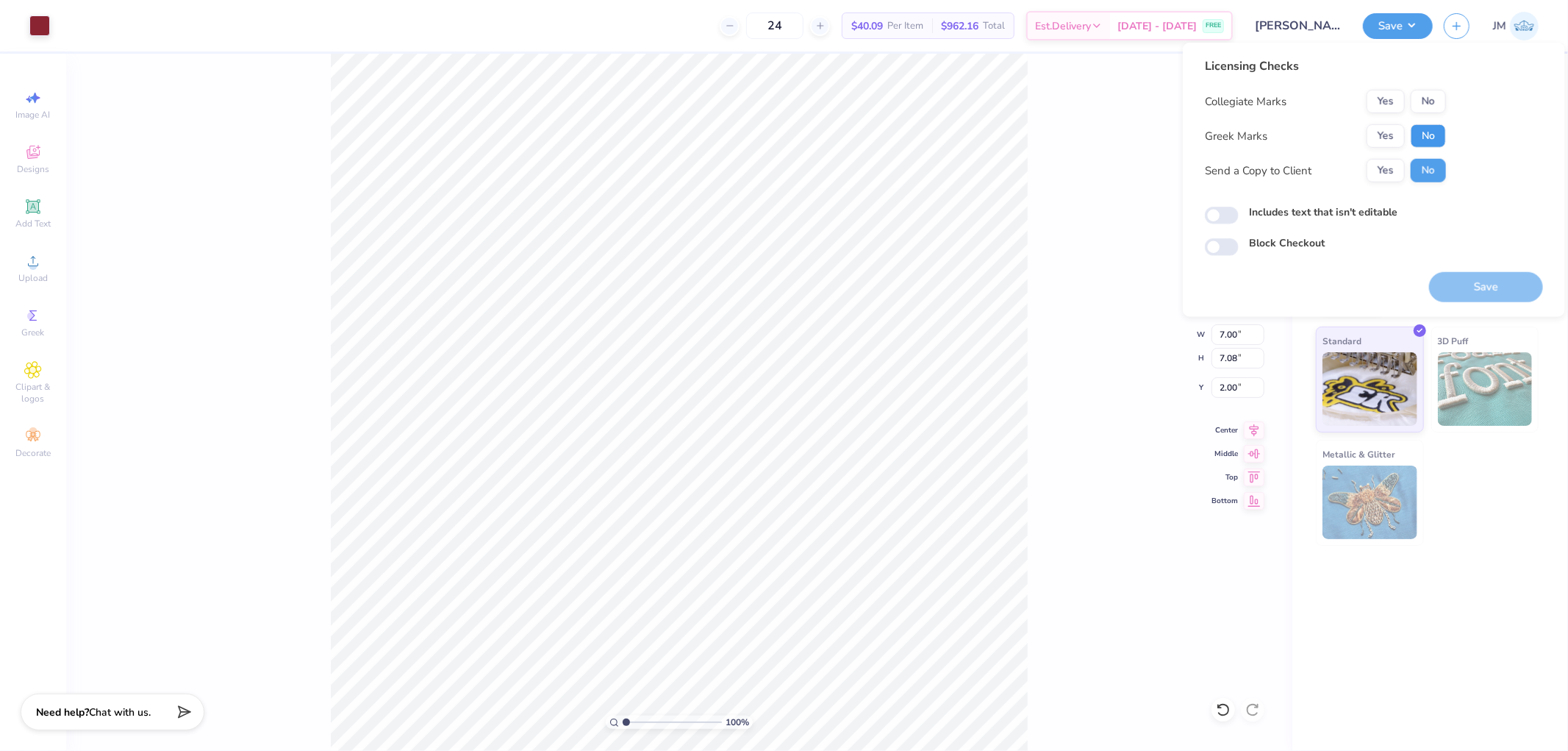
click at [1428, 128] on button "No" at bounding box center [1428, 136] width 35 height 23
click at [1439, 108] on button "No" at bounding box center [1428, 101] width 35 height 23
click at [1452, 284] on button "Save" at bounding box center [1486, 287] width 114 height 30
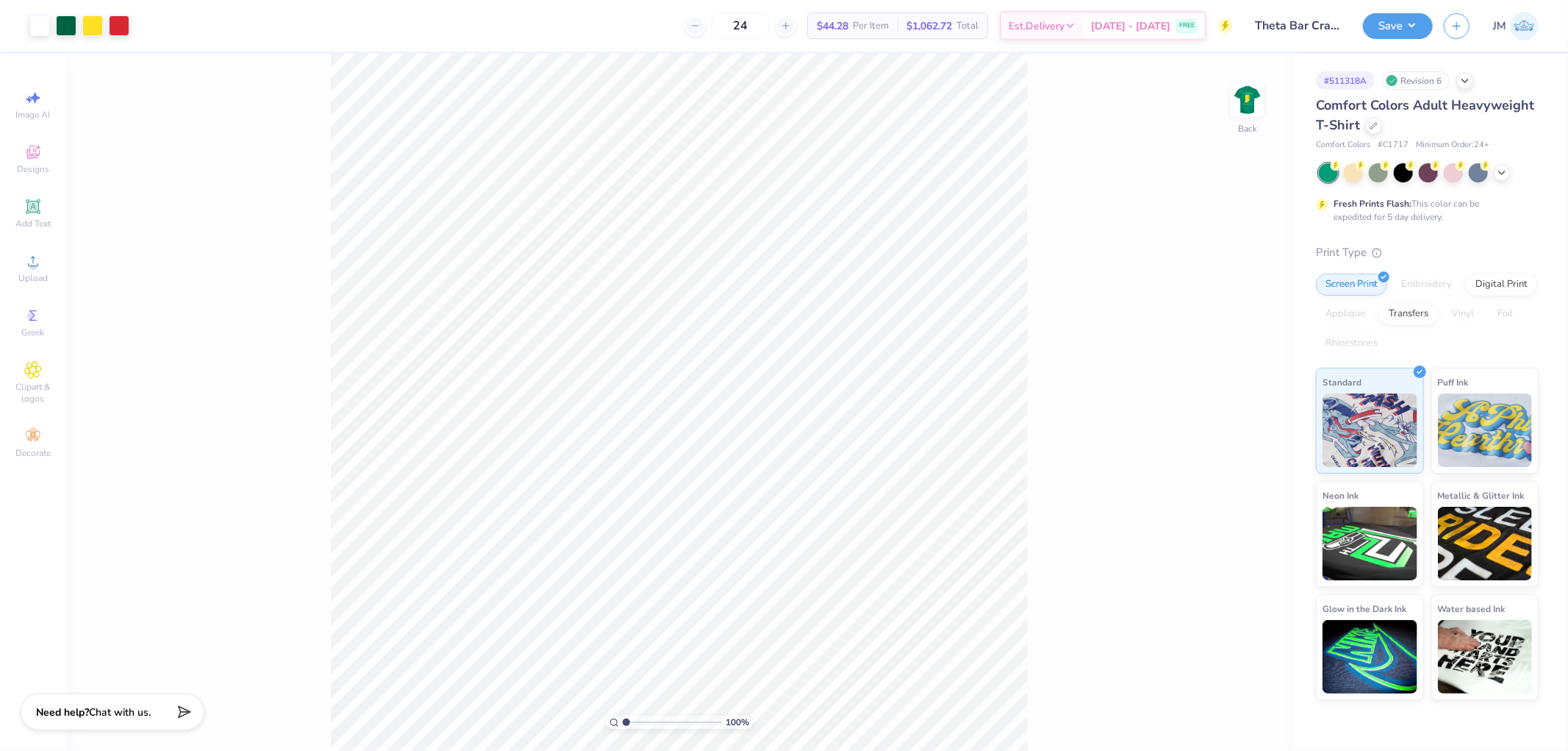
click at [1223, 116] on div "100 % Back" at bounding box center [679, 402] width 1226 height 697
click at [1245, 99] on img at bounding box center [1247, 100] width 58 height 58
click at [842, 515] on li "Ungroup" at bounding box center [830, 522] width 115 height 29
click at [748, 394] on li "Group" at bounding box center [752, 393] width 115 height 29
type input "0.13"
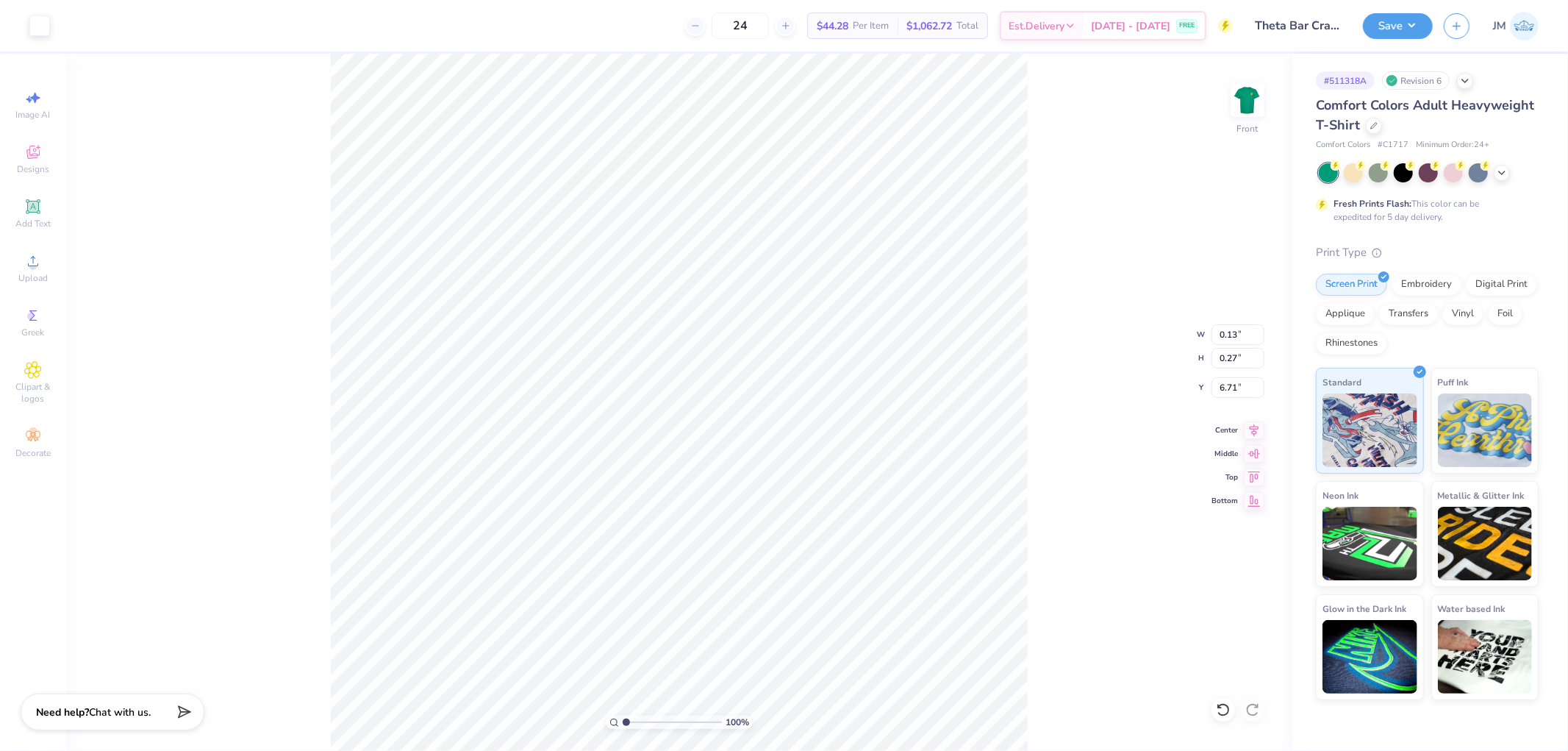
type input "0.27"
type input "6.71"
click at [858, 487] on li "Group" at bounding box center [842, 495] width 115 height 29
type input "4.76"
type input "0.63"
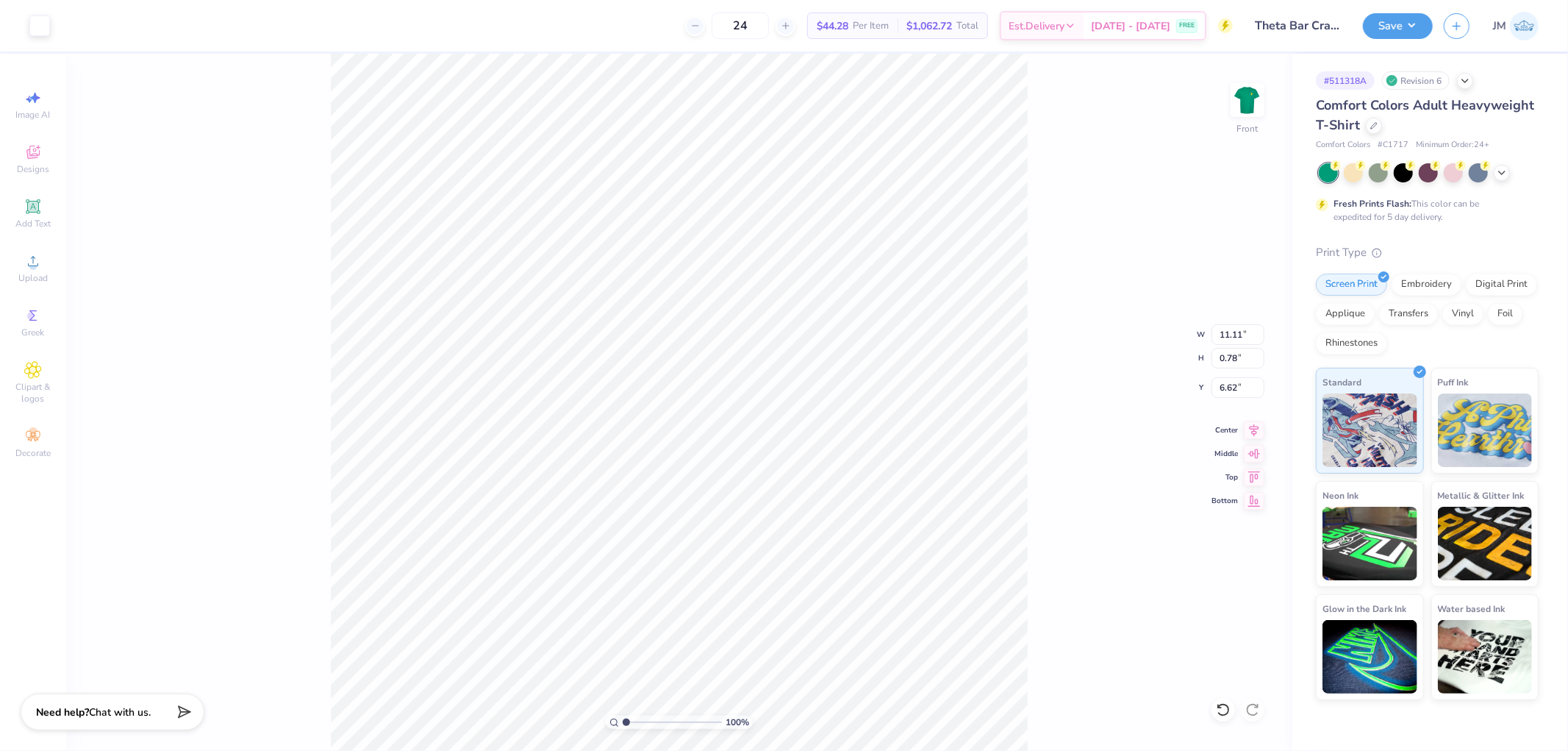
type input "5.72"
click at [741, 468] on li "Group" at bounding box center [752, 463] width 115 height 29
type input "11.11"
type input "0.78"
type input "6.62"
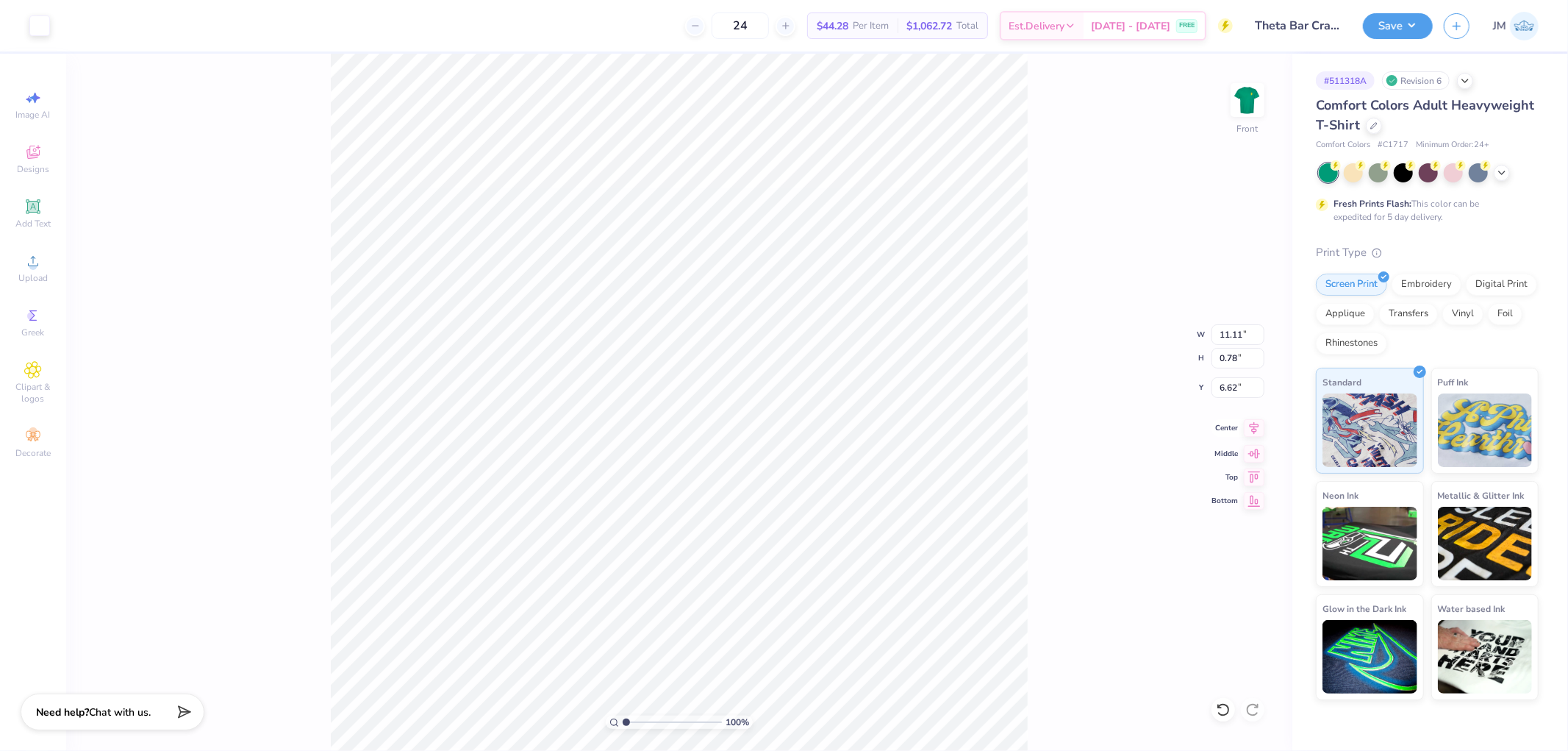
click at [1254, 427] on icon at bounding box center [1255, 427] width 9 height 12
click at [802, 570] on li "Group" at bounding box center [771, 577] width 115 height 29
type input "5.65"
click at [1248, 427] on icon at bounding box center [1254, 427] width 20 height 18
click at [1219, 703] on icon at bounding box center [1223, 709] width 15 height 15
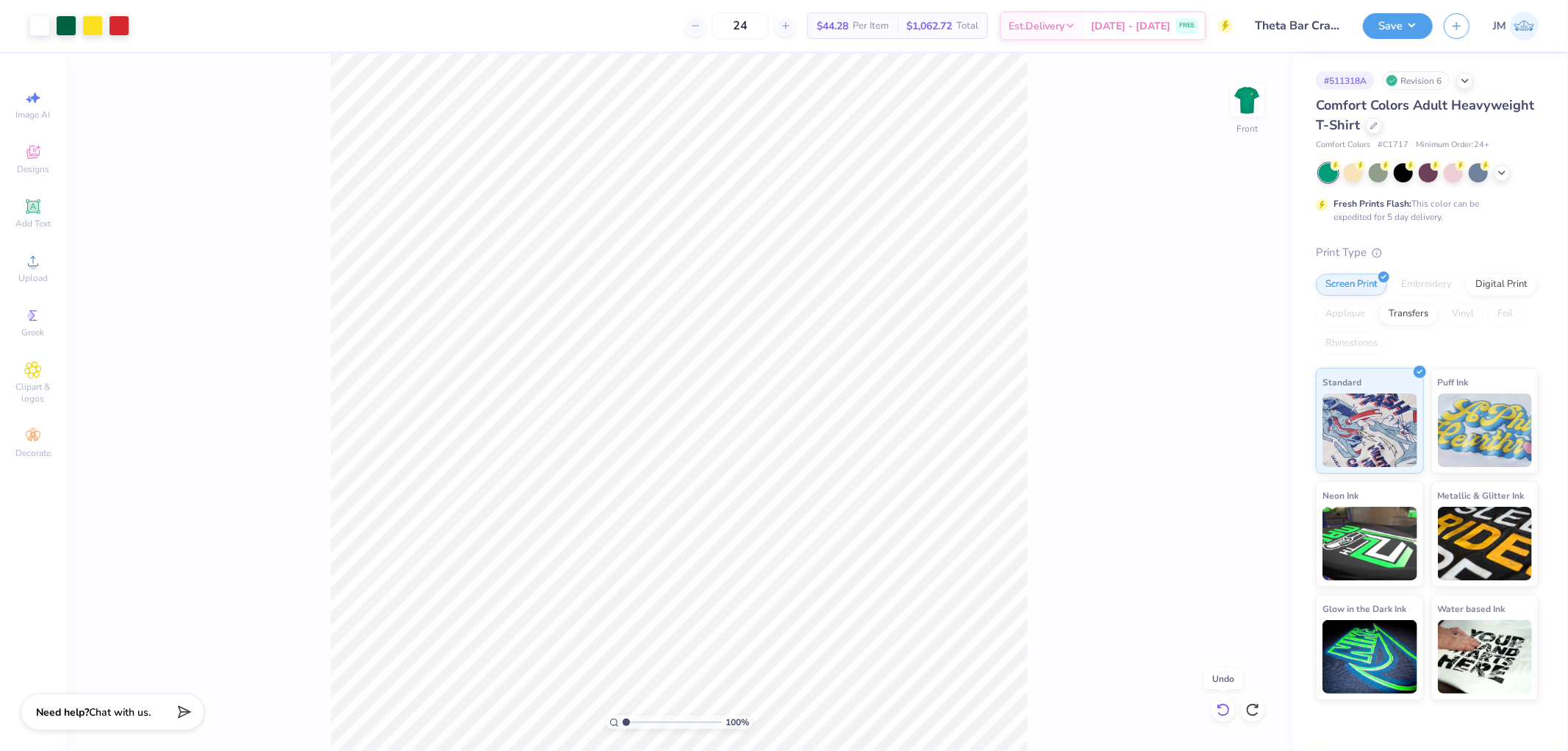
click at [1226, 712] on icon at bounding box center [1223, 709] width 15 height 15
click at [1230, 706] on div at bounding box center [1223, 710] width 23 height 23
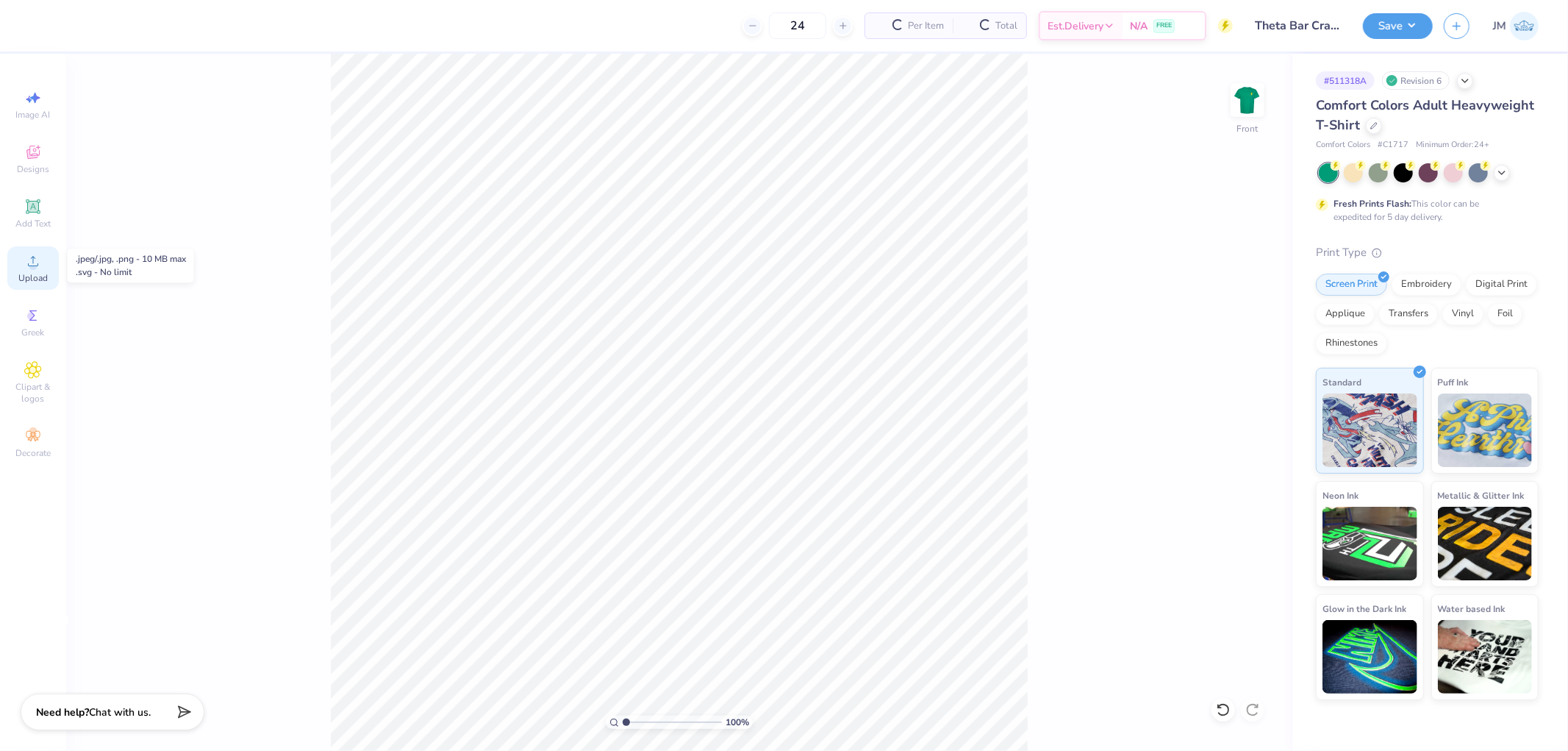
click at [42, 274] on span "Upload" at bounding box center [34, 278] width 30 height 12
click at [45, 275] on span "Upload" at bounding box center [34, 278] width 30 height 12
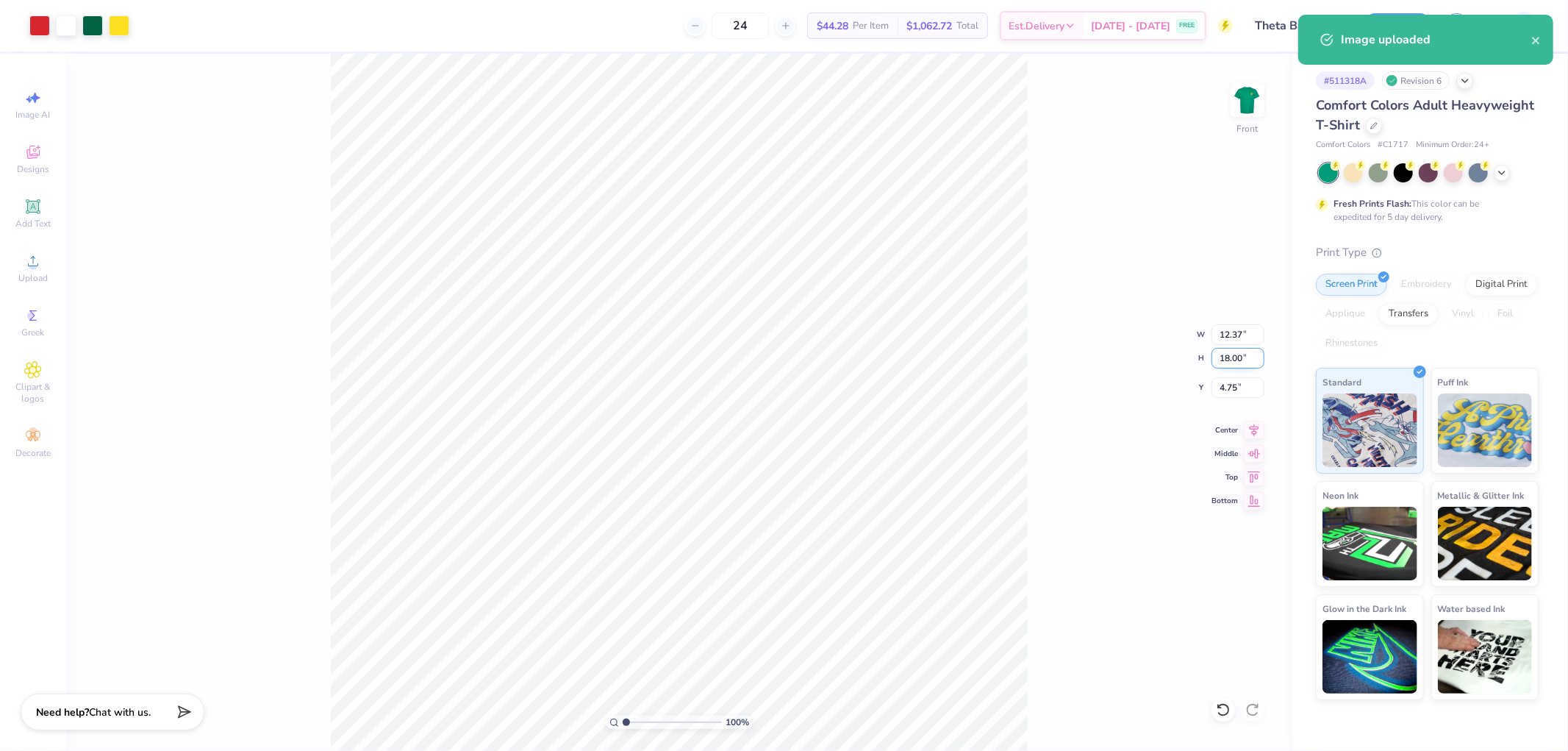
click at [1233, 363] on input "18.00" at bounding box center [1238, 358] width 53 height 20
type input "15"
type input "10.31"
type input "15.00"
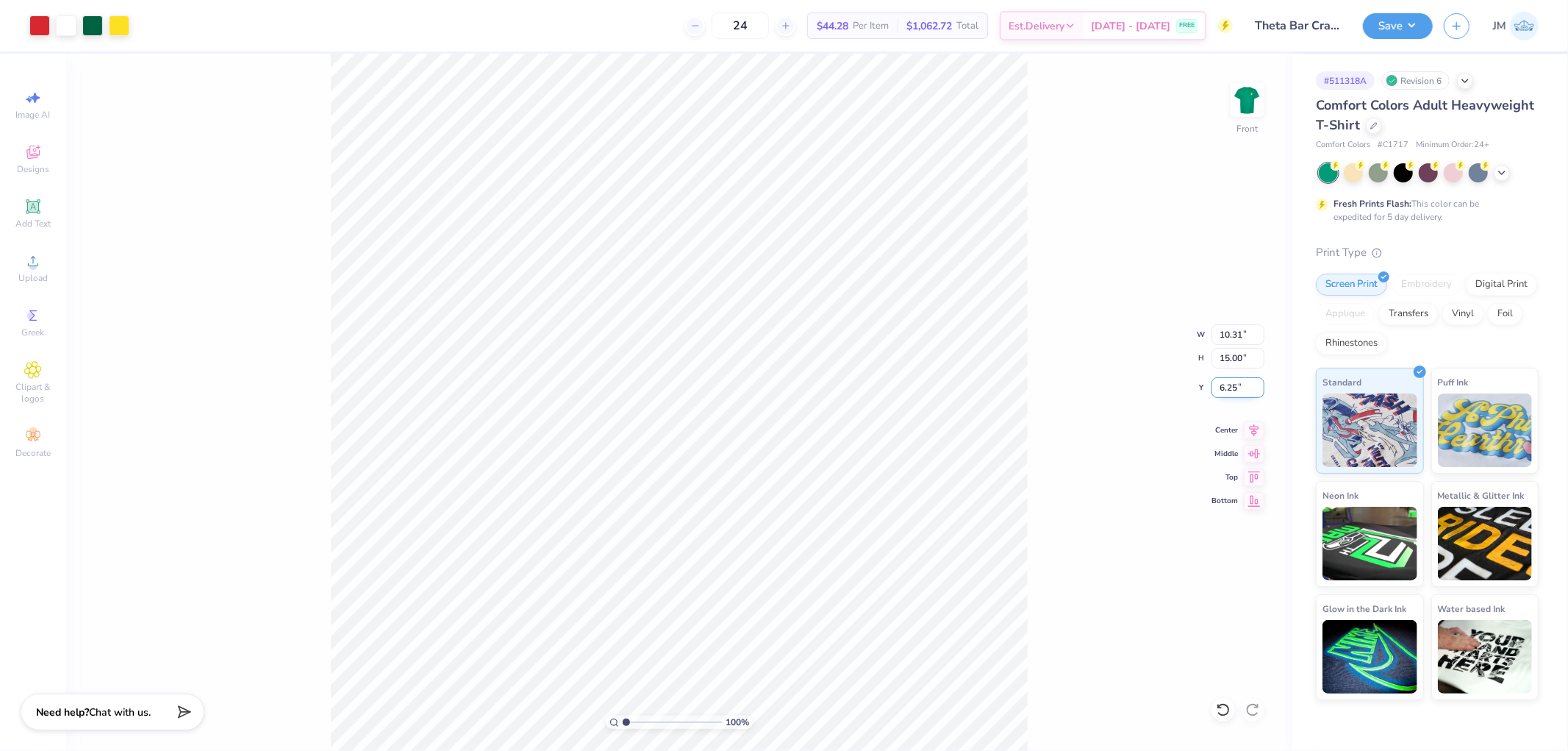
click at [1242, 393] on input "6.25" at bounding box center [1238, 388] width 53 height 20
type input "3.00"
click at [1082, 342] on div "100 % Front W 10.31 10.31 " H 15.00 15.00 " Y 3.00 3.00 " Center Middle Top Bot…" at bounding box center [679, 402] width 1226 height 697
click at [1251, 97] on img at bounding box center [1247, 100] width 58 height 58
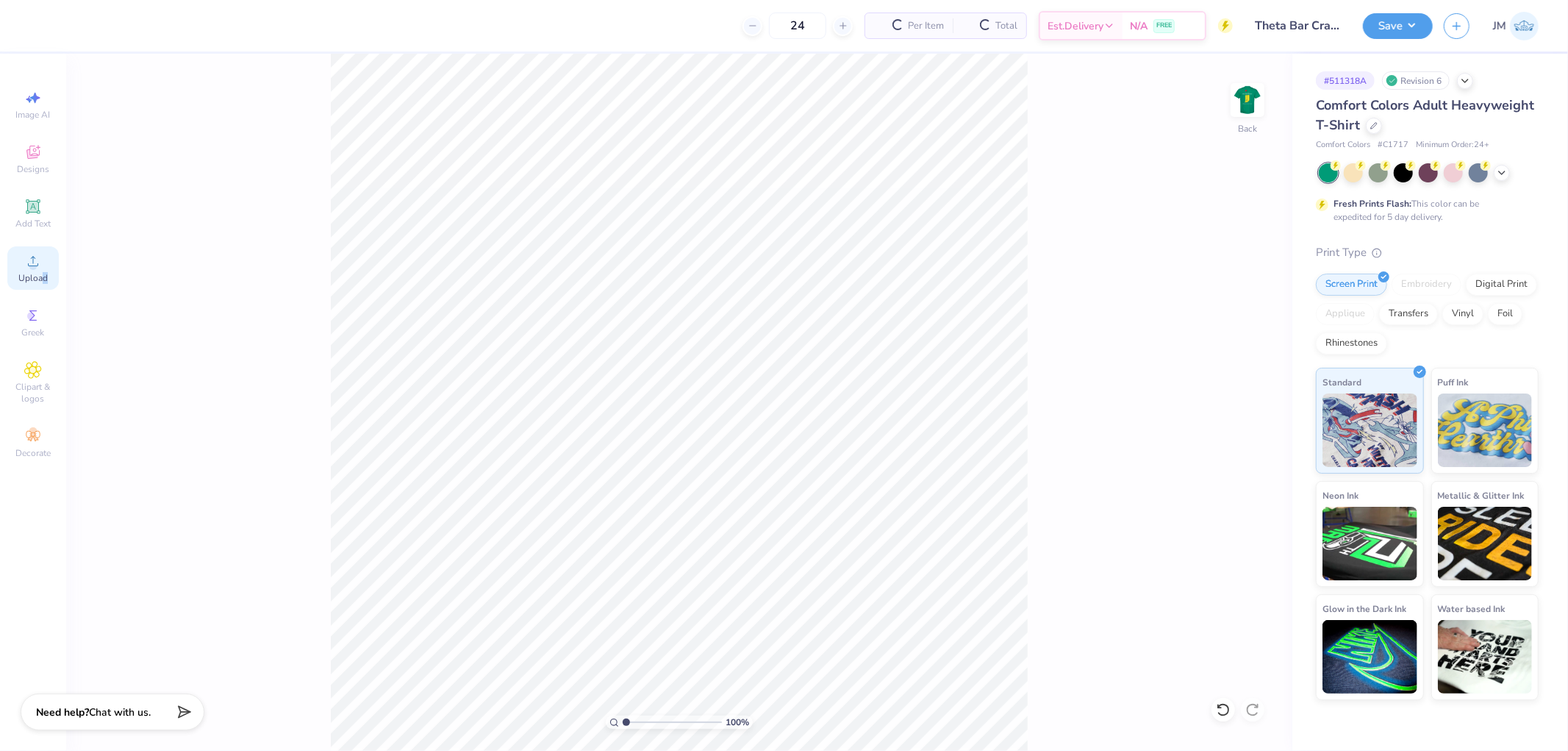
click at [44, 270] on div "Upload" at bounding box center [33, 268] width 51 height 44
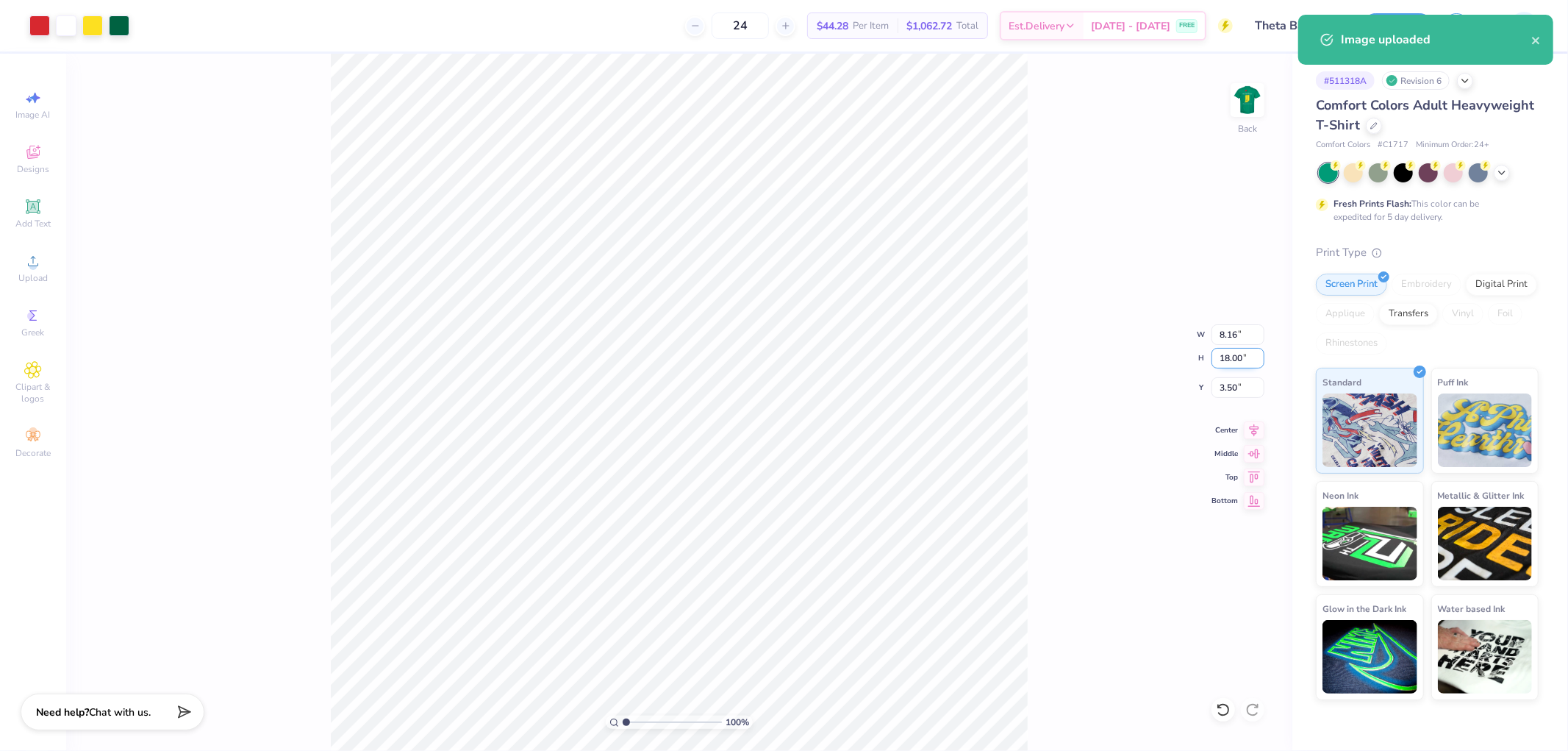
click at [1240, 356] on input "18.00" at bounding box center [1238, 358] width 53 height 20
type input "3.5"
type input "1.59"
type input "3.50"
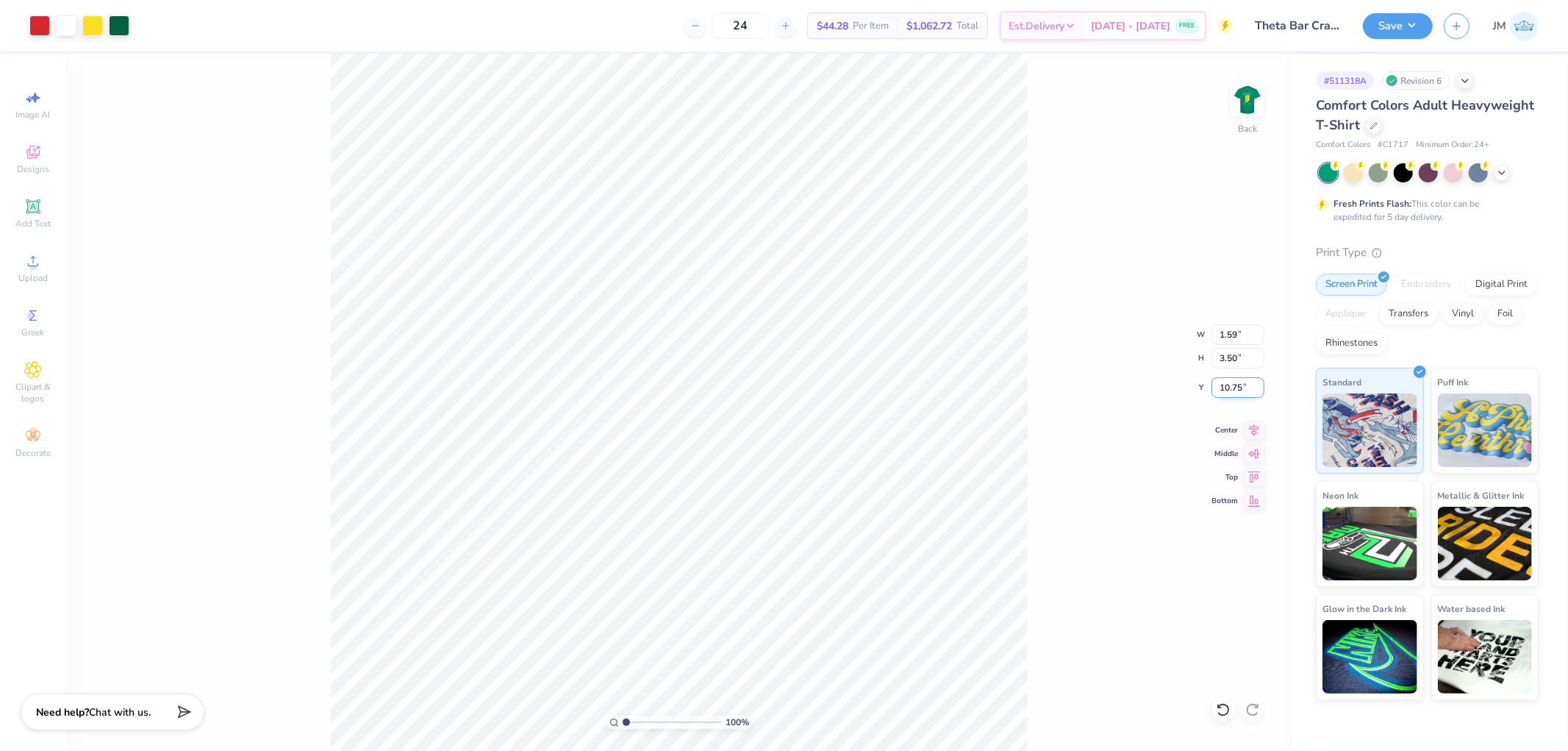
click at [1227, 388] on input "10.75" at bounding box center [1238, 388] width 53 height 20
type input "3.00"
click at [1426, 28] on button "Save" at bounding box center [1398, 23] width 70 height 26
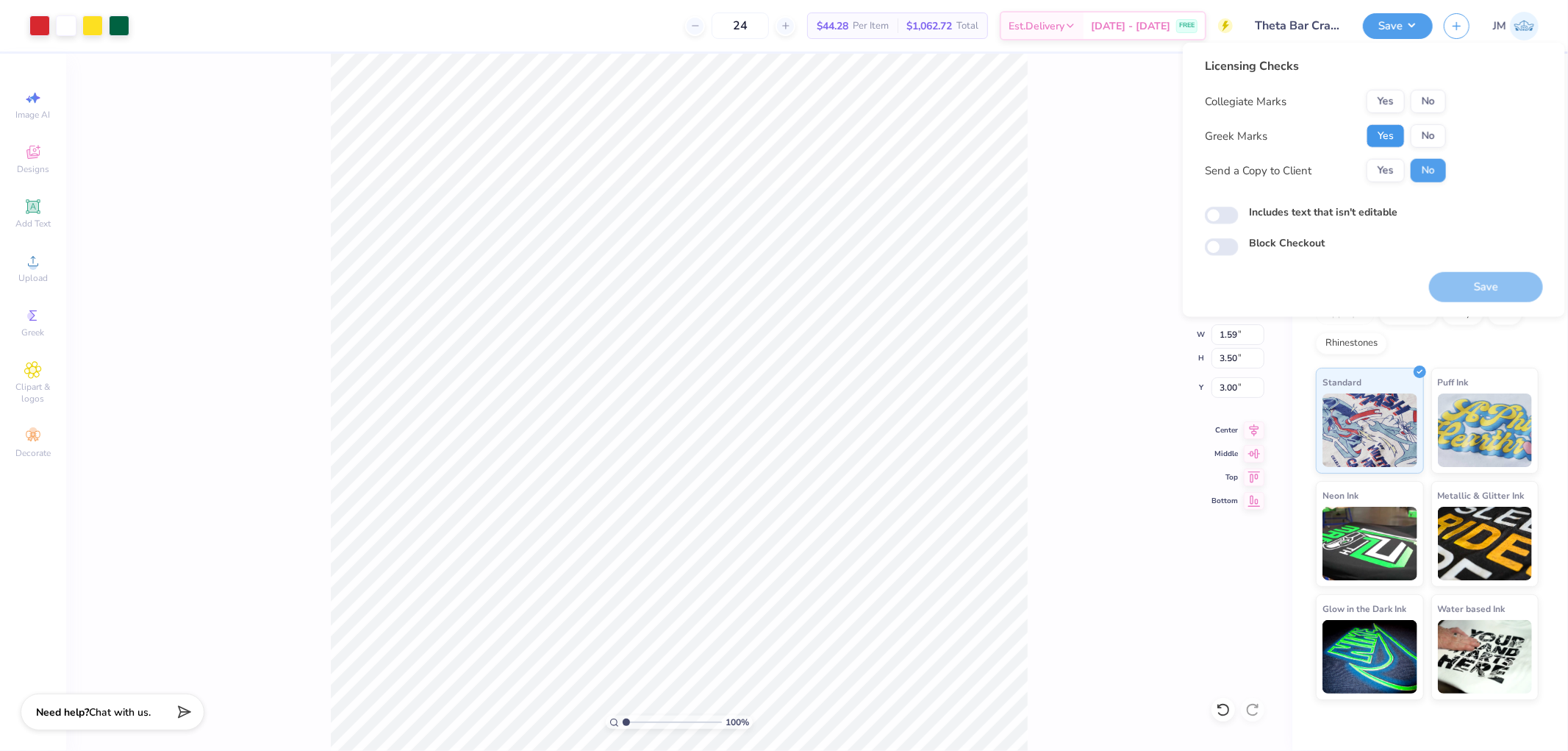
click at [1387, 128] on button "Yes" at bounding box center [1386, 136] width 38 height 23
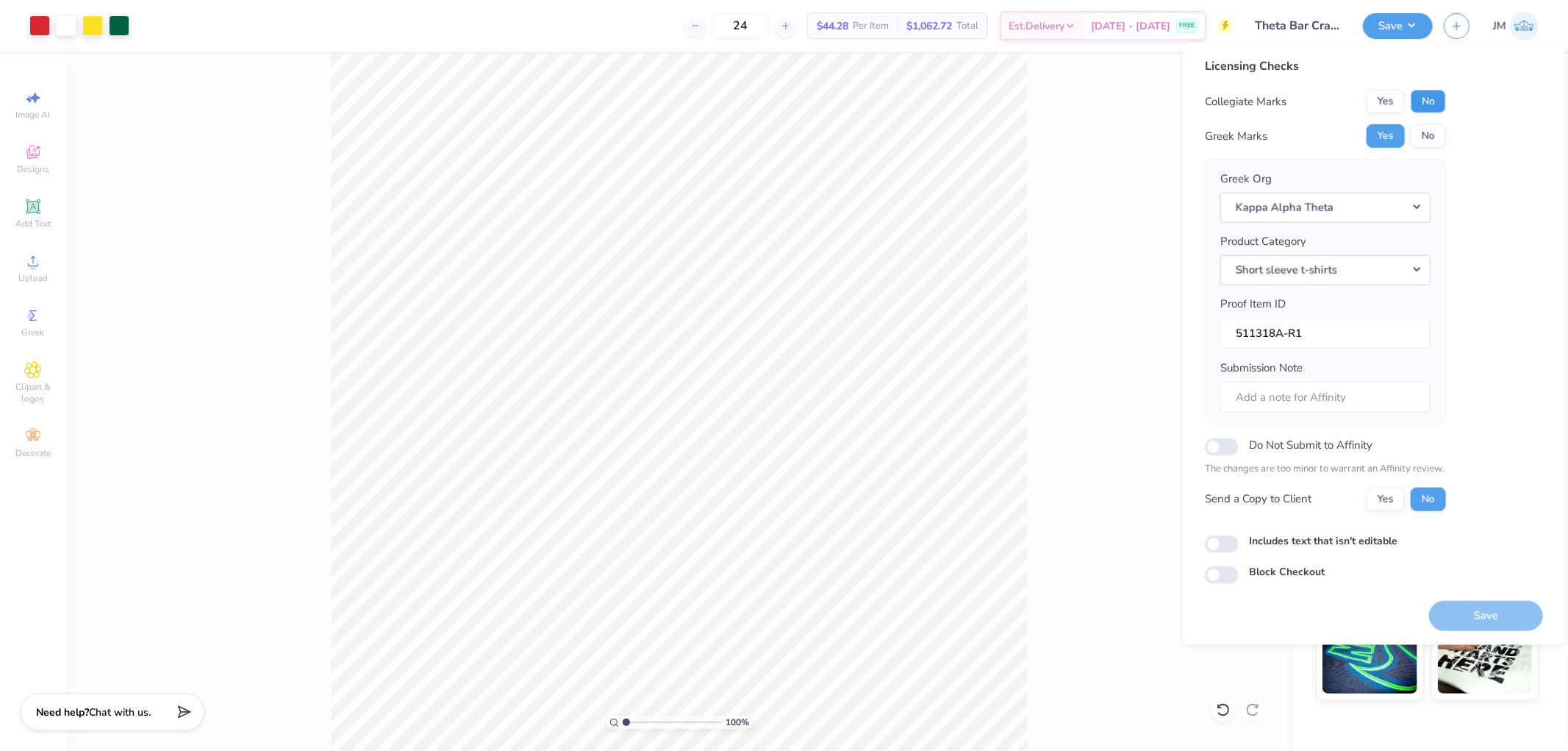
click at [1433, 98] on button "No" at bounding box center [1428, 101] width 35 height 23
click at [1481, 614] on button "Save" at bounding box center [1486, 615] width 114 height 30
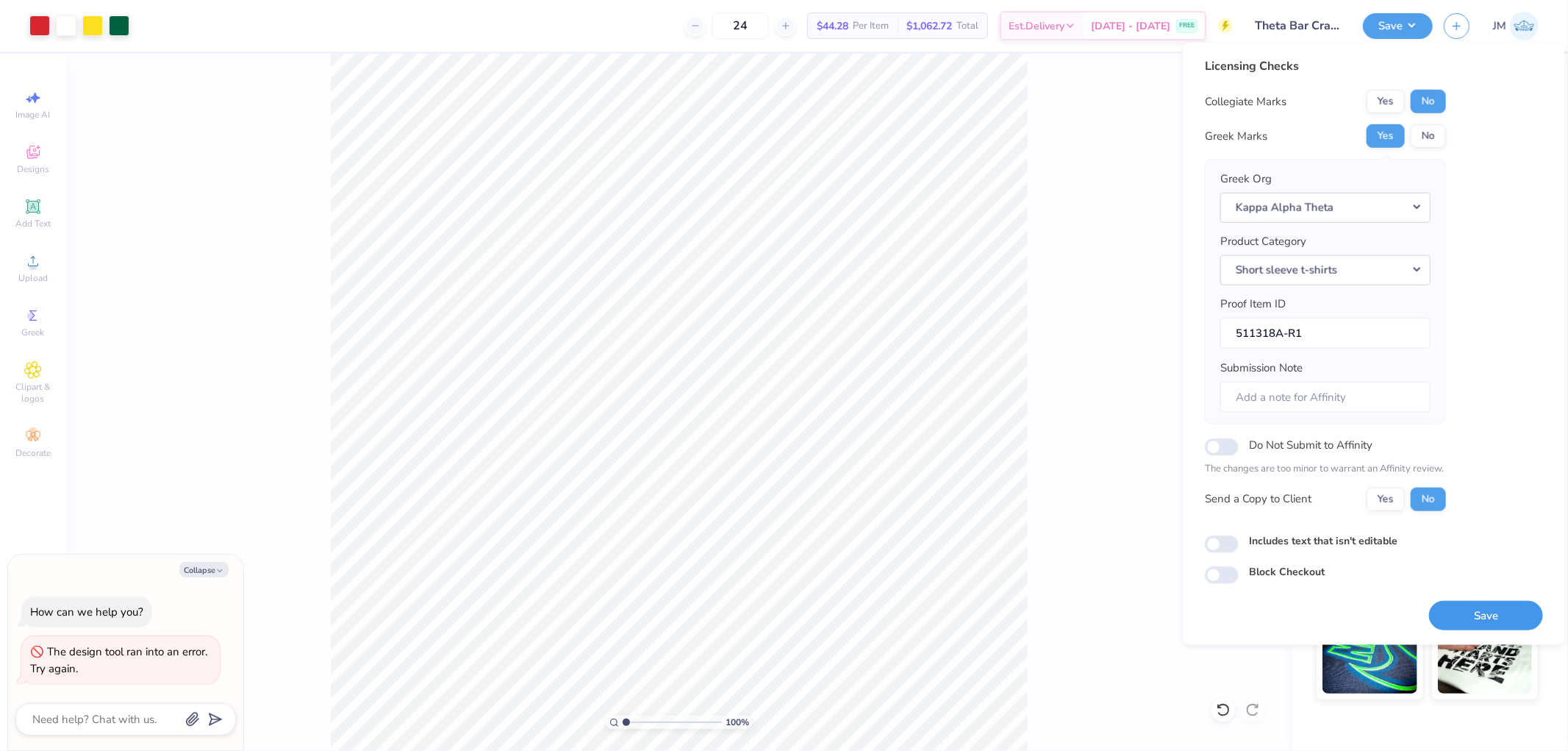
click at [1460, 612] on button "Save" at bounding box center [1486, 615] width 114 height 30
type textarea "x"
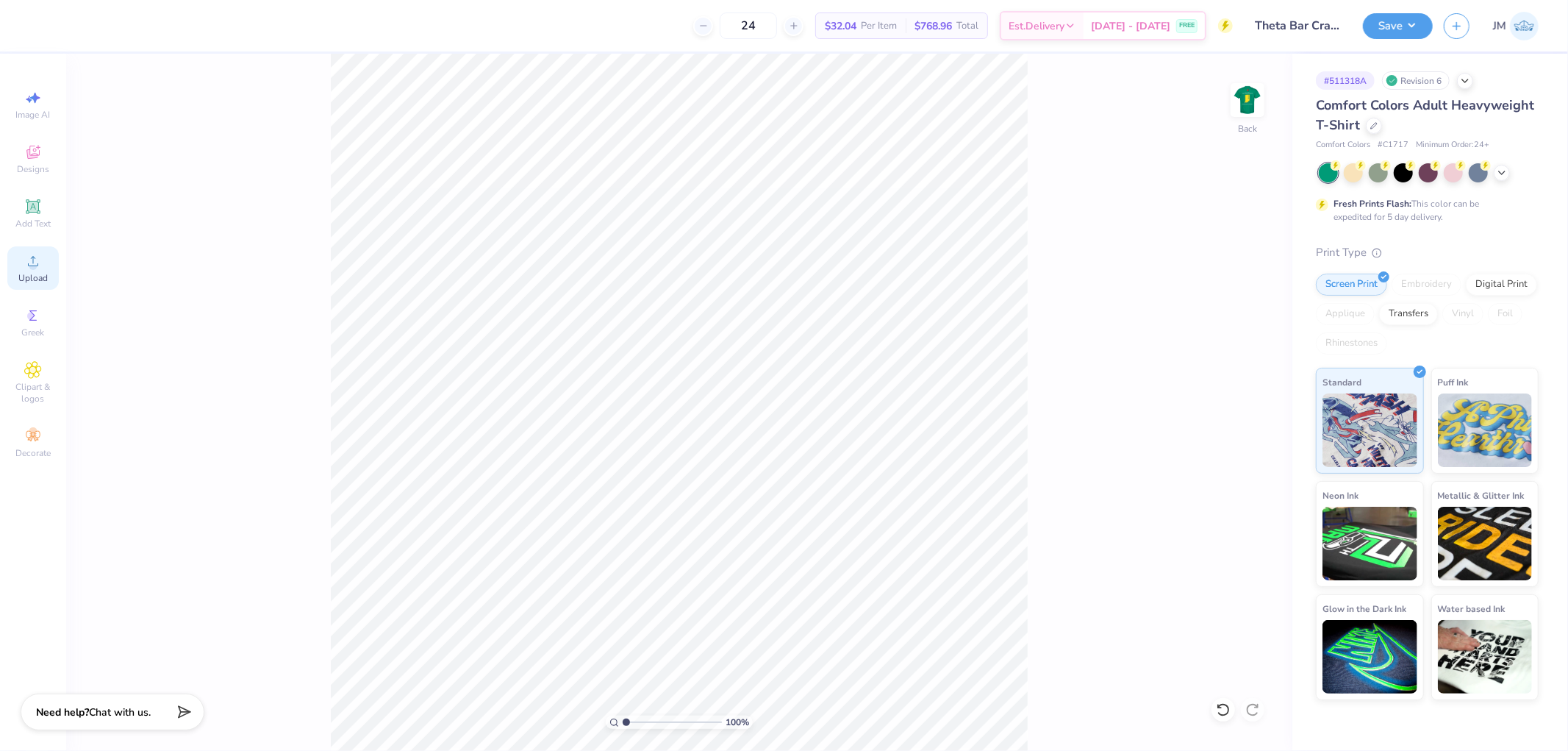
click at [31, 274] on span "Upload" at bounding box center [34, 278] width 30 height 12
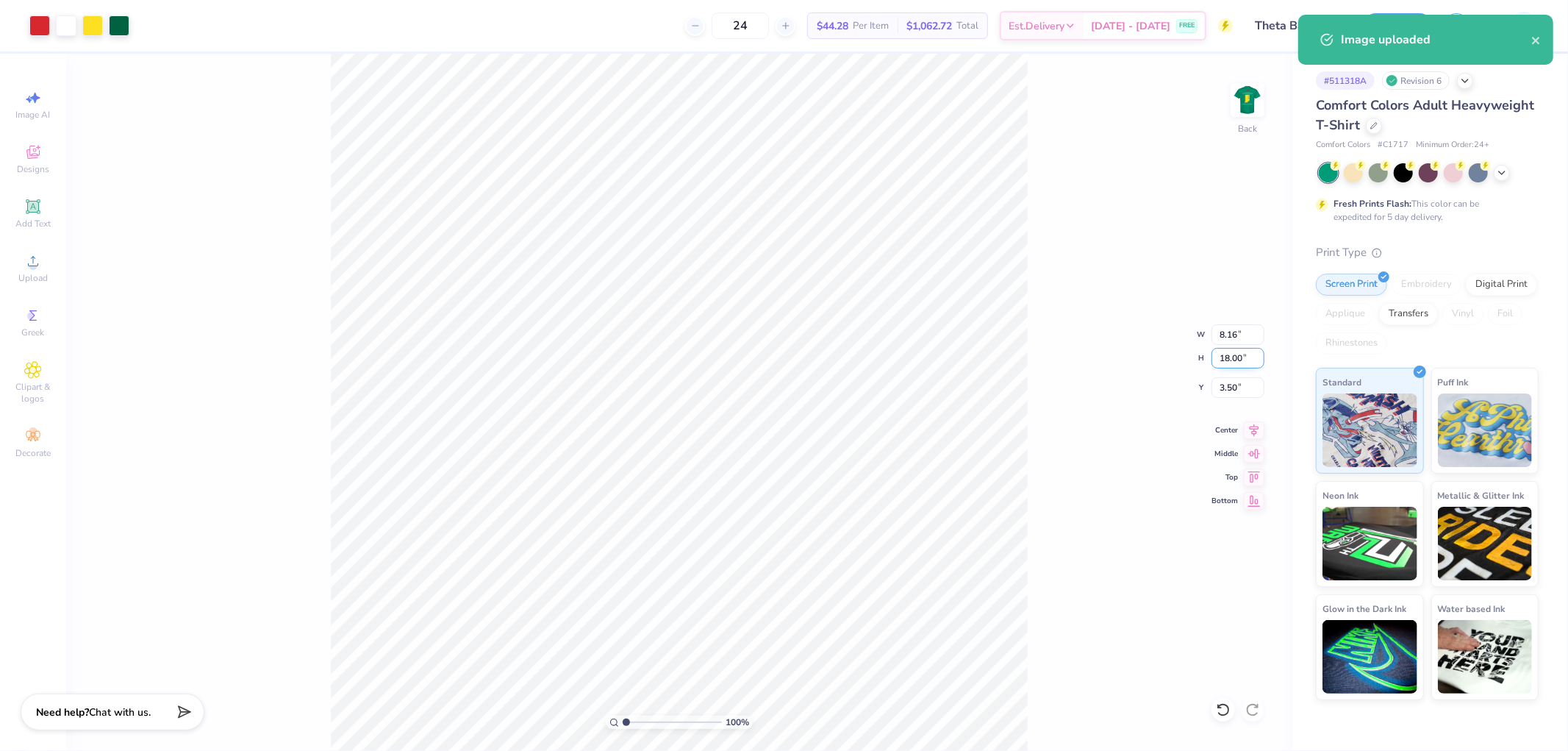
click at [1218, 356] on input "18.00" at bounding box center [1238, 358] width 53 height 20
type input "3.5"
type input "1.59"
type input "3.50"
click at [1233, 390] on input "10.75" at bounding box center [1238, 388] width 53 height 20
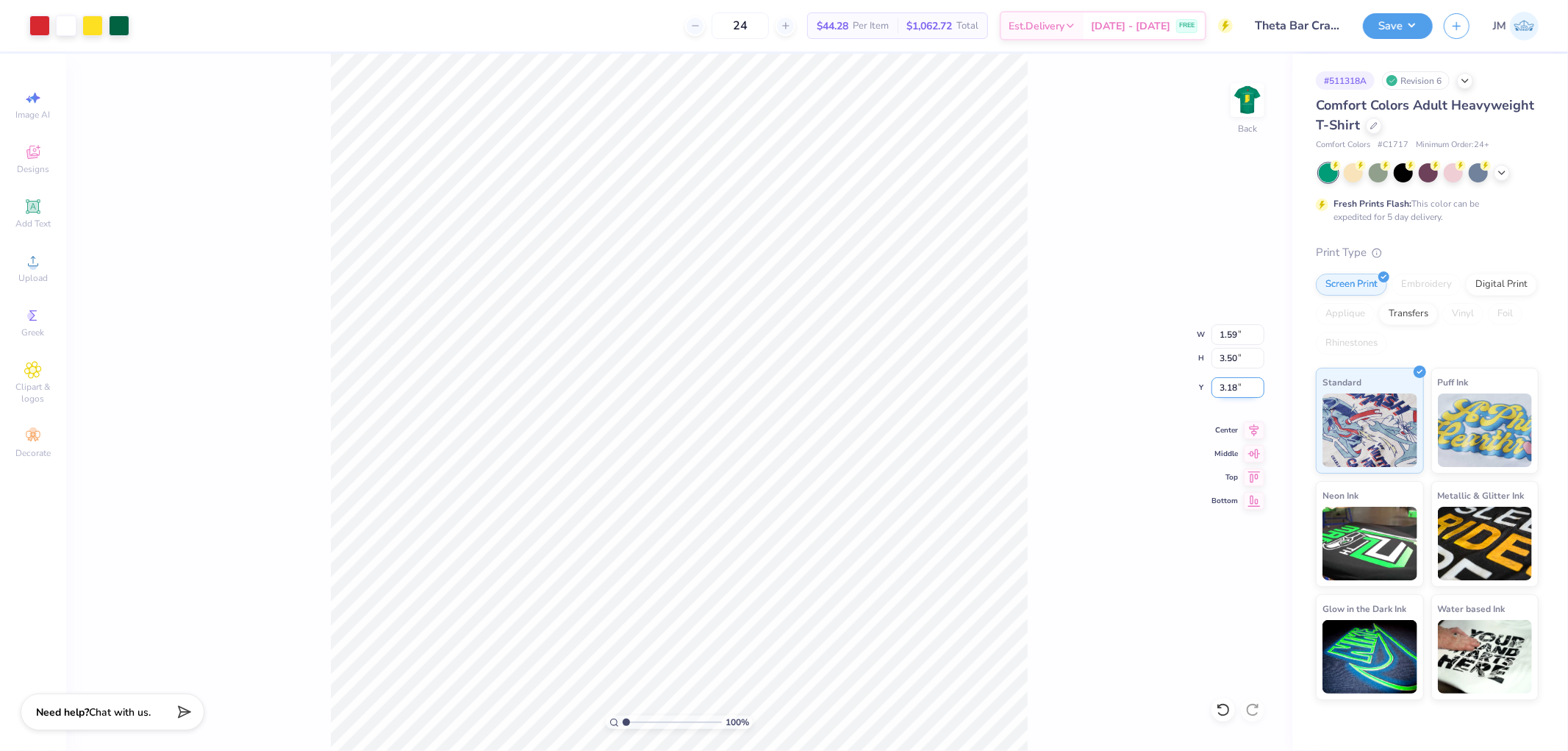
click at [1225, 377] on input "3.18" at bounding box center [1238, 388] width 53 height 20
type input "3.00"
click at [1241, 105] on img at bounding box center [1247, 100] width 58 height 58
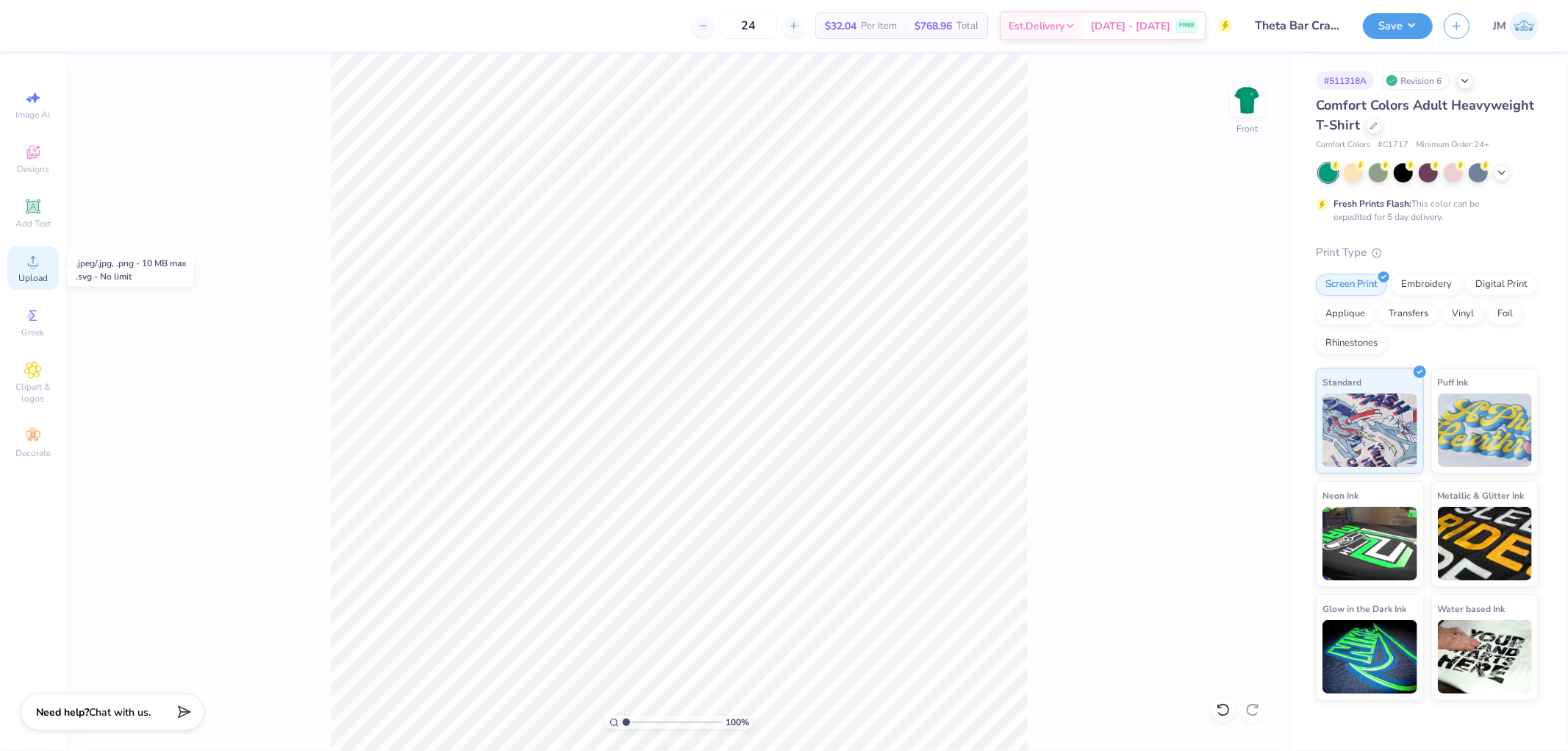
click at [30, 270] on icon at bounding box center [33, 260] width 18 height 18
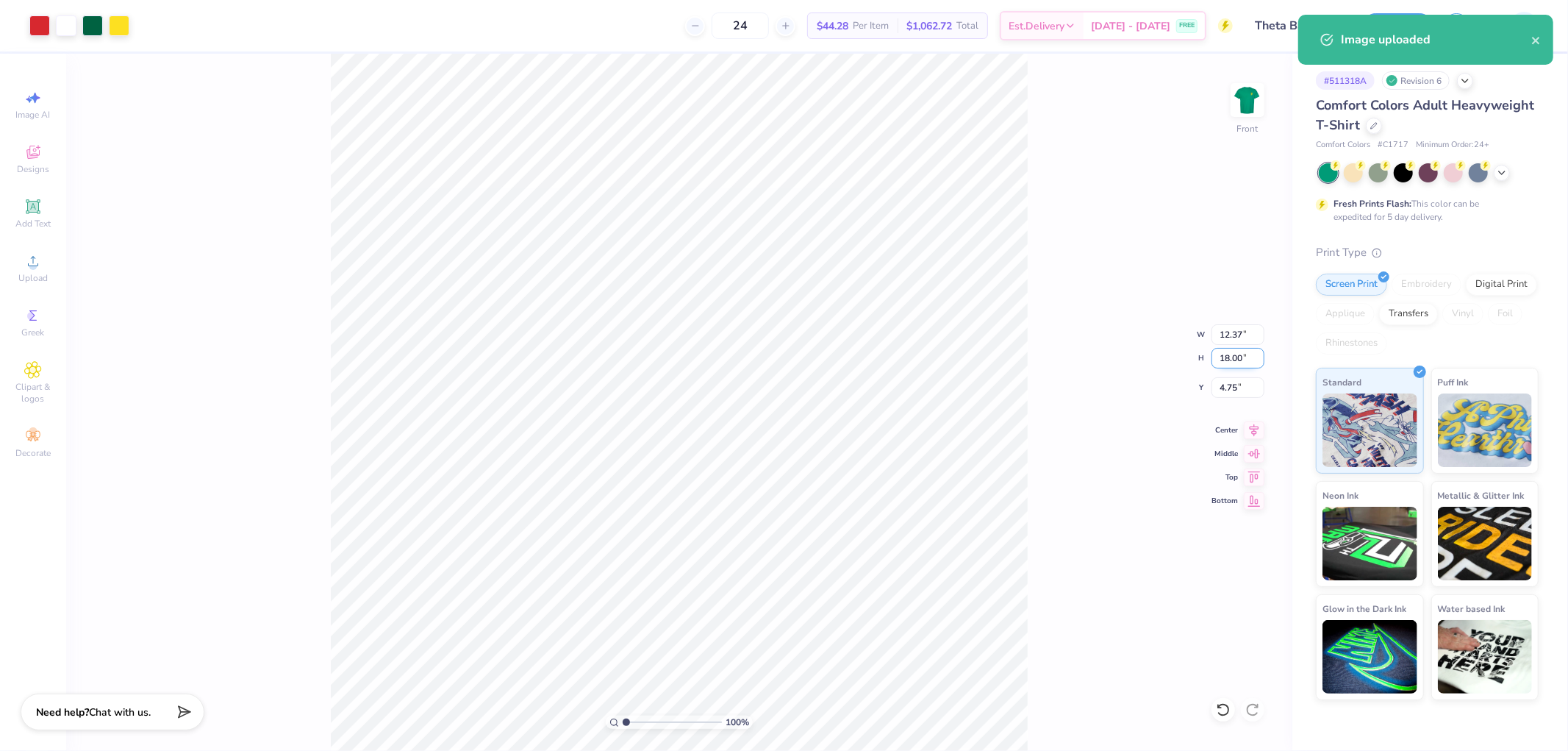
click at [1246, 353] on input "18.00" at bounding box center [1238, 358] width 53 height 20
type input "15.00"
type input "10.31"
click at [1240, 387] on input "6.25" at bounding box center [1238, 388] width 53 height 20
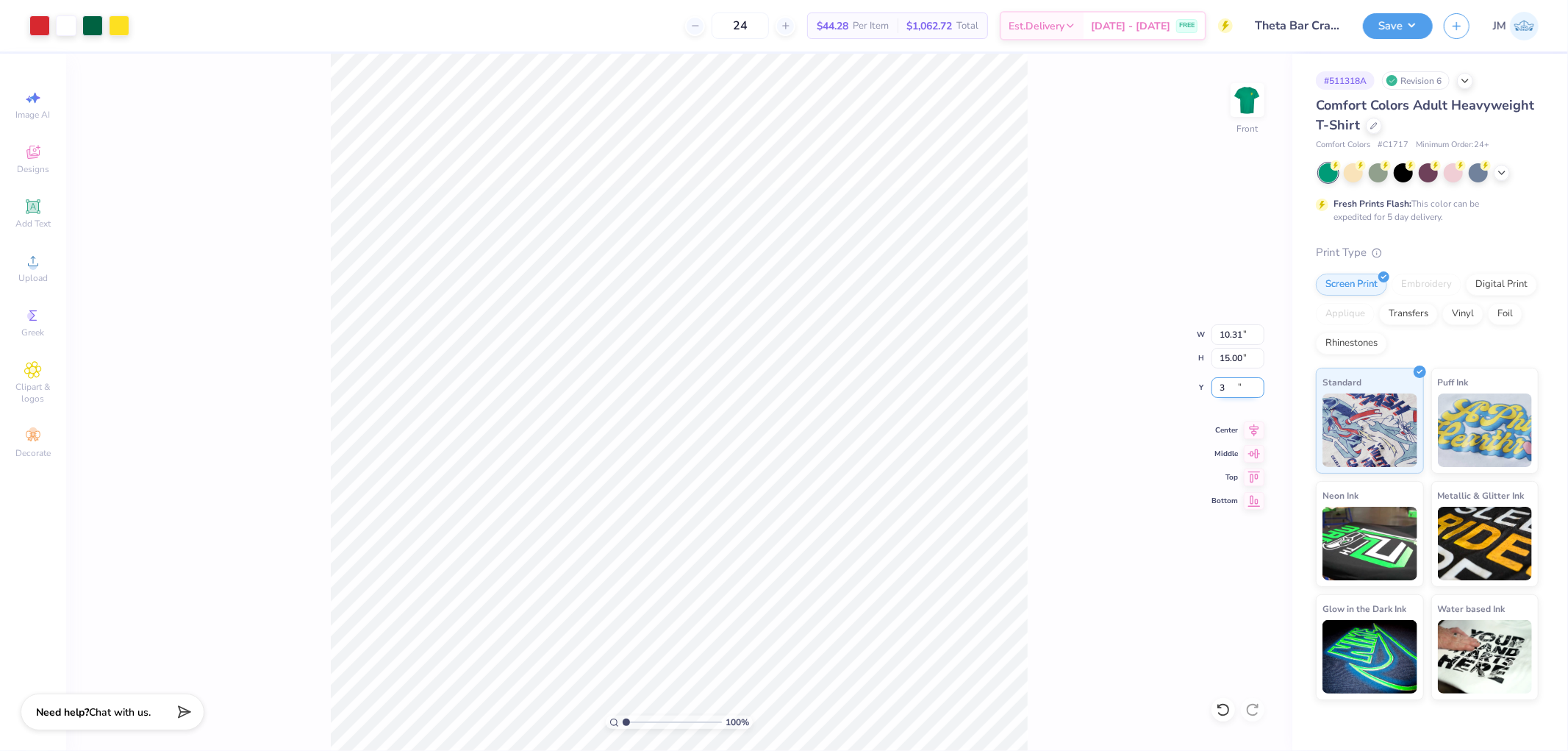
type input "3.00"
click at [1254, 425] on icon at bounding box center [1254, 427] width 20 height 18
click at [1424, 28] on button "Save" at bounding box center [1398, 23] width 70 height 26
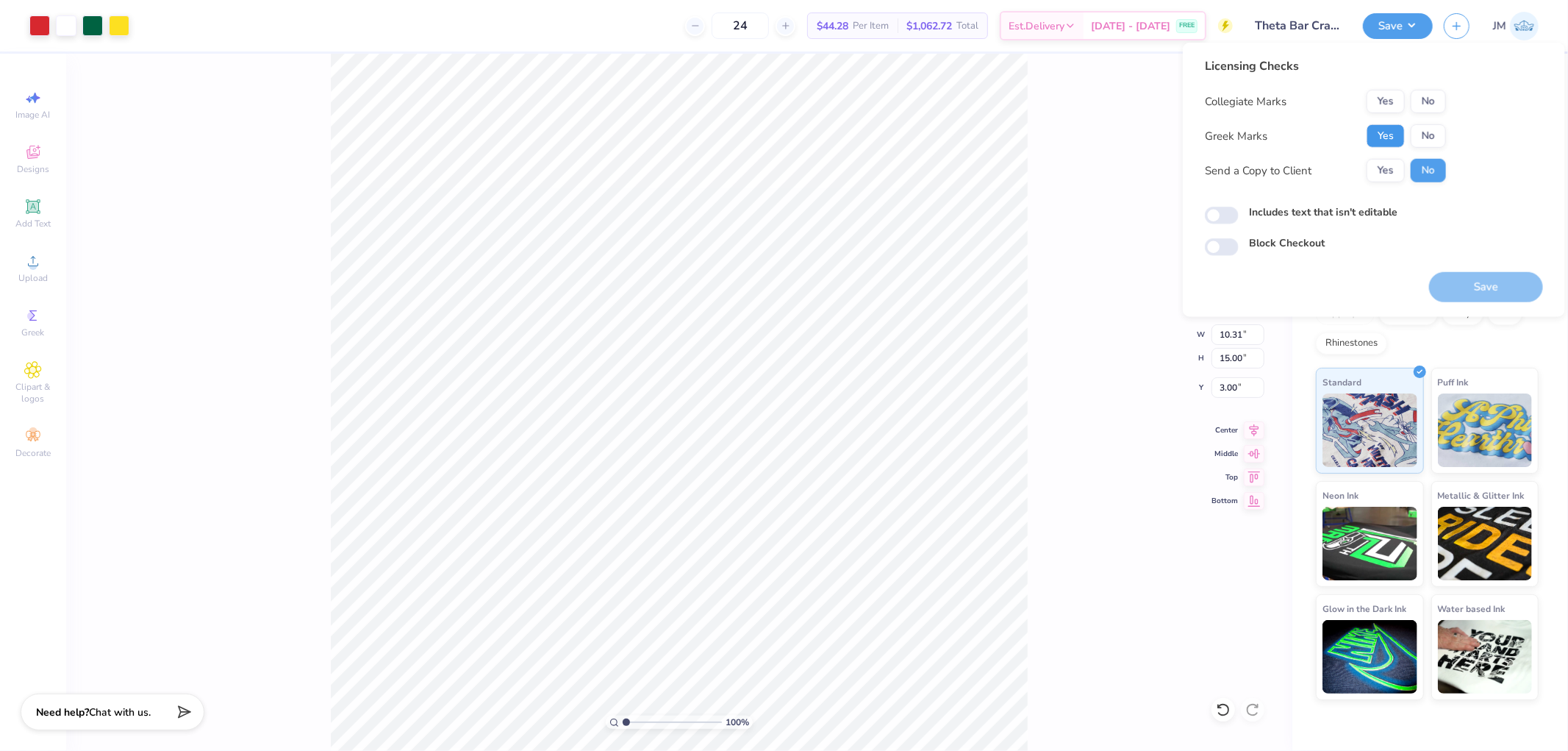
click at [1391, 135] on button "Yes" at bounding box center [1386, 136] width 38 height 23
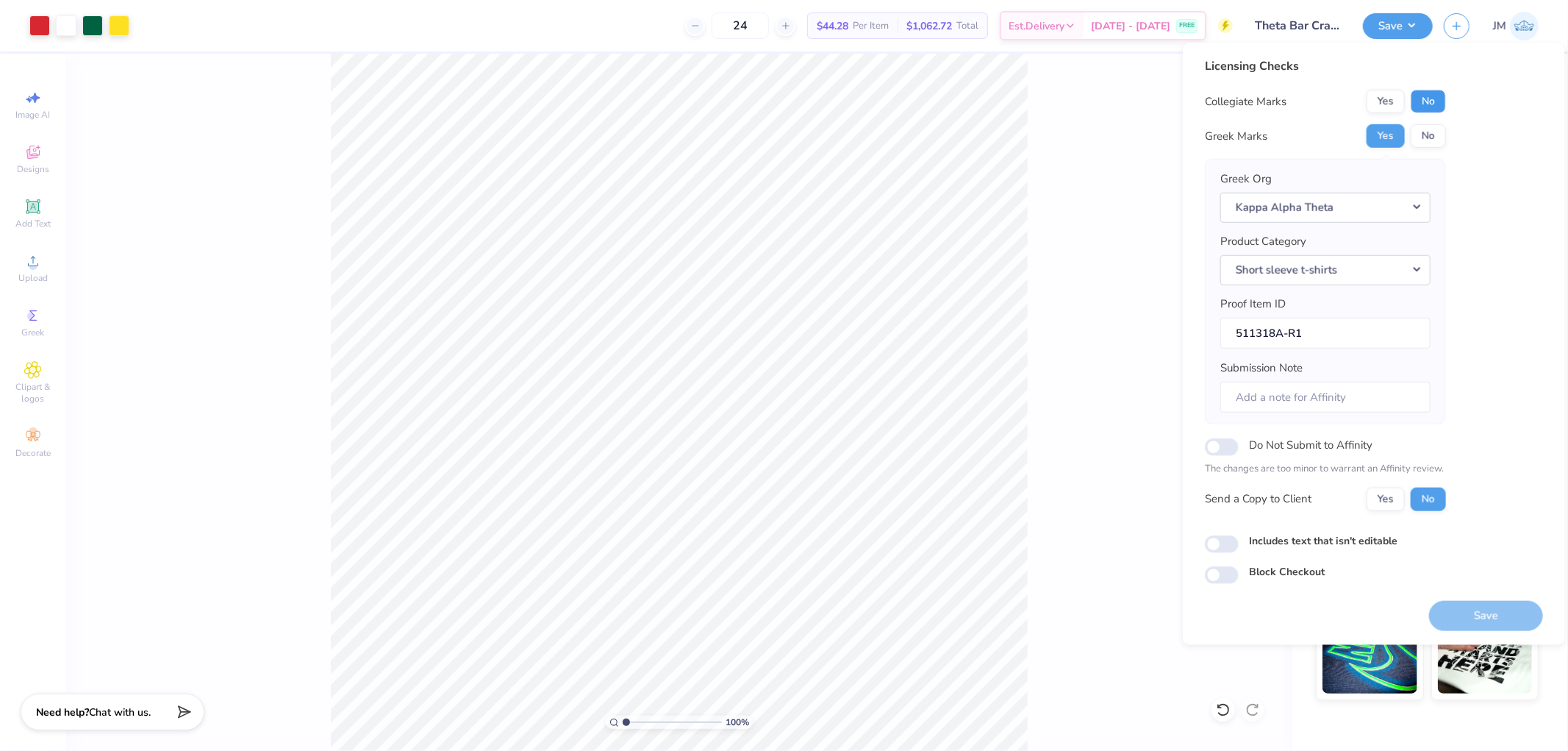
click at [1416, 104] on button "No" at bounding box center [1428, 101] width 35 height 23
click at [1463, 622] on button "Save" at bounding box center [1486, 615] width 114 height 30
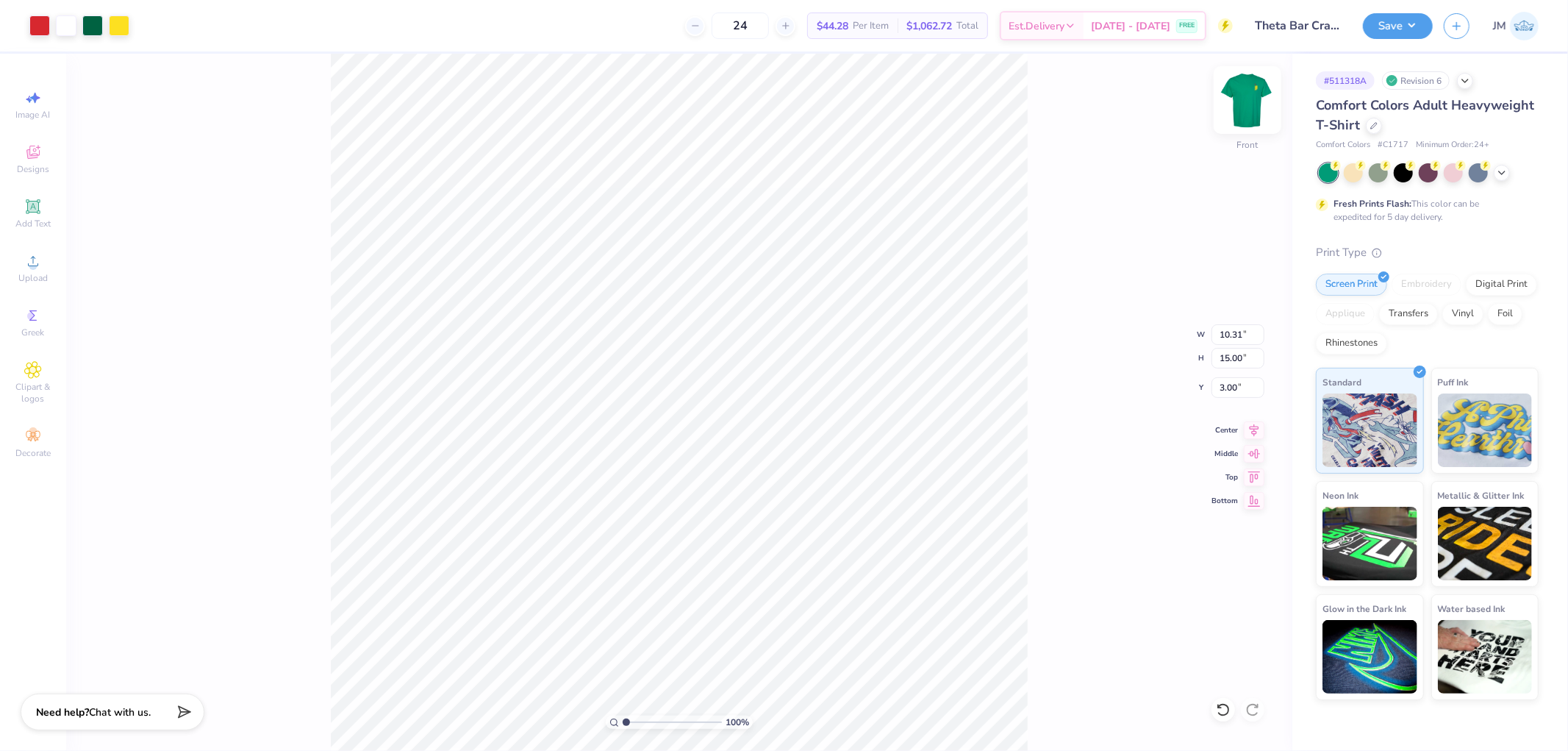
click at [1246, 94] on img at bounding box center [1247, 100] width 58 height 58
type input "1"
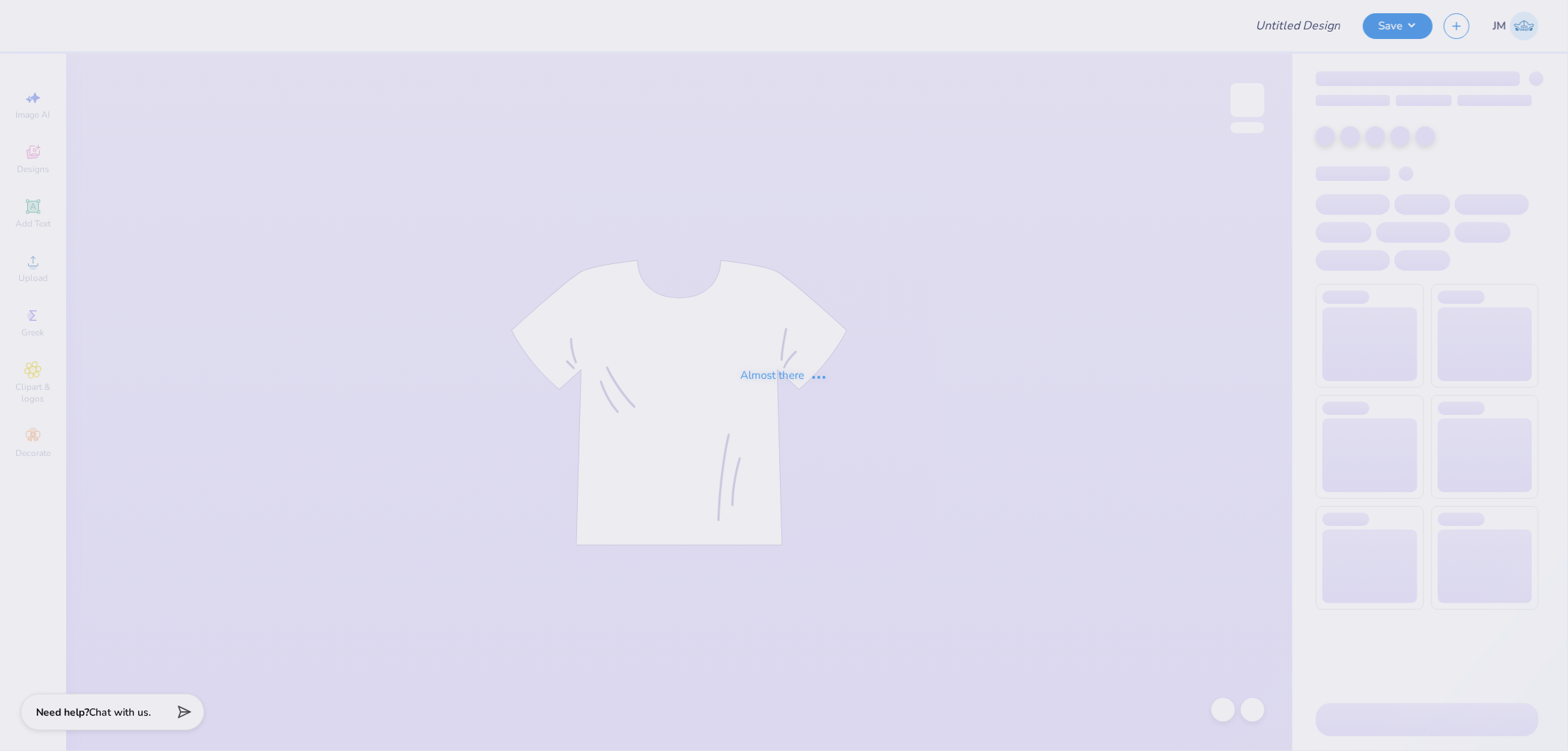
type input "wake team general merch"
type input "30"
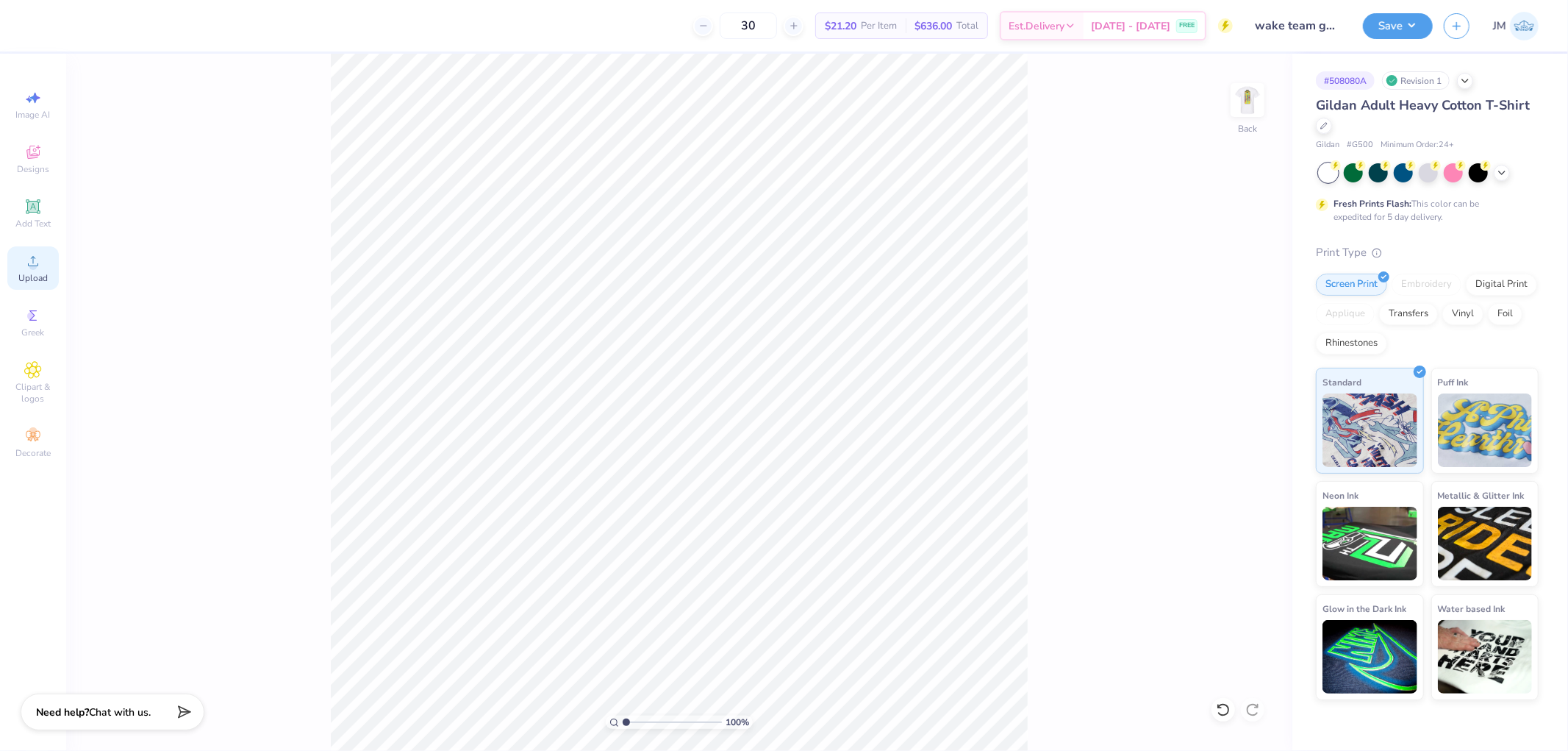
click at [30, 267] on circle at bounding box center [33, 266] width 8 height 8
click at [1224, 332] on input "15.00" at bounding box center [1238, 335] width 53 height 20
type input "3.50"
type input "1.56"
click at [1240, 386] on input "12.47" at bounding box center [1238, 388] width 53 height 20
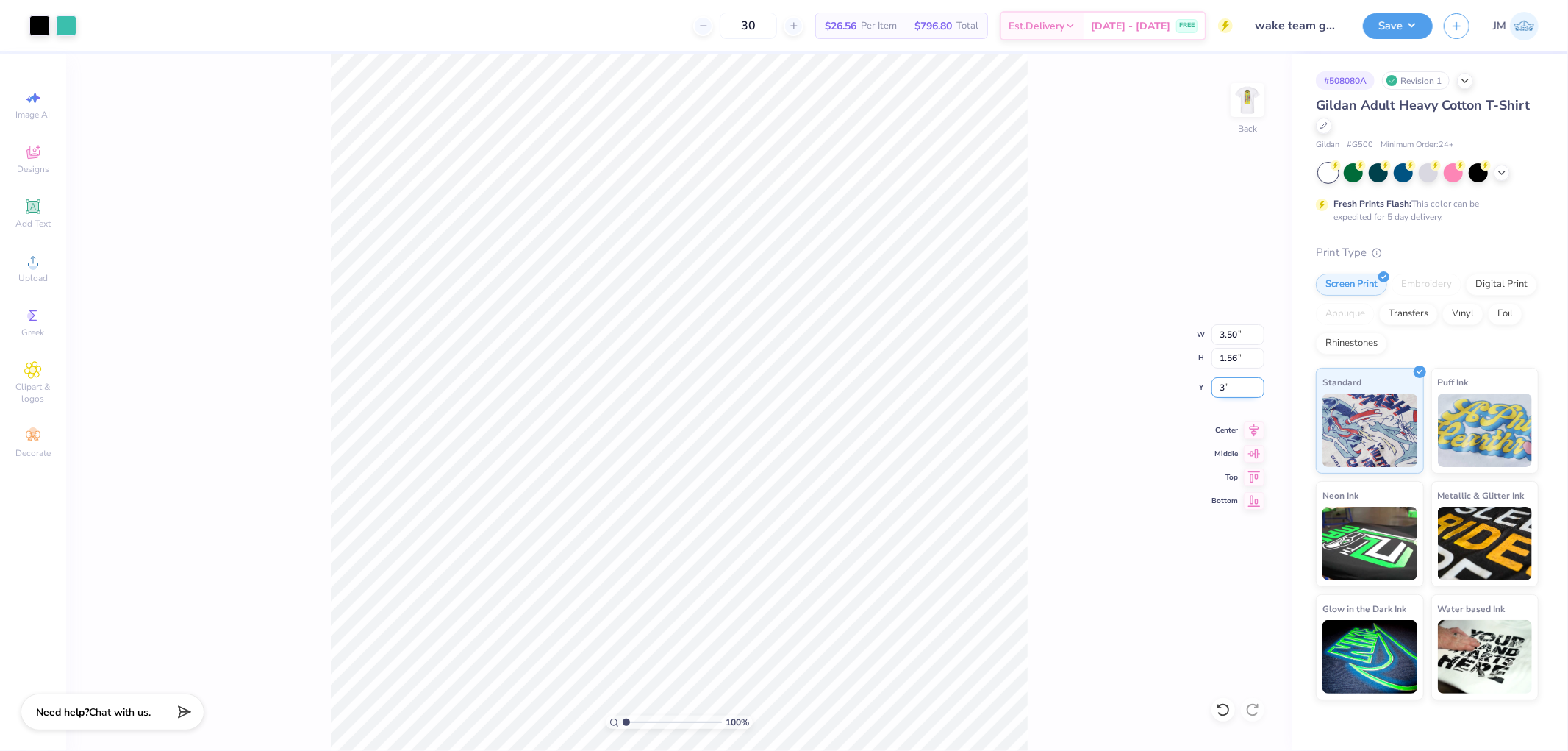
type input "3.00"
click at [1410, 20] on button "Save" at bounding box center [1398, 23] width 70 height 26
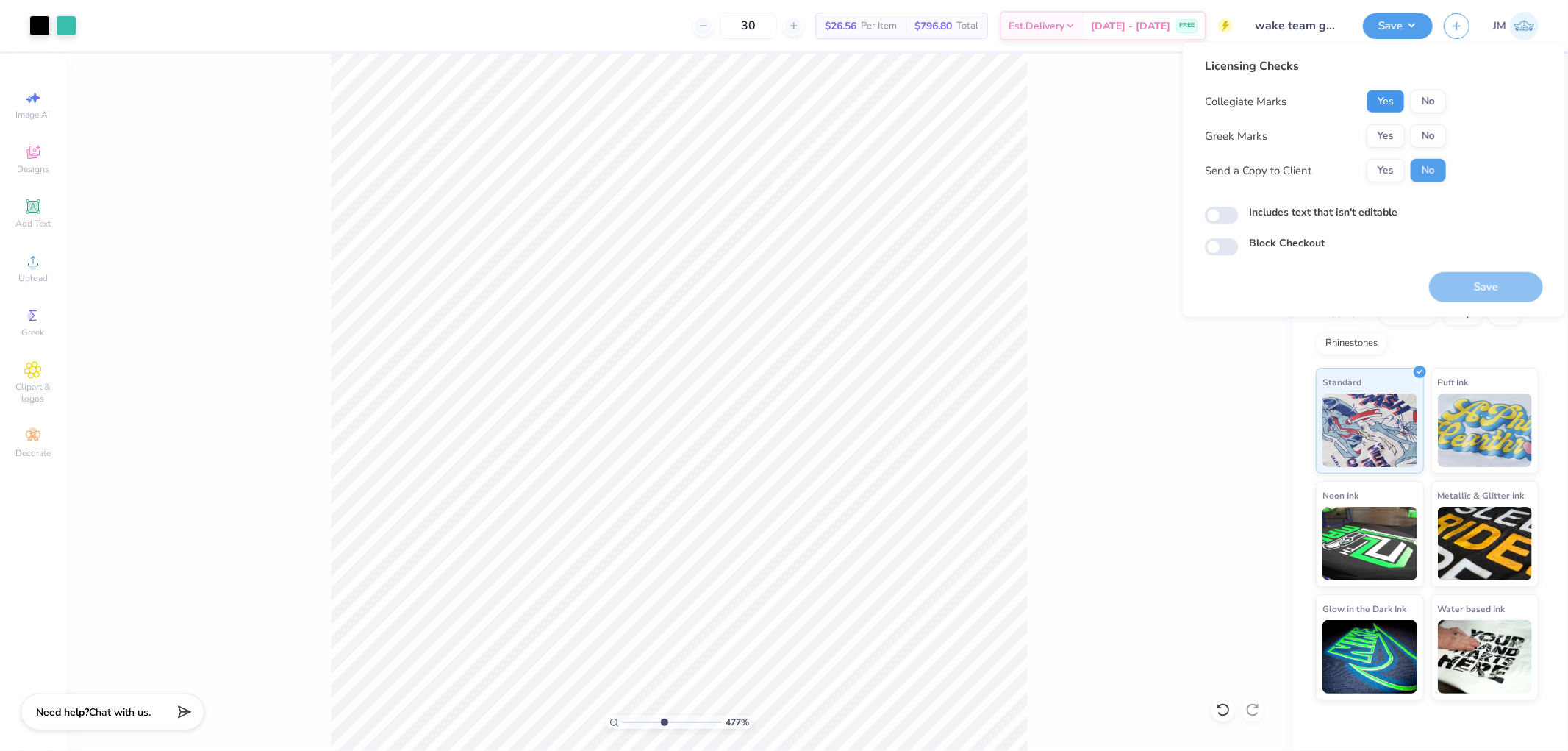
click at [1386, 97] on button "Yes" at bounding box center [1386, 101] width 38 height 23
click at [1431, 140] on button "No" at bounding box center [1428, 136] width 35 height 23
click at [1450, 275] on button "Save" at bounding box center [1486, 287] width 114 height 30
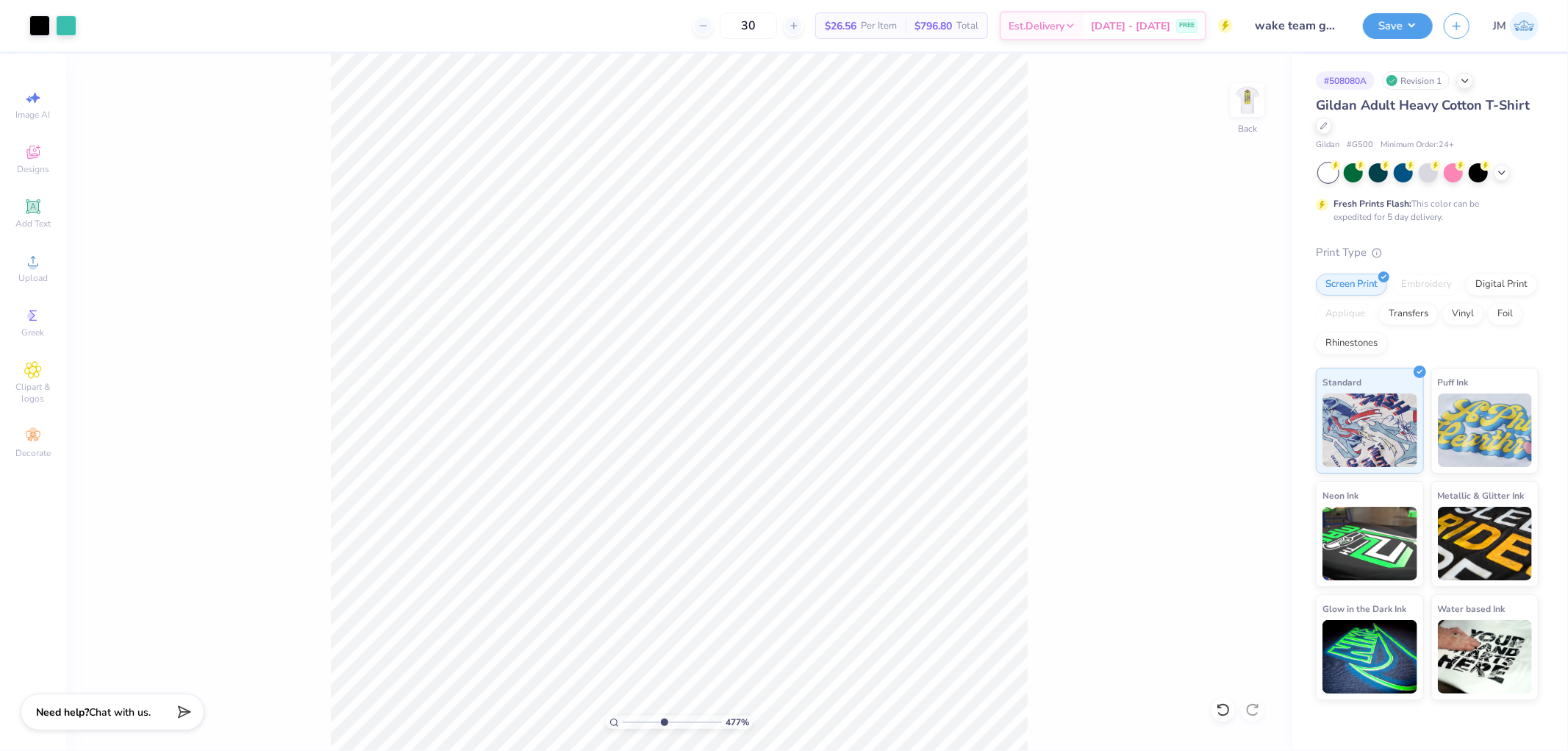
type input "4.76583969707479"
